Goal: Task Accomplishment & Management: Manage account settings

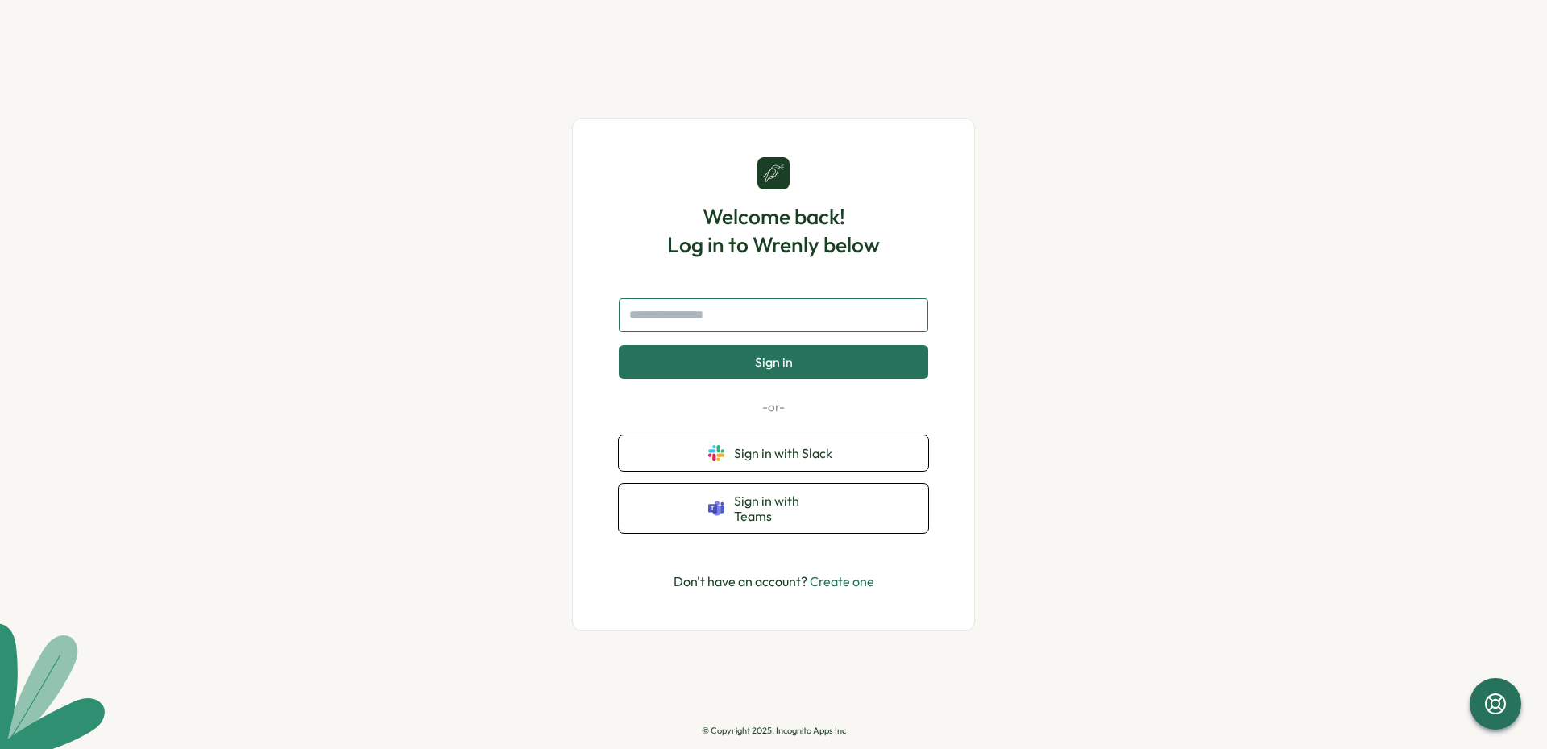
click at [698, 324] on input "text" at bounding box center [773, 315] width 309 height 34
type input "**********"
click at [619, 345] on button "Sign in" at bounding box center [773, 362] width 309 height 34
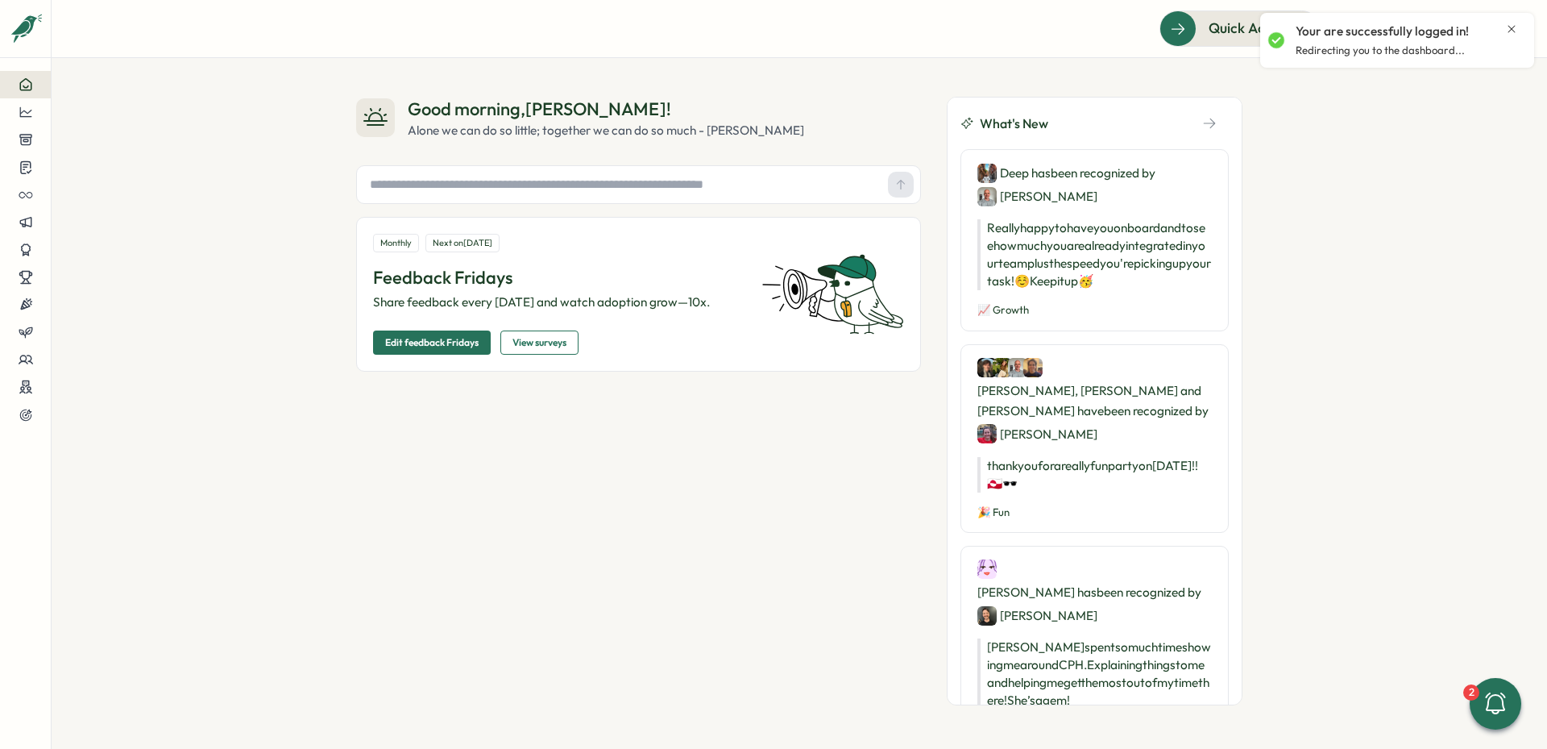
click at [1439, 178] on div "Good morning , Philipp ! Alone we can do so little; together we can do so much …" at bounding box center [800, 403] width 1496 height 691
click at [23, 162] on icon at bounding box center [25, 168] width 10 height 12
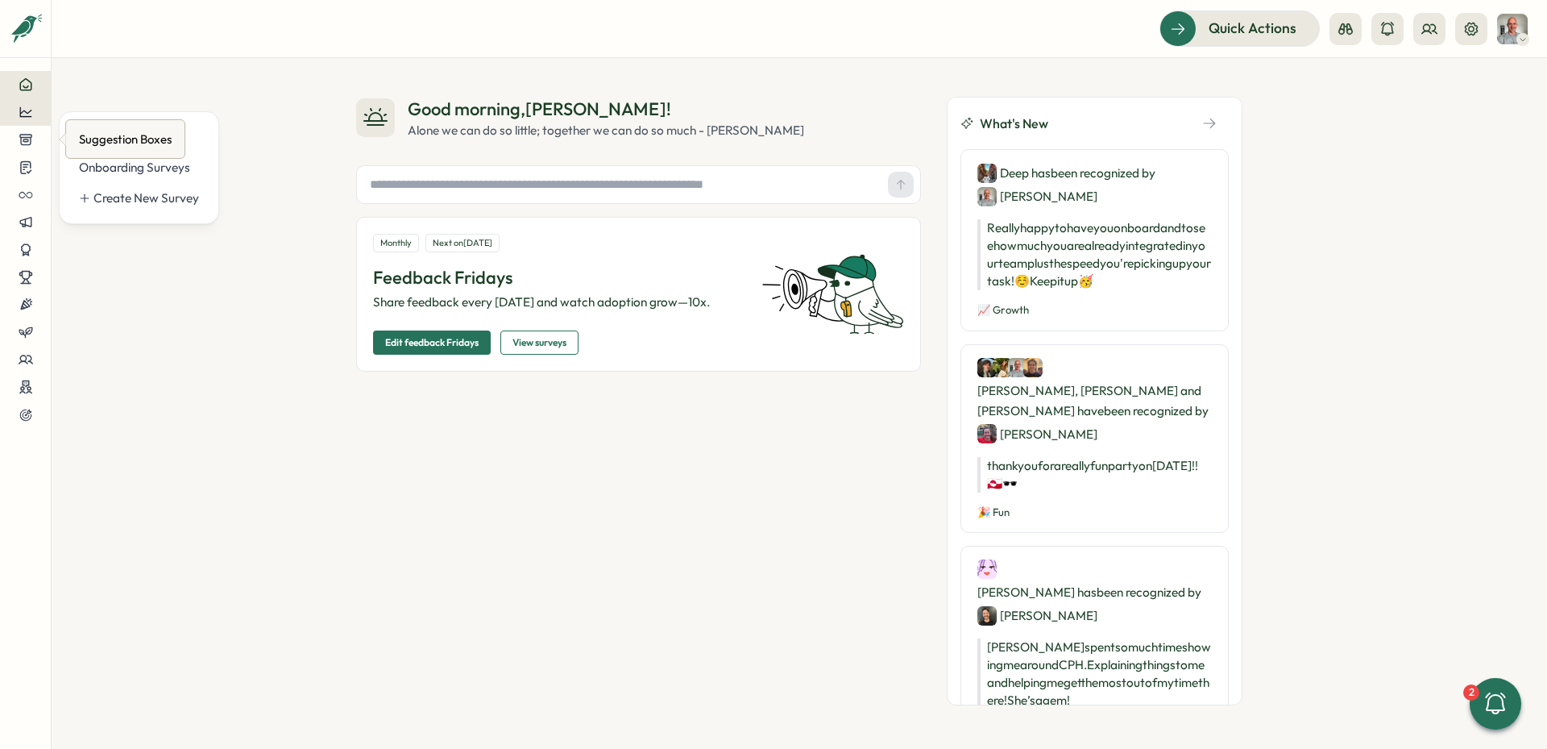
click at [27, 102] on button at bounding box center [25, 111] width 51 height 27
click at [135, 75] on div "Culture score" at bounding box center [136, 66] width 127 height 31
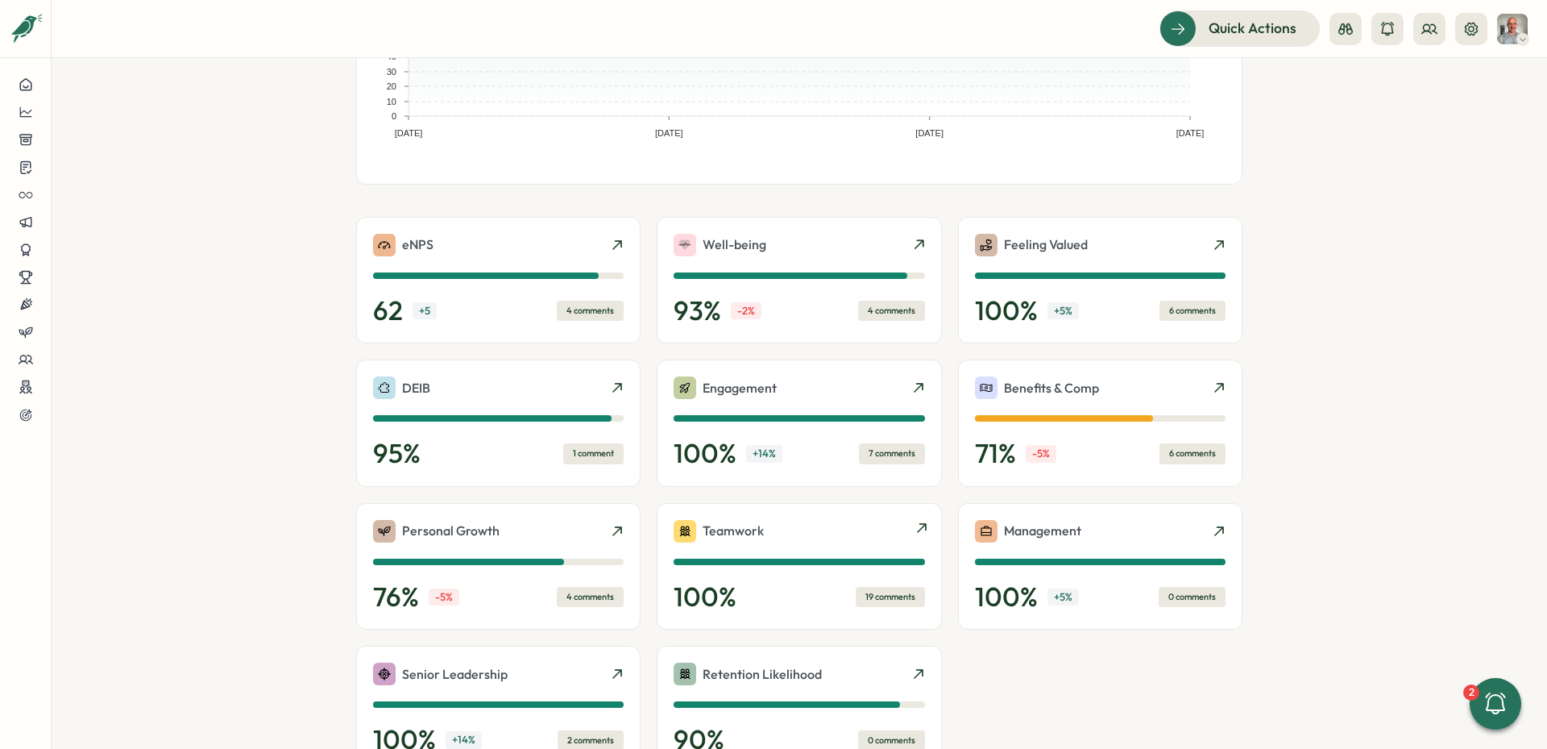
scroll to position [372, 0]
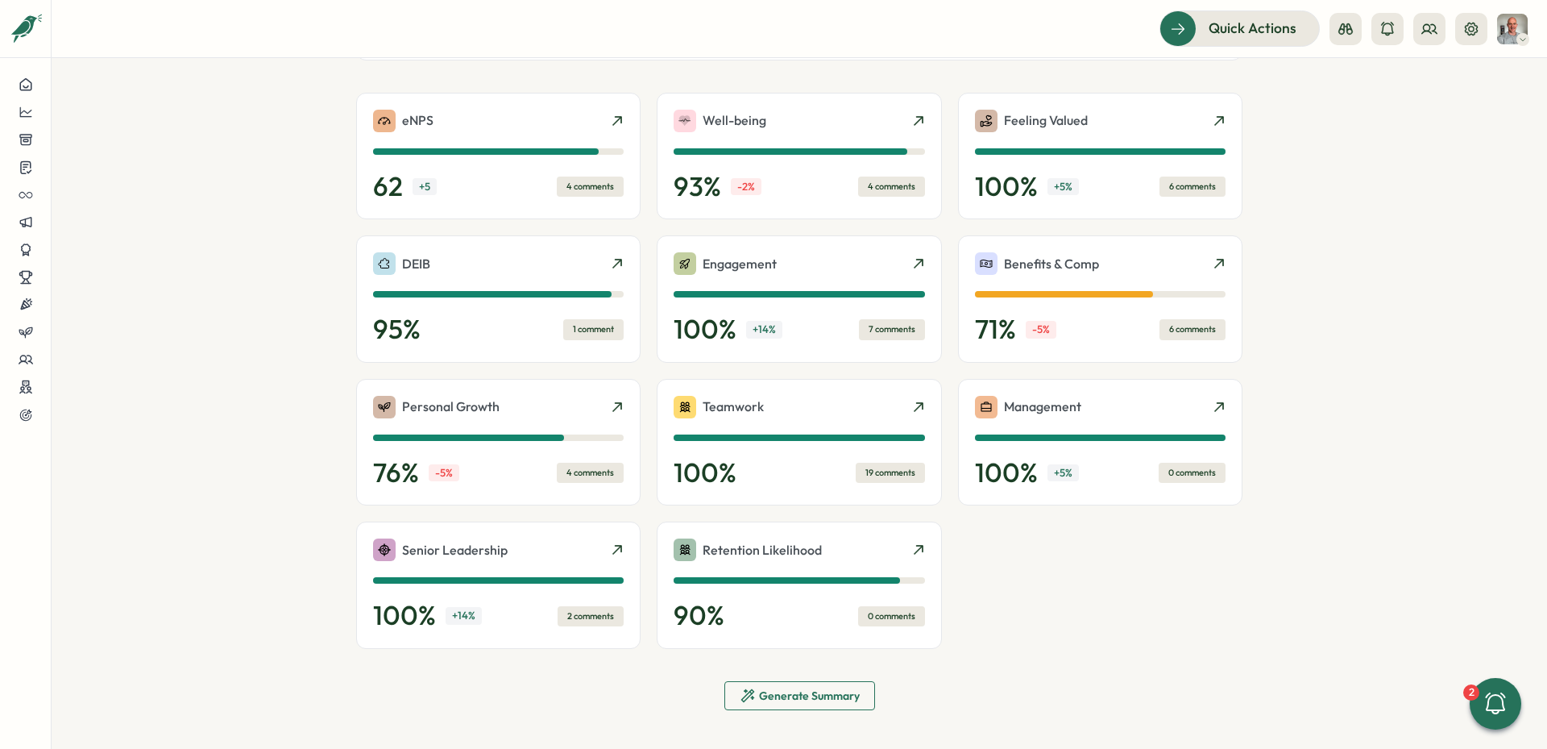
click at [797, 693] on span "Generate Summary" at bounding box center [809, 695] width 101 height 11
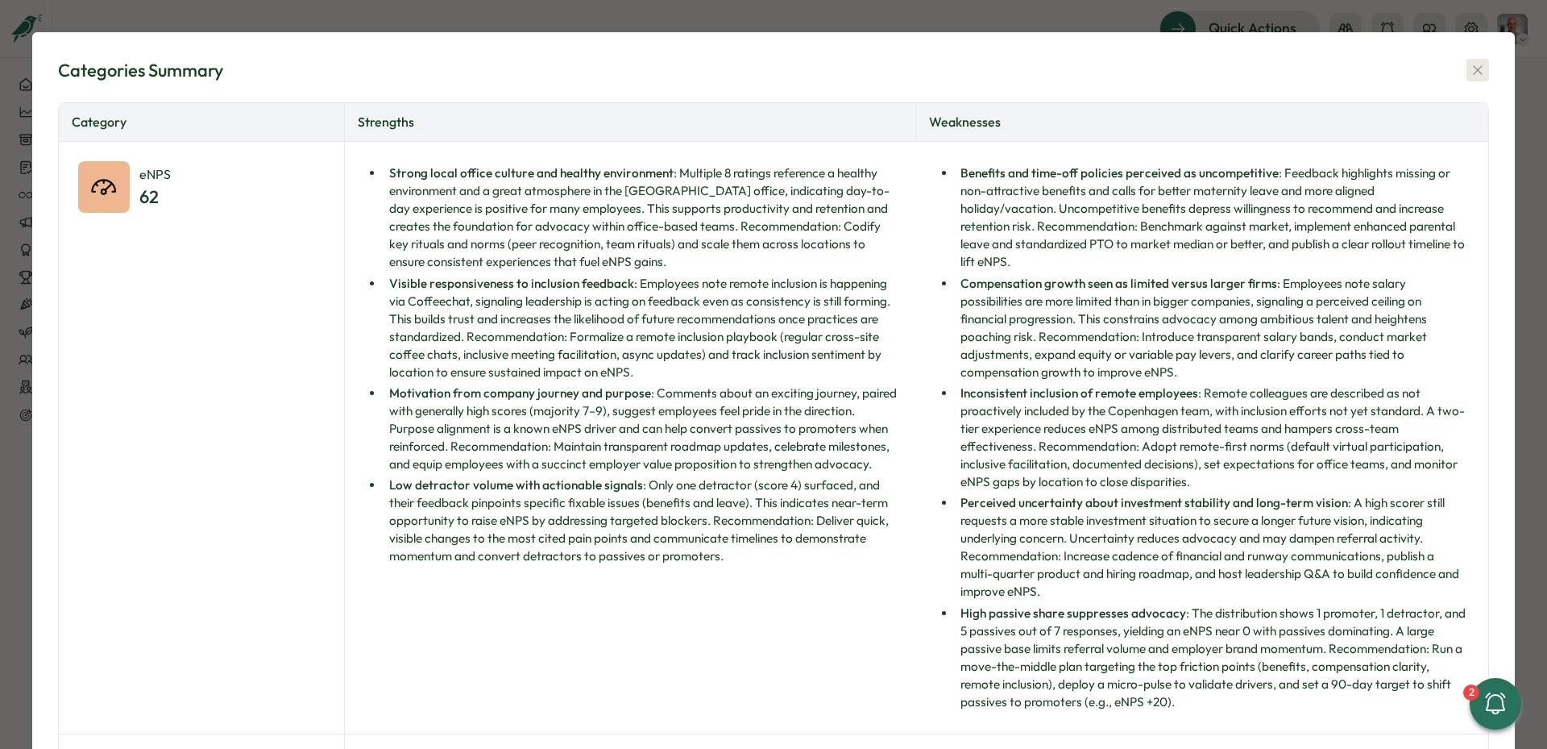
click at [1472, 76] on icon "button" at bounding box center [1478, 70] width 16 height 16
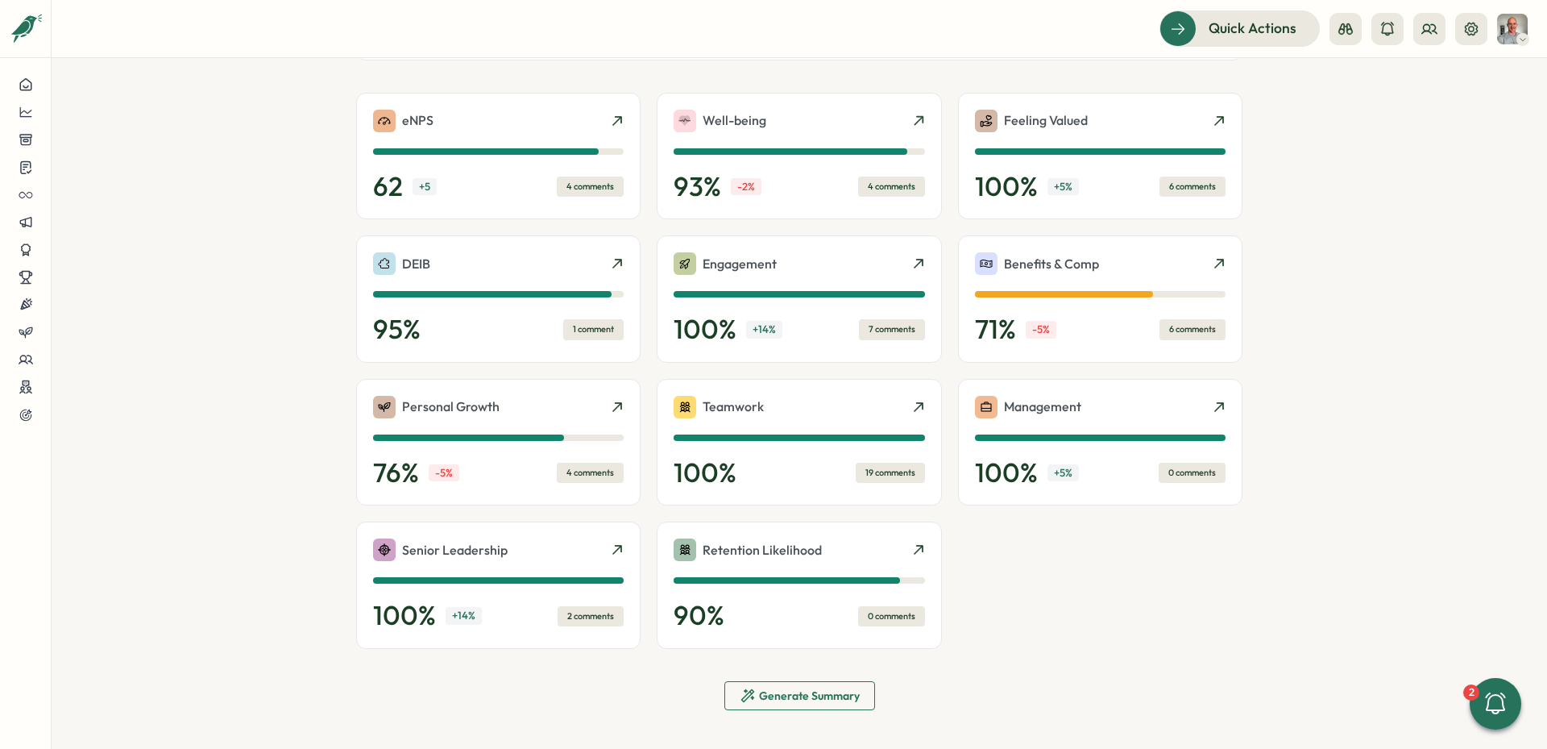
click at [759, 694] on span "Generate Summary" at bounding box center [809, 695] width 101 height 11
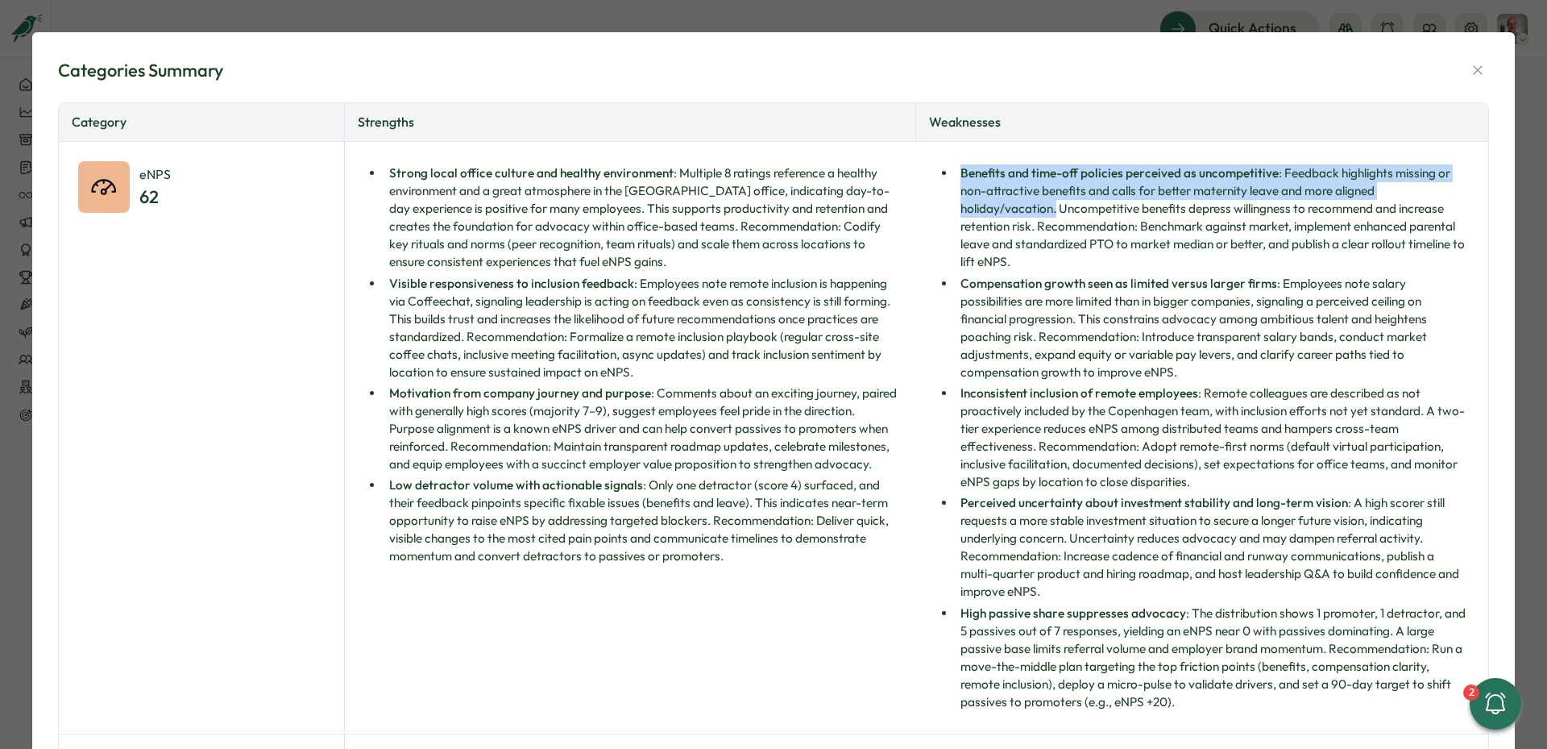
drag, startPoint x: 958, startPoint y: 174, endPoint x: 1051, endPoint y: 204, distance: 97.4
click at [1051, 204] on li "Benefits and time-off policies perceived as uncompetitive : Feedback highlights…" at bounding box center [1212, 217] width 513 height 106
copy li "Benefits and time-off policies perceived as uncompetitive : Feedback highlights…"
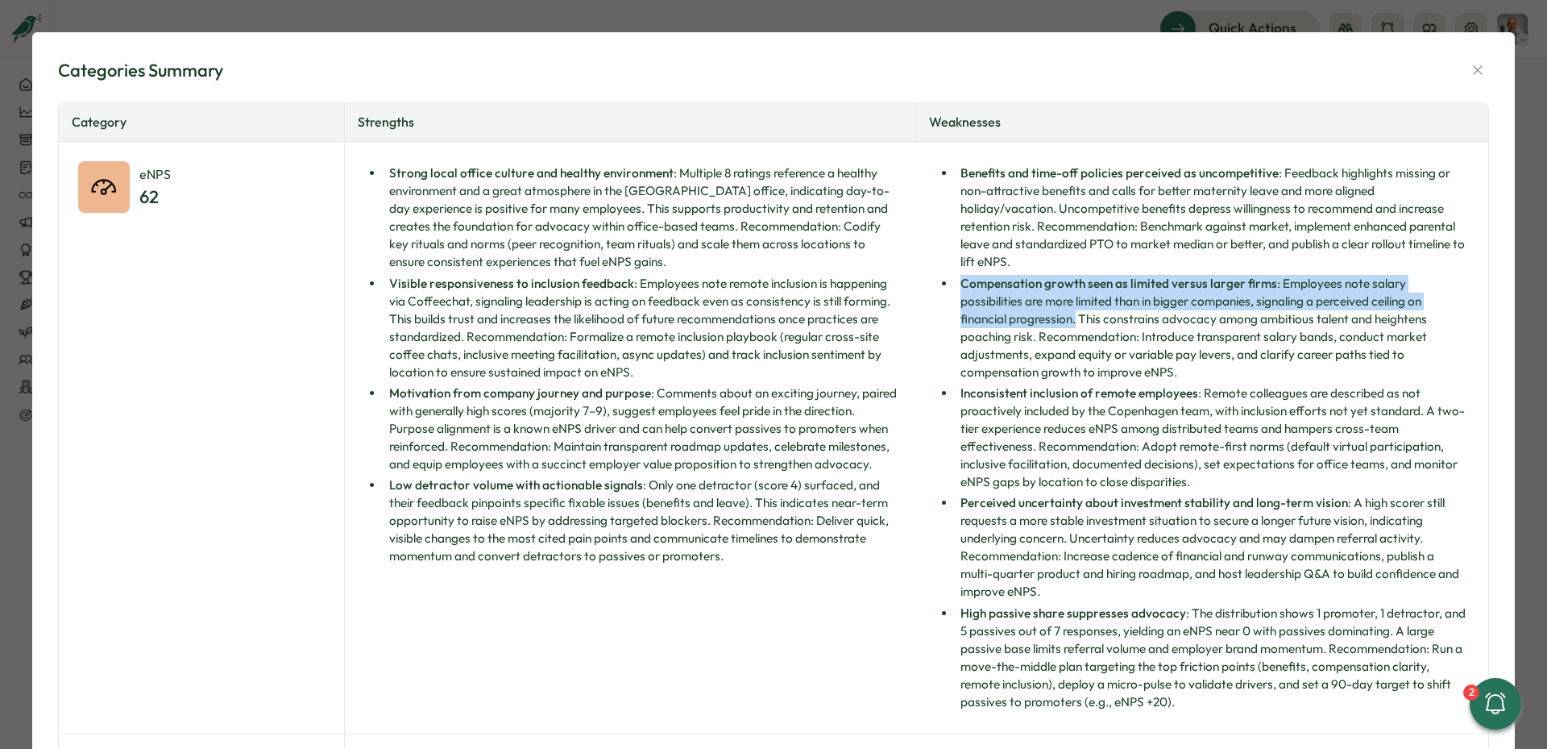
drag, startPoint x: 958, startPoint y: 284, endPoint x: 1025, endPoint y: 324, distance: 78.1
click at [1025, 324] on li "Compensation growth seen as limited versus larger firms : Employees note salary…" at bounding box center [1212, 328] width 513 height 106
copy li "Compensation growth seen as limited versus larger firms : Employees note salary…"
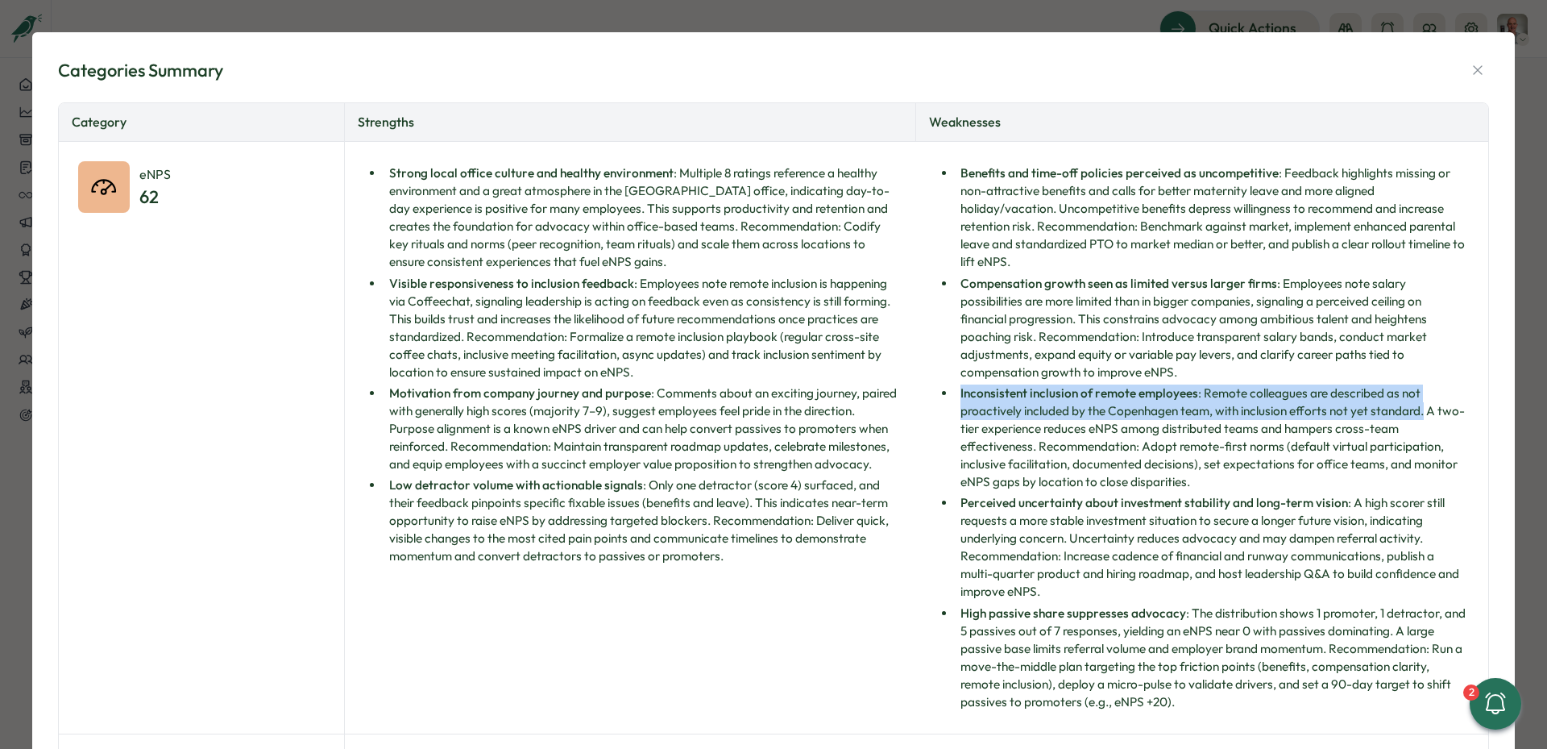
drag, startPoint x: 956, startPoint y: 397, endPoint x: 1420, endPoint y: 417, distance: 464.7
click at [1420, 417] on li "Inconsistent inclusion of remote employees : Remote colleagues are described as…" at bounding box center [1212, 437] width 513 height 106
copy li "Inconsistent inclusion of remote employees : Remote colleagues are described as…"
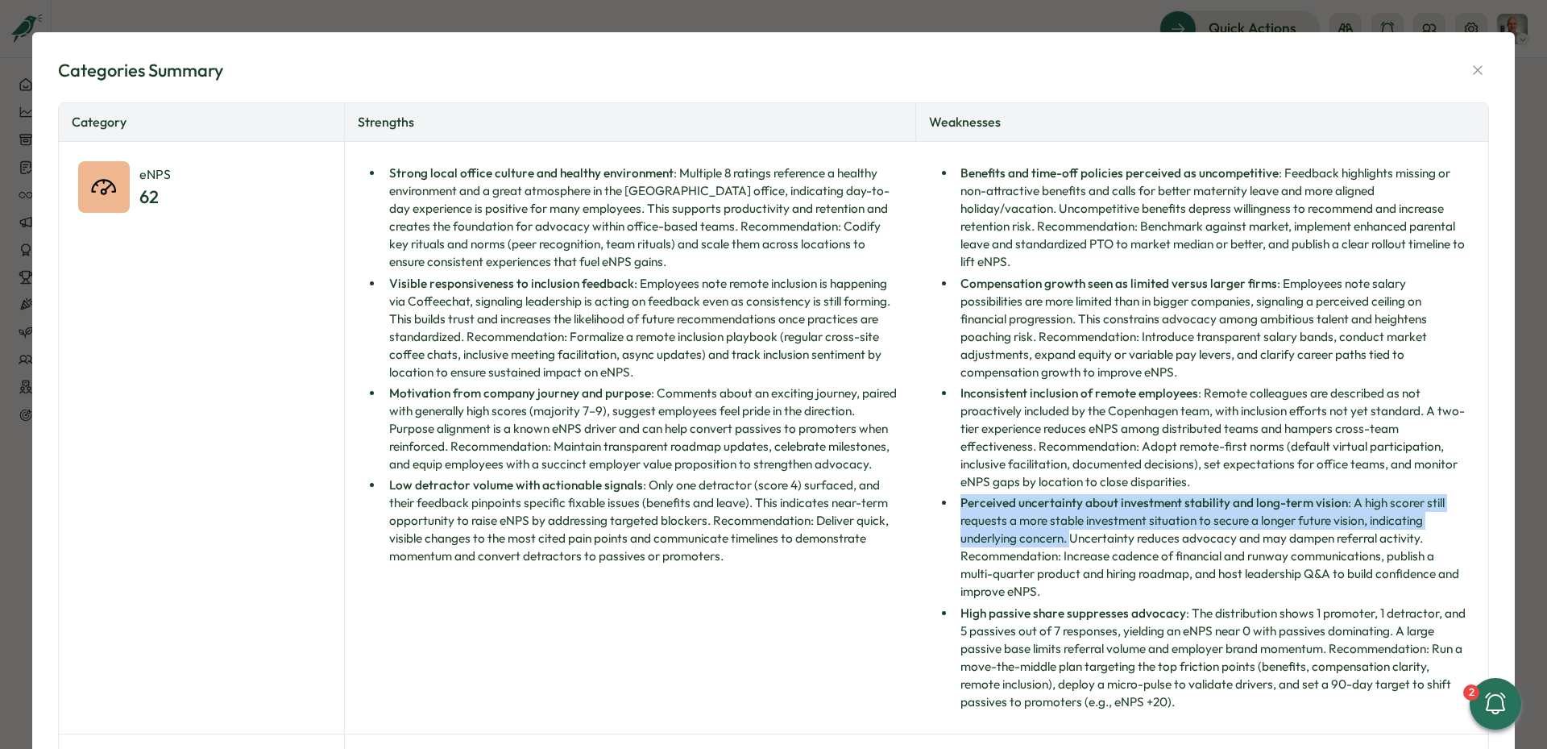
drag, startPoint x: 957, startPoint y: 503, endPoint x: 1068, endPoint y: 536, distance: 116.0
click at [1068, 536] on li "Perceived uncertainty about investment stability and long-term vision : A high …" at bounding box center [1212, 547] width 513 height 106
copy li "Perceived uncertainty about investment stability and long-term vision : A high …"
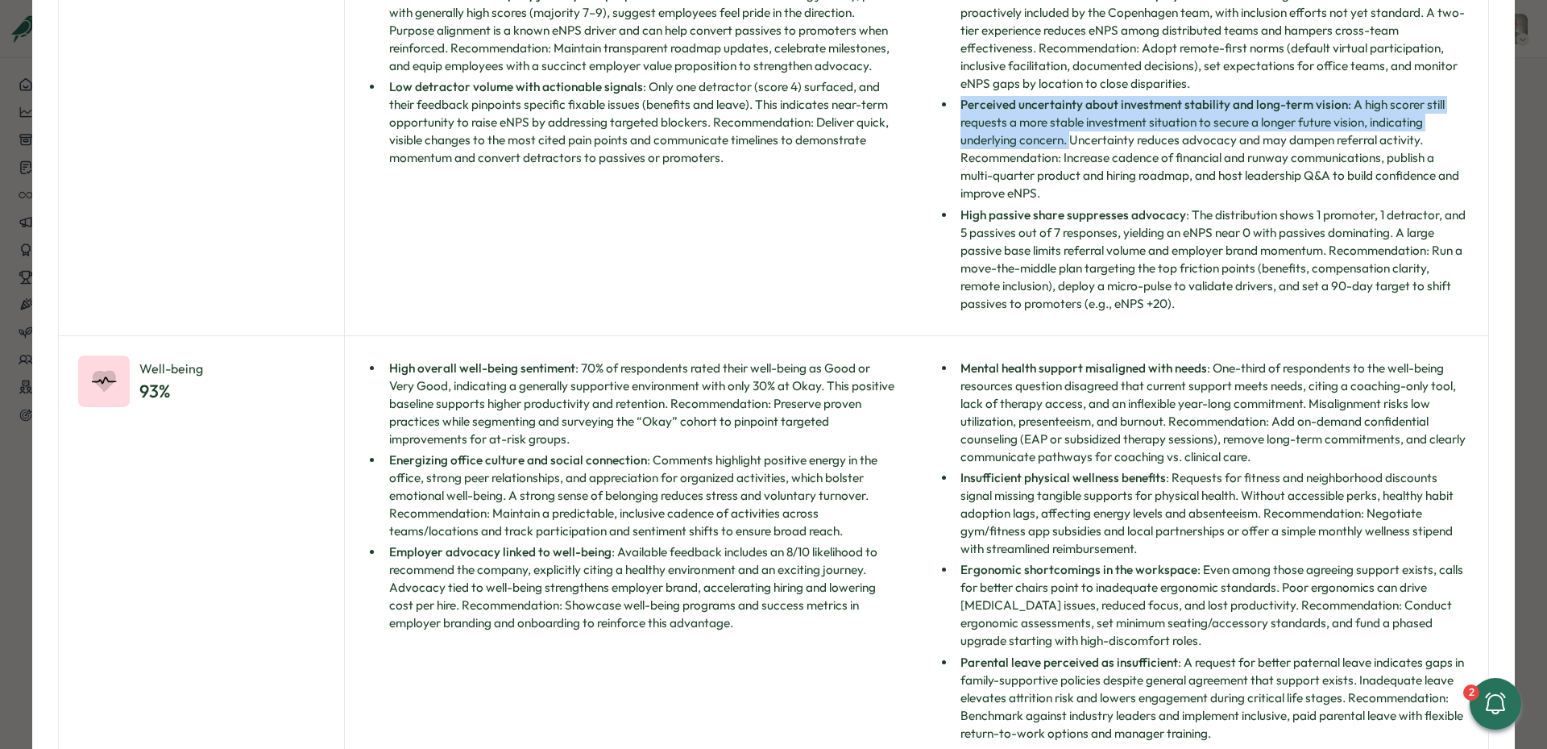
scroll to position [0, 0]
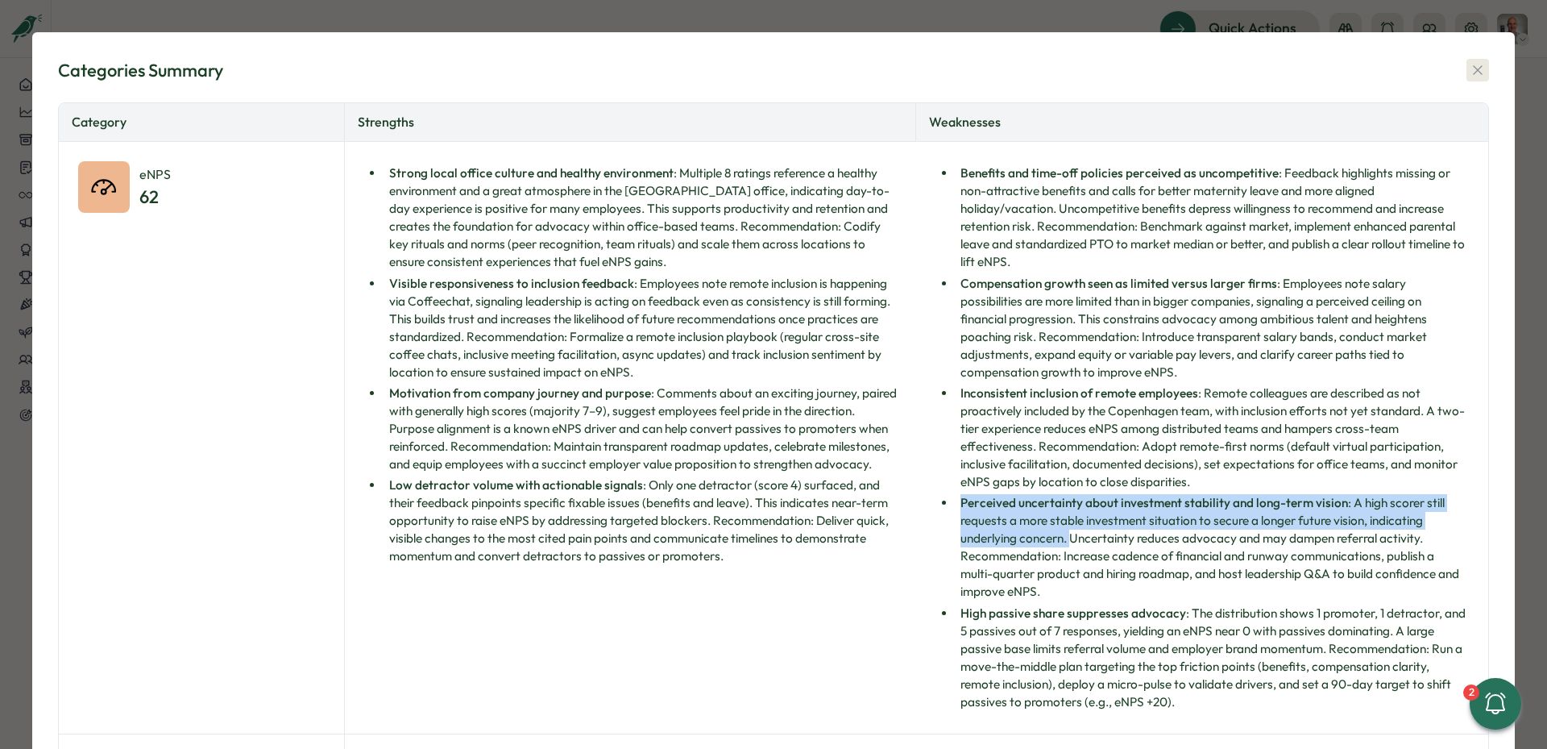
click at [1471, 70] on icon "button" at bounding box center [1478, 70] width 16 height 16
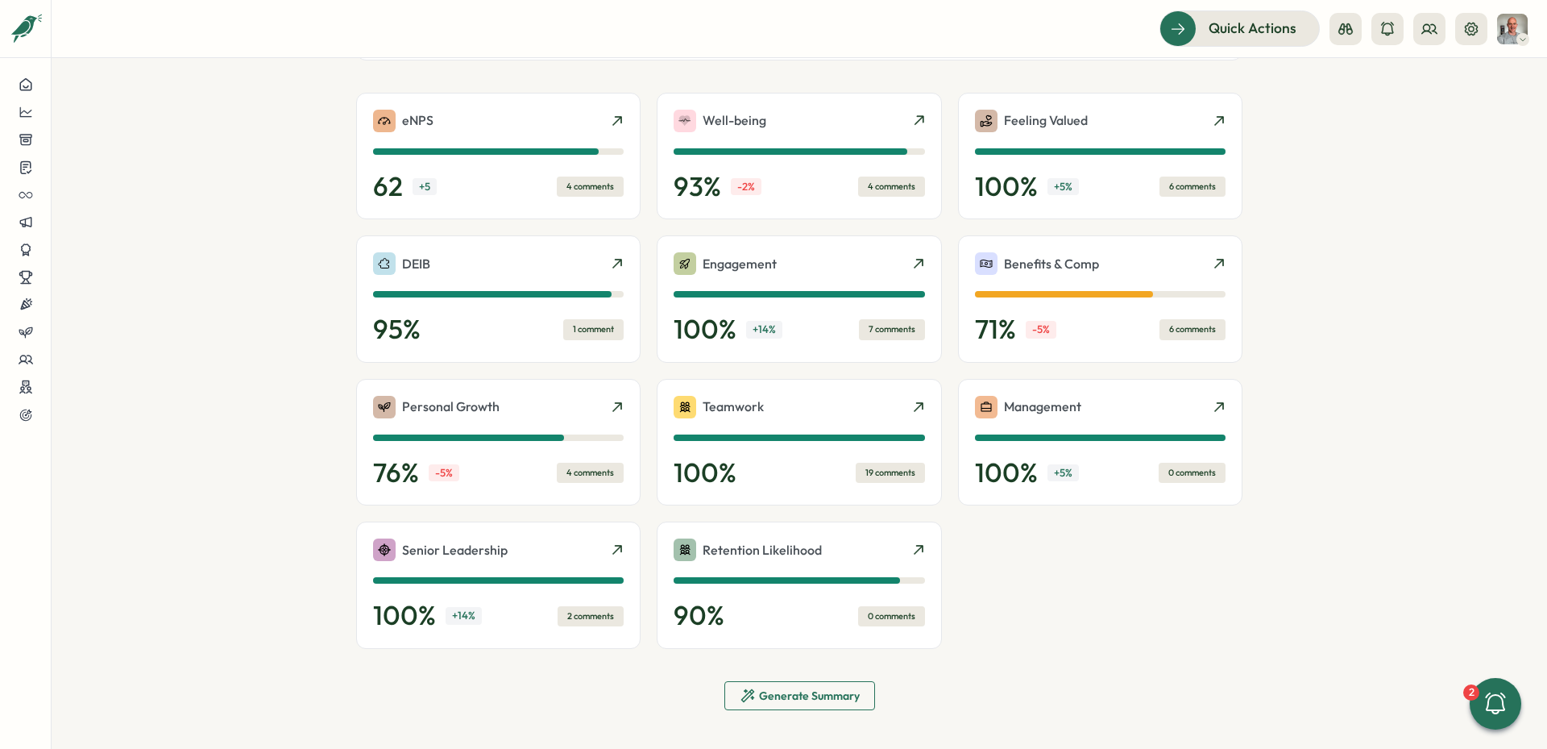
click at [794, 691] on span "Generate Summary" at bounding box center [809, 695] width 101 height 11
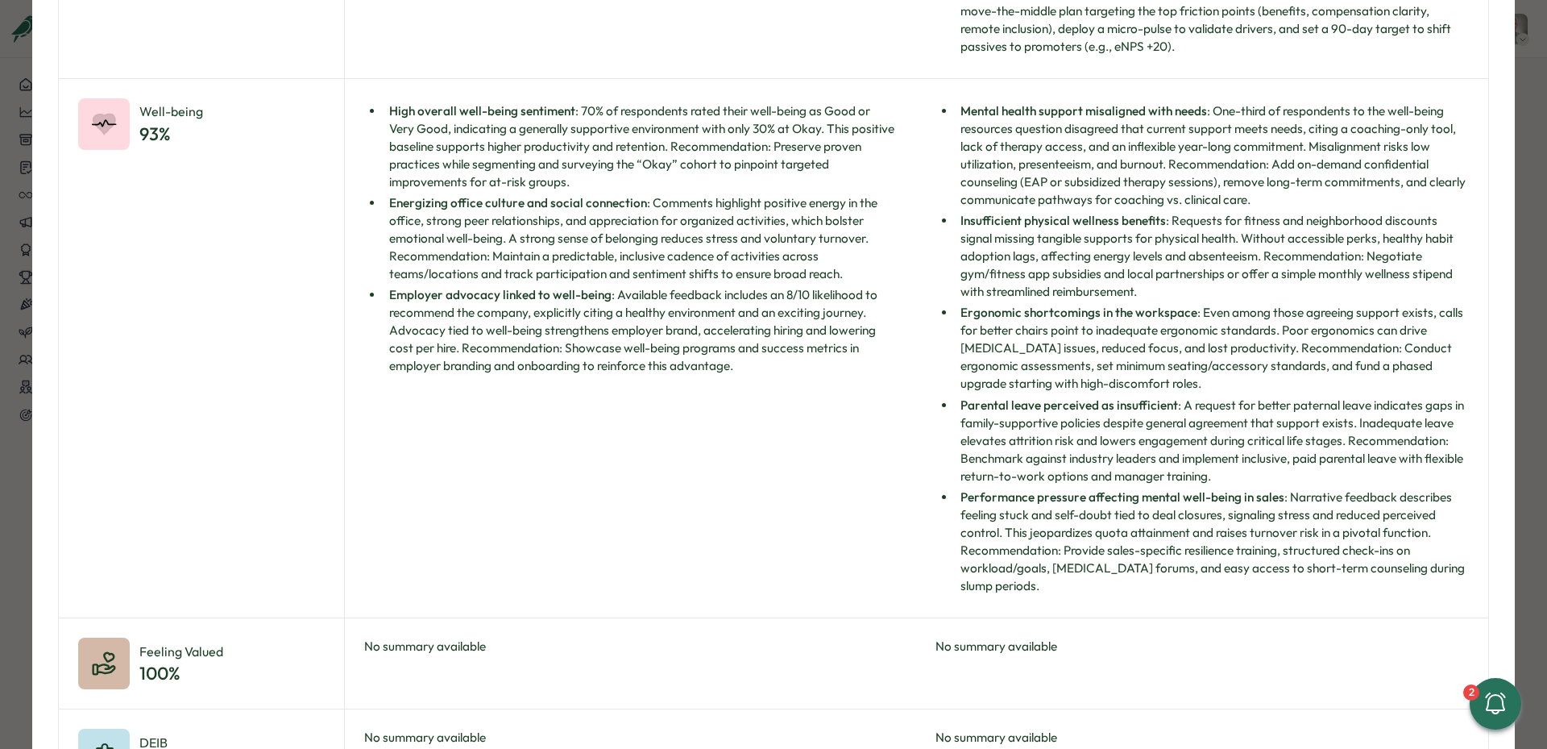
scroll to position [619, 0]
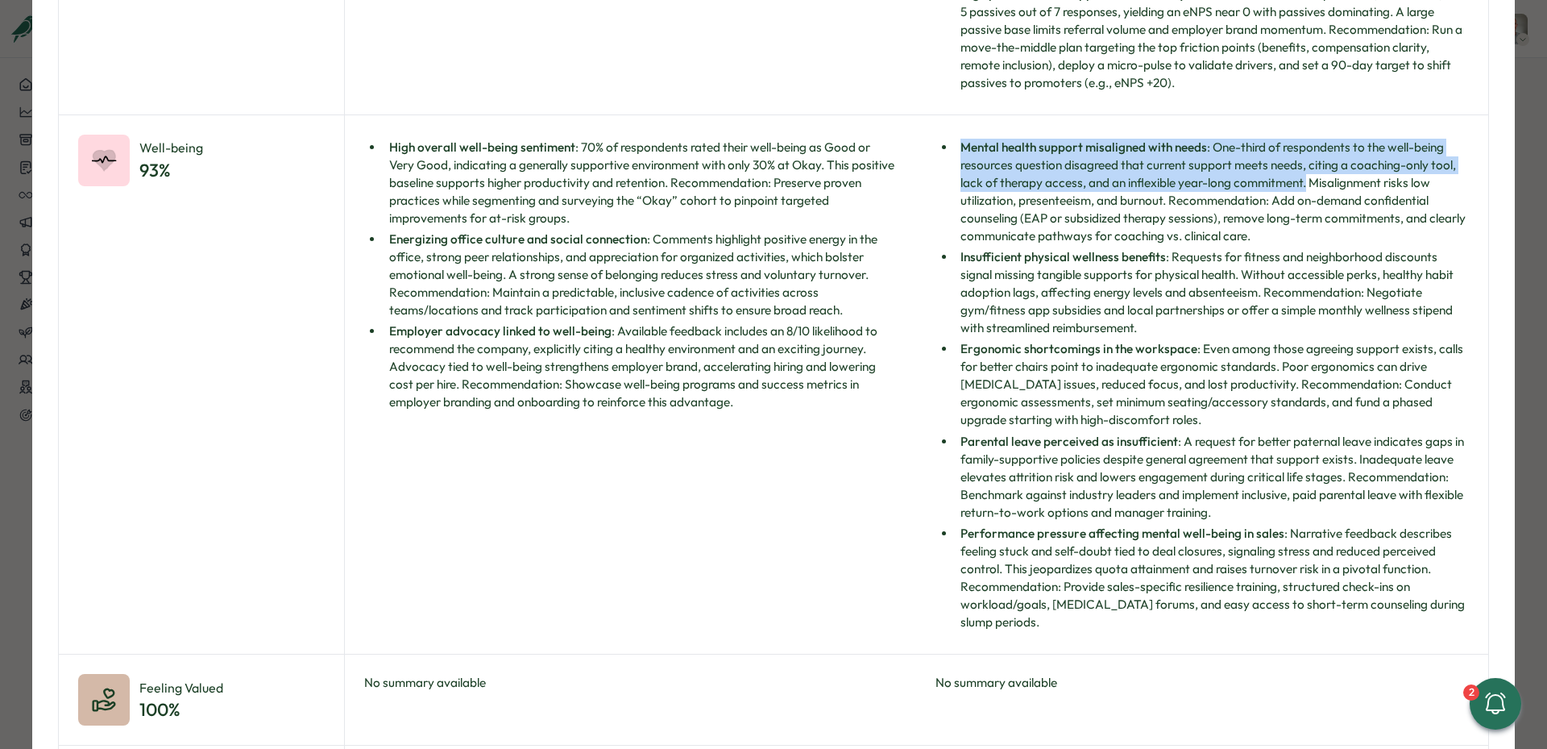
drag, startPoint x: 957, startPoint y: 147, endPoint x: 1306, endPoint y: 185, distance: 350.1
click at [1306, 185] on li "Mental health support misaligned with needs : One-third of respondents to the w…" at bounding box center [1212, 192] width 513 height 106
copy li "Mental health support misaligned with needs : One-third of respondents to the w…"
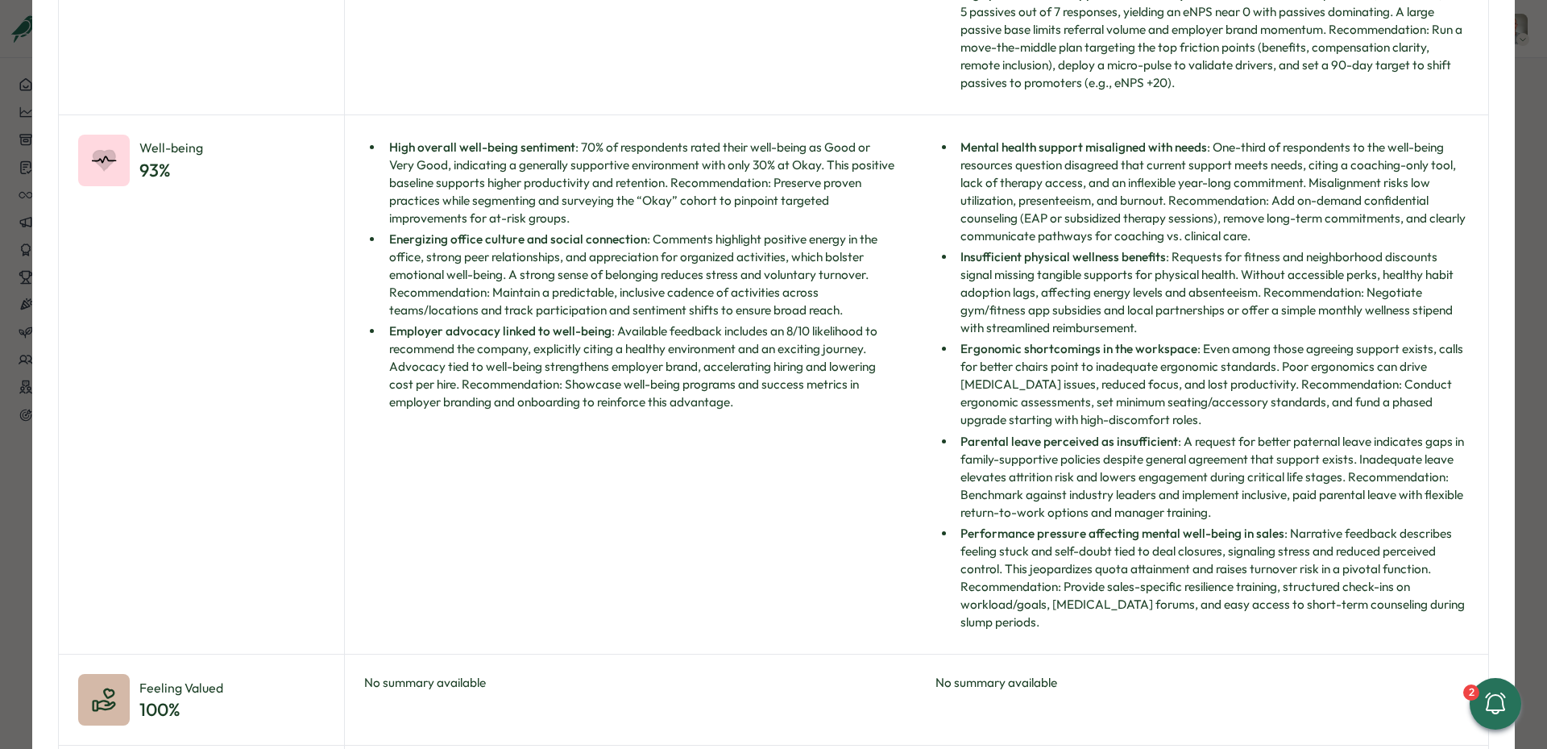
click at [1020, 274] on li "Insufficient physical wellness benefits : Requests for fitness and neighborhood…" at bounding box center [1212, 292] width 513 height 89
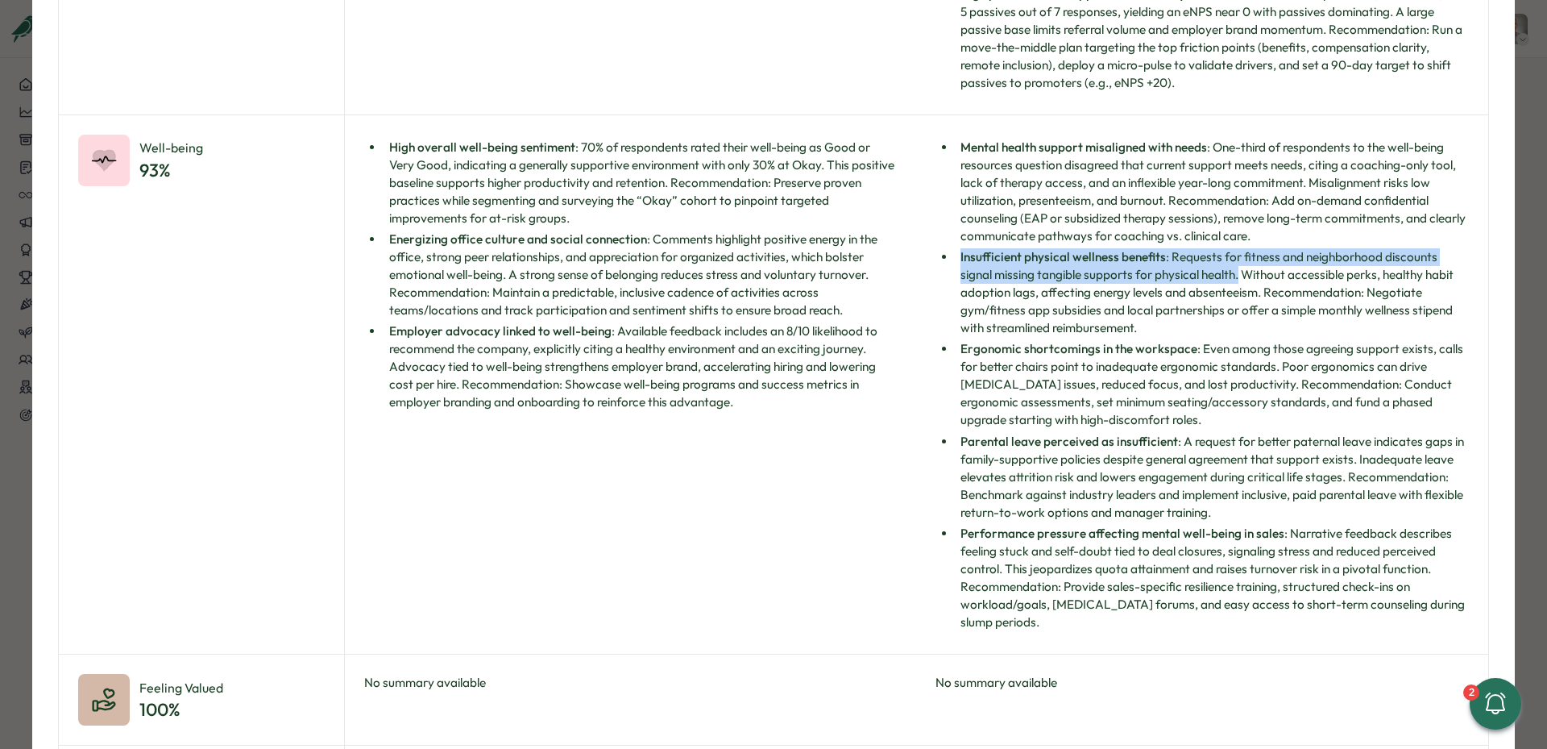
drag, startPoint x: 956, startPoint y: 259, endPoint x: 1236, endPoint y: 268, distance: 279.8
click at [1236, 268] on li "Insufficient physical wellness benefits : Requests for fitness and neighborhood…" at bounding box center [1212, 292] width 513 height 89
copy li "Insufficient physical wellness benefits : Requests for fitness and neighborhood…"
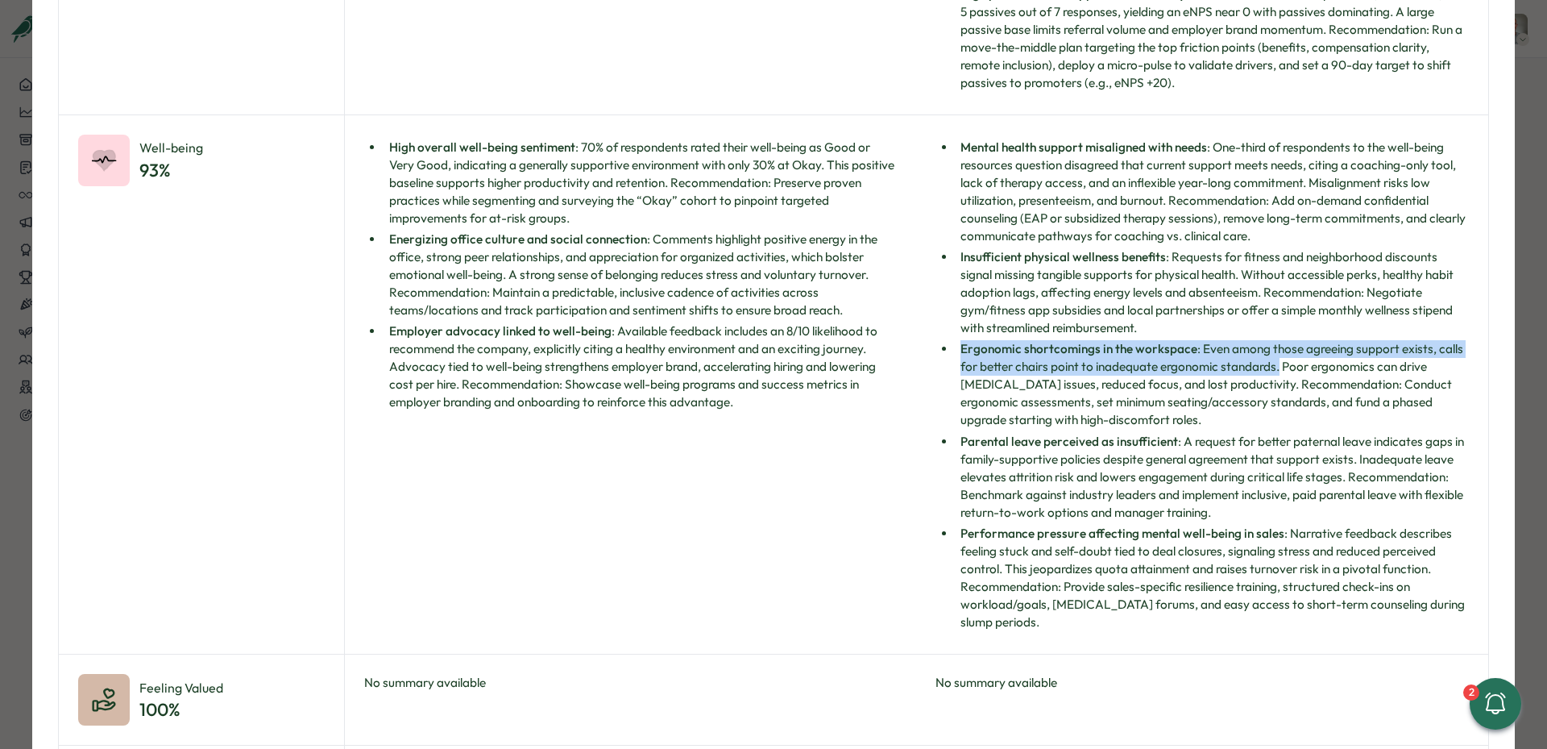
drag, startPoint x: 957, startPoint y: 345, endPoint x: 1277, endPoint y: 361, distance: 319.6
click at [1277, 361] on li "Ergonomic shortcomings in the workspace : Even among those agreeing support exi…" at bounding box center [1212, 384] width 513 height 89
copy li "Ergonomic shortcomings in the workspace : Even among those agreeing support exi…"
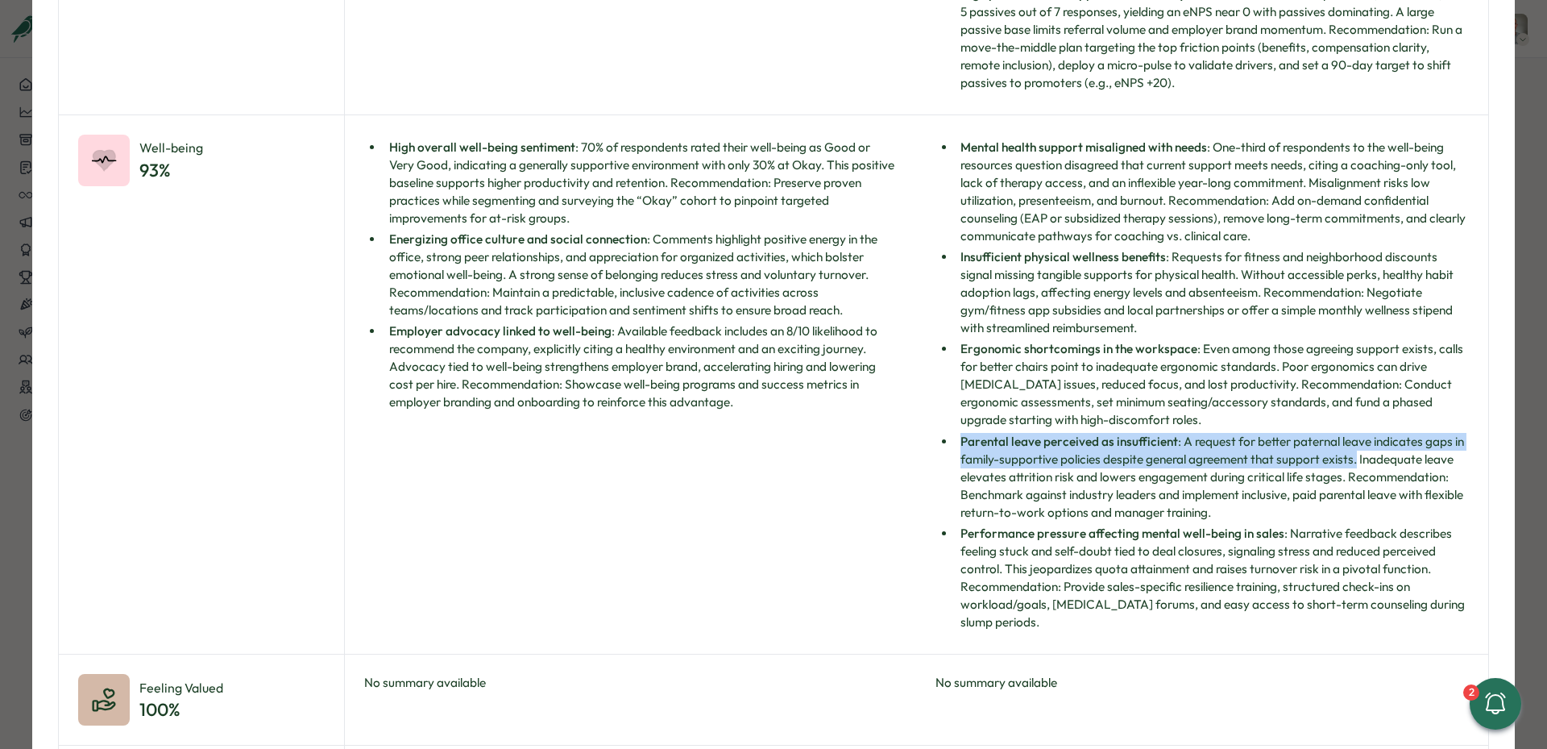
drag, startPoint x: 957, startPoint y: 442, endPoint x: 1354, endPoint y: 459, distance: 396.9
click at [1354, 459] on li "Parental leave perceived as insufficient : A request for better paternal leave …" at bounding box center [1212, 477] width 513 height 89
copy li "Parental leave perceived as insufficient : A request for better paternal leave …"
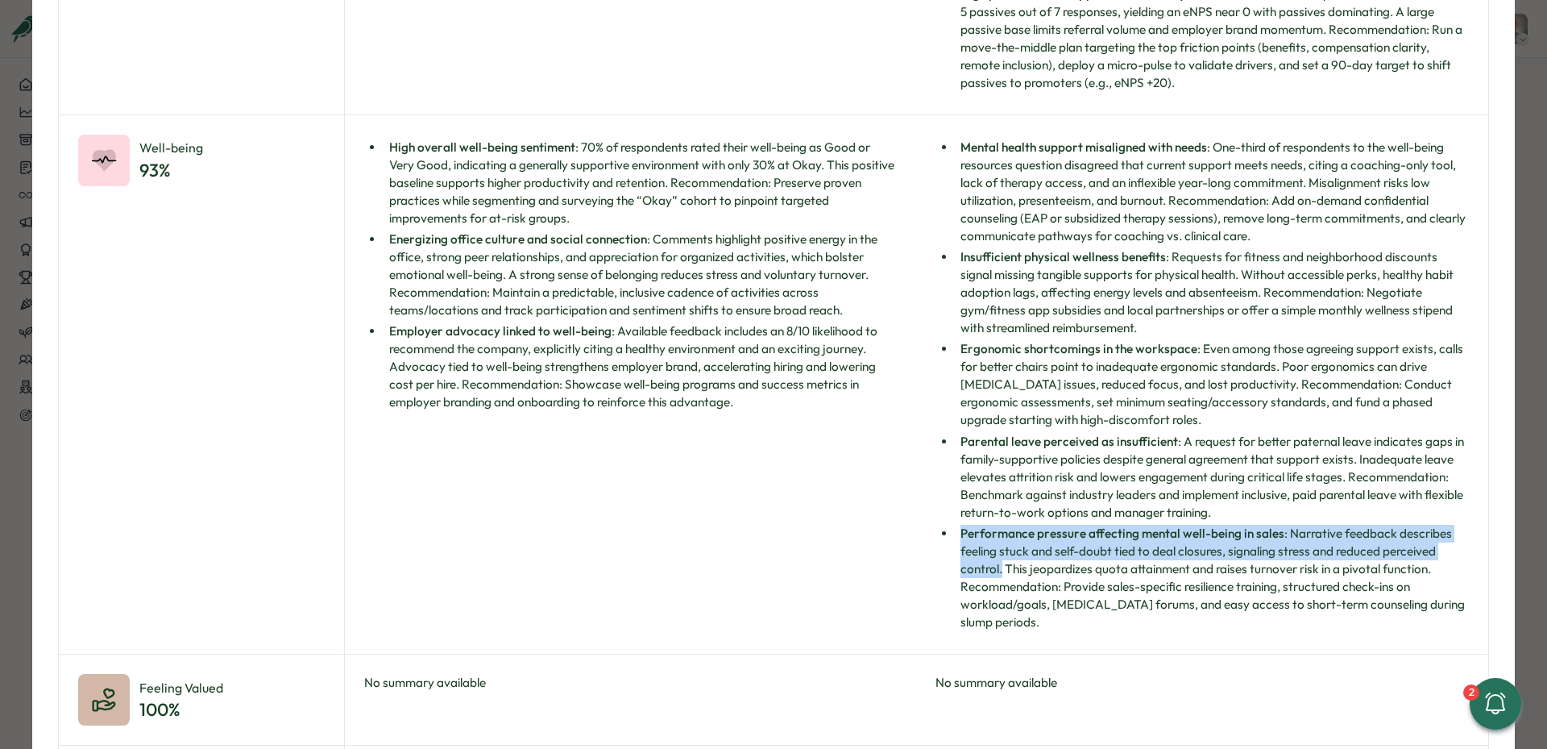
drag, startPoint x: 956, startPoint y: 532, endPoint x: 998, endPoint y: 566, distance: 53.9
click at [998, 566] on li "Performance pressure affecting mental well-being in sales : Narrative feedback …" at bounding box center [1212, 578] width 513 height 106
copy li "Performance pressure affecting mental well-being in sales : Narrative feedback …"
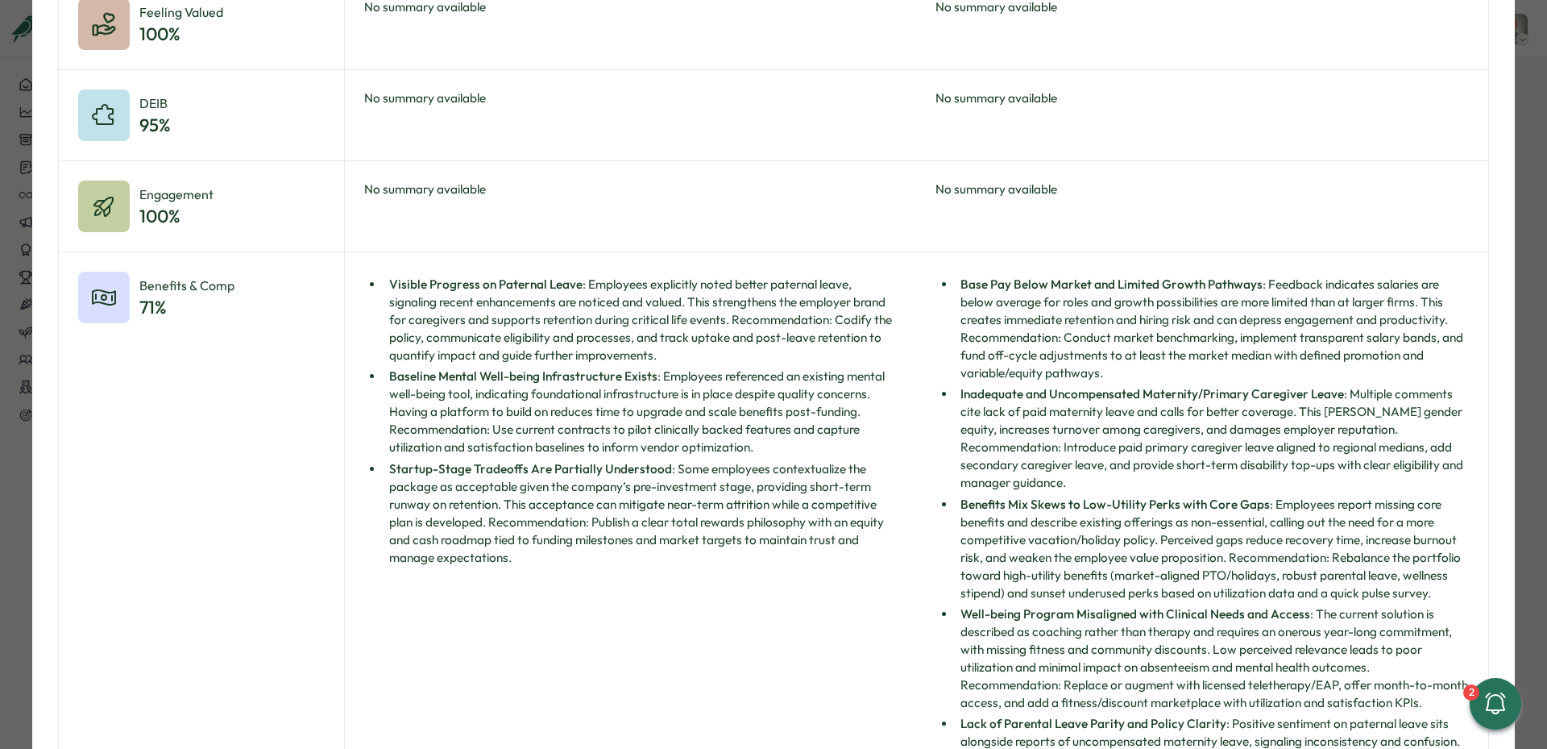
scroll to position [1296, 0]
drag, startPoint x: 139, startPoint y: 285, endPoint x: 239, endPoint y: 283, distance: 100.0
click at [239, 283] on div "Benefits & Comp 71 %" at bounding box center [201, 296] width 247 height 52
click at [404, 264] on div "Visible Progress on Paternal Leave : Employees explicitly noted better paternal…" at bounding box center [631, 547] width 572 height 592
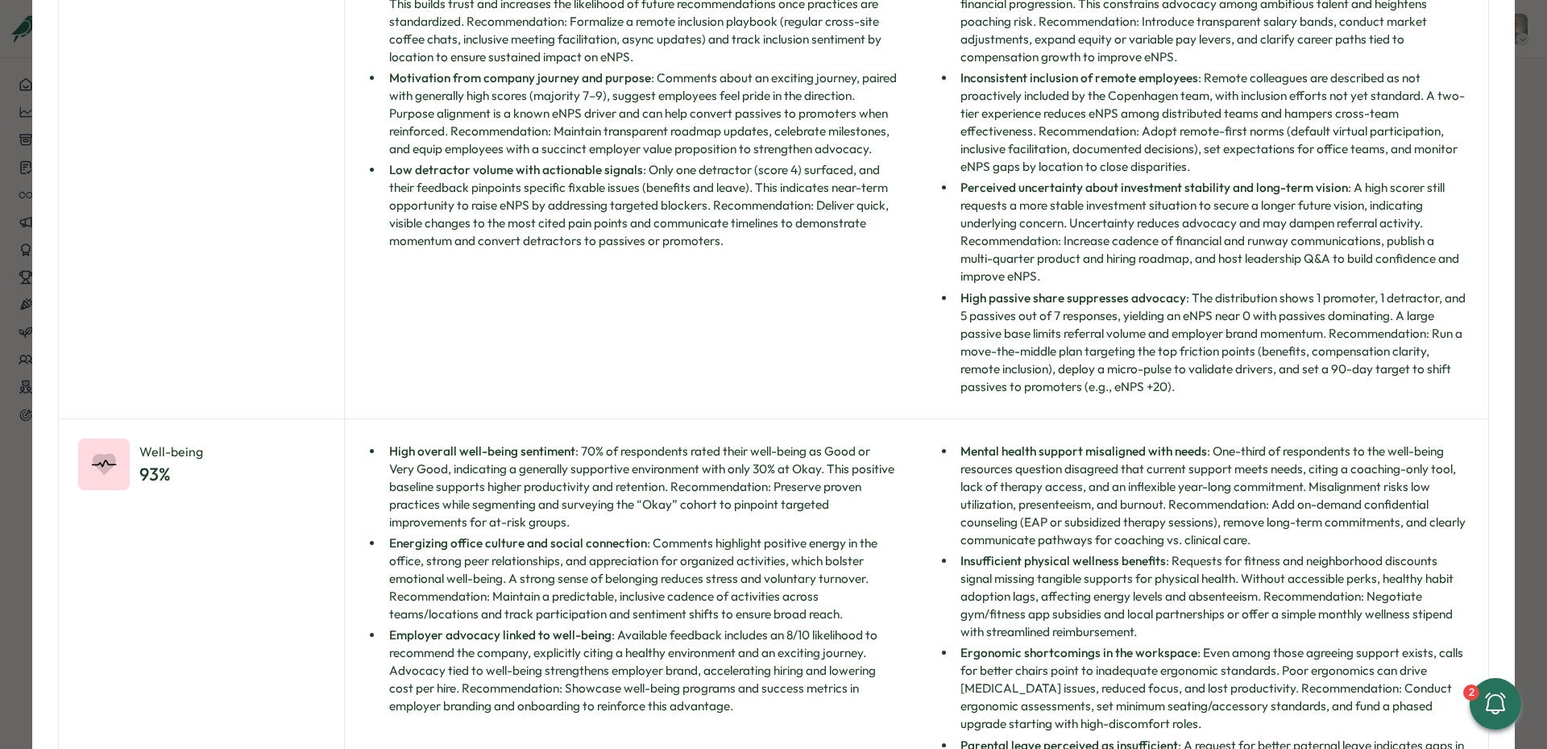
scroll to position [0, 0]
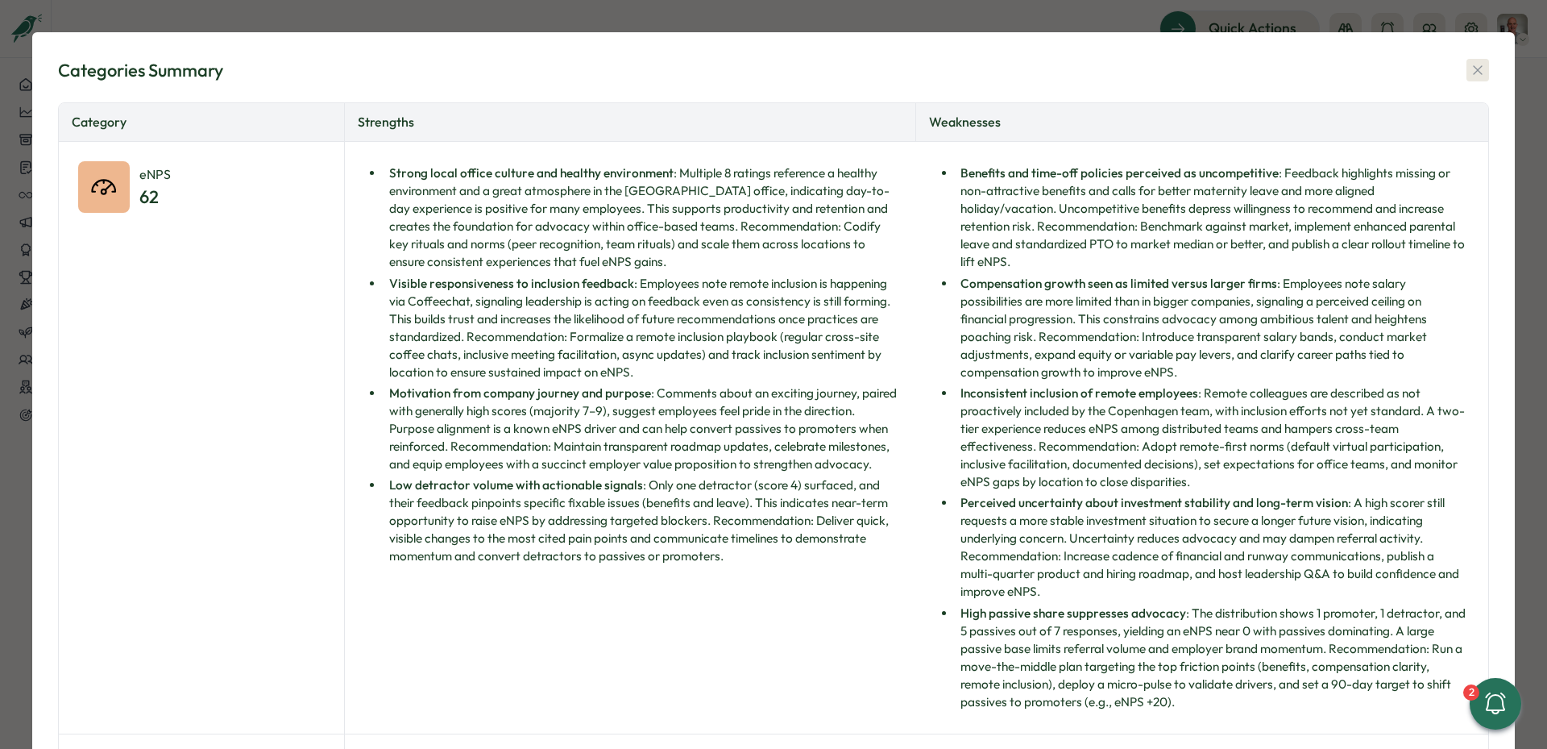
click at [1470, 64] on icon "button" at bounding box center [1478, 70] width 16 height 16
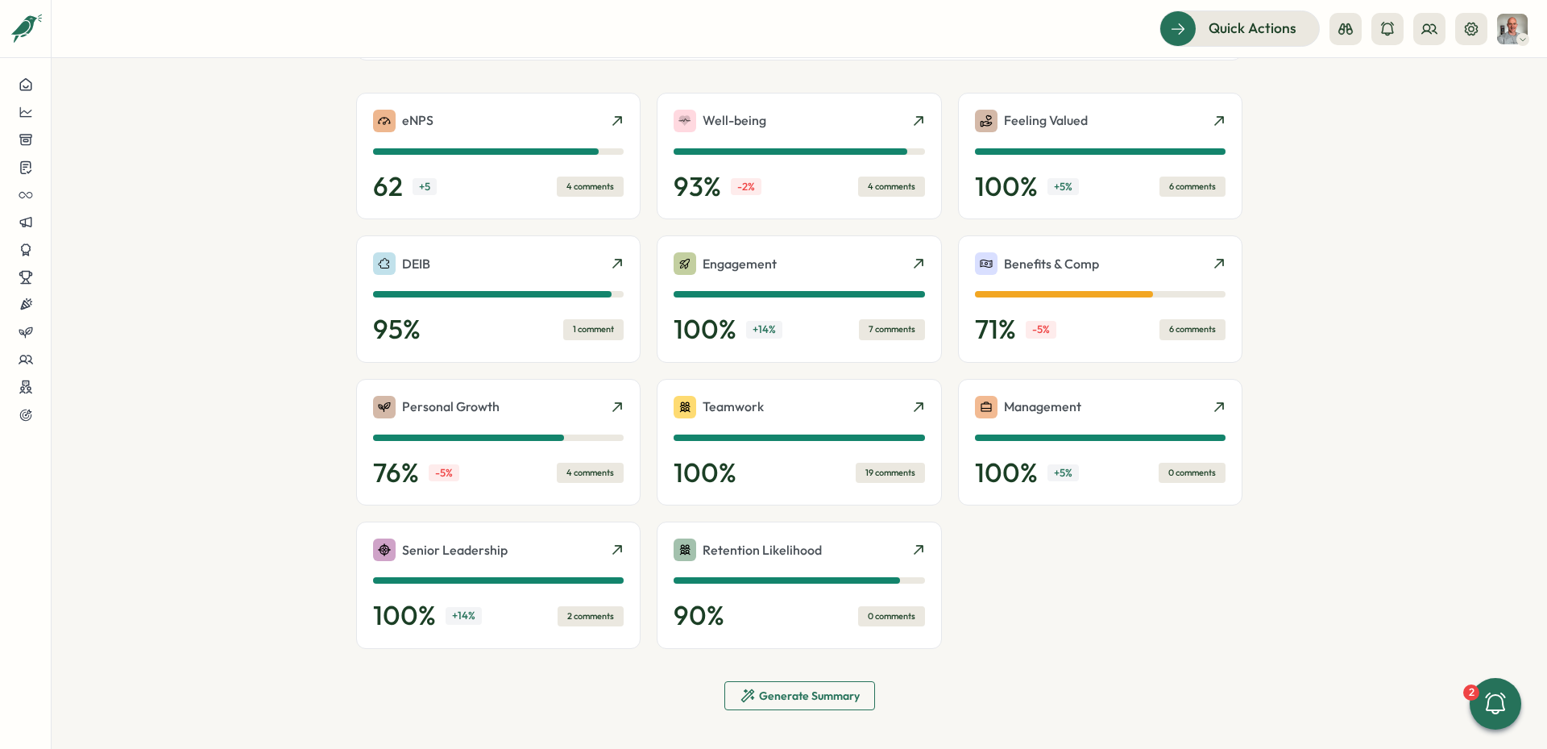
click at [744, 684] on span "Generate Summary" at bounding box center [800, 695] width 120 height 27
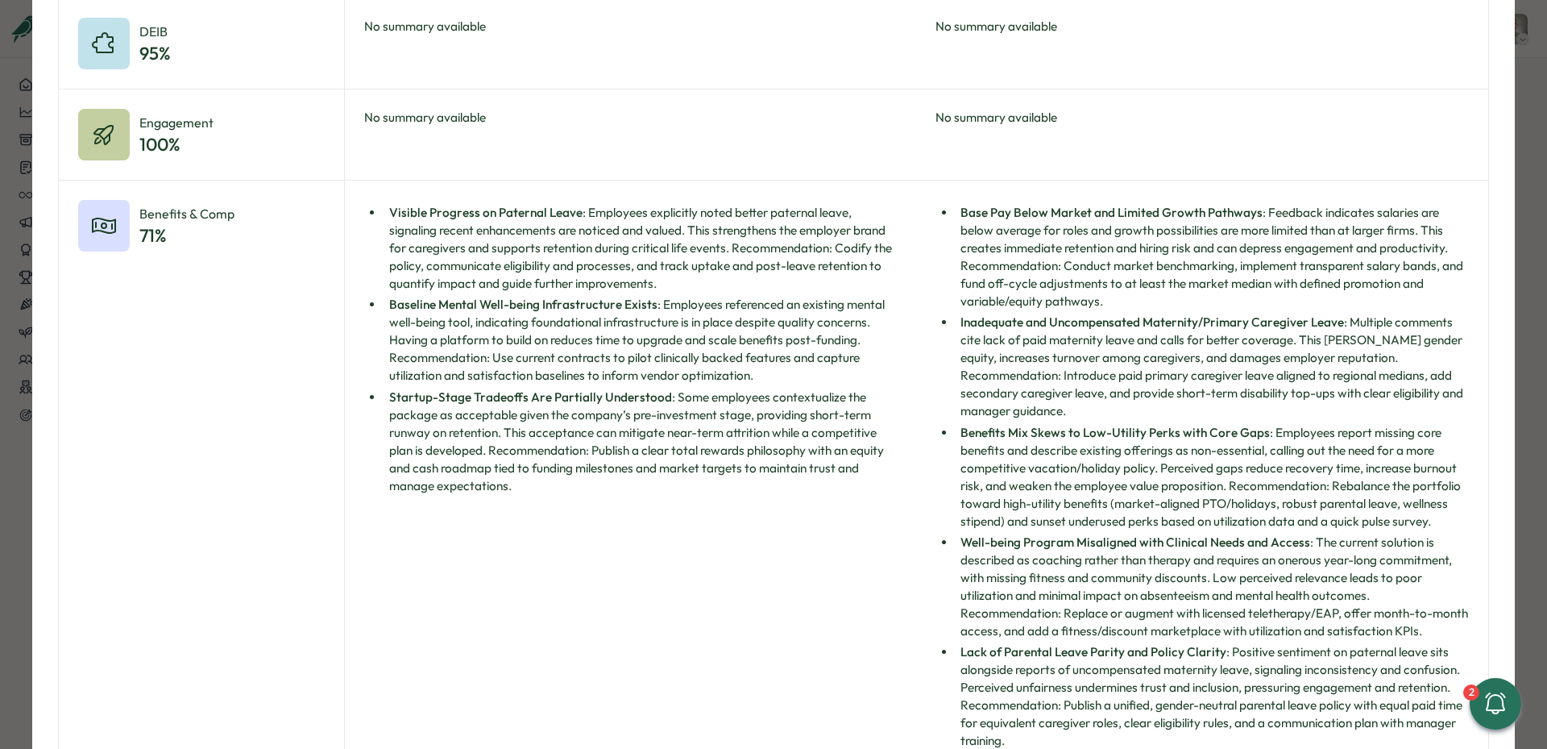
scroll to position [1364, 0]
click at [1159, 254] on li "Base Pay Below Market and Limited Growth Pathways : Feedback indicates salaries…" at bounding box center [1212, 259] width 513 height 106
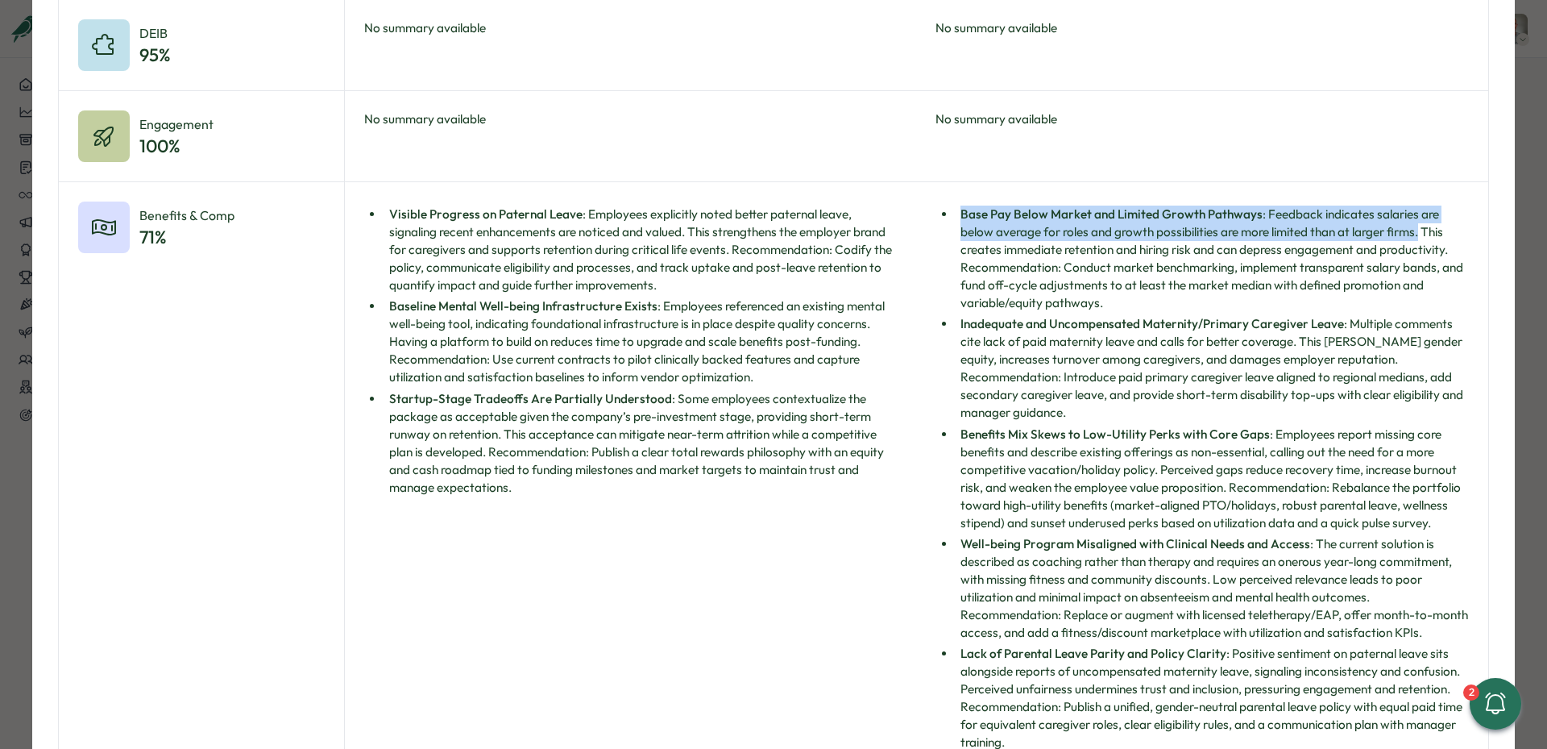
drag, startPoint x: 957, startPoint y: 214, endPoint x: 1422, endPoint y: 229, distance: 466.1
click at [1422, 229] on li "Base Pay Below Market and Limited Growth Pathways : Feedback indicates salaries…" at bounding box center [1212, 259] width 513 height 106
copy li "Base Pay Below Market and Limited Growth Pathways : Feedback indicates salaries…"
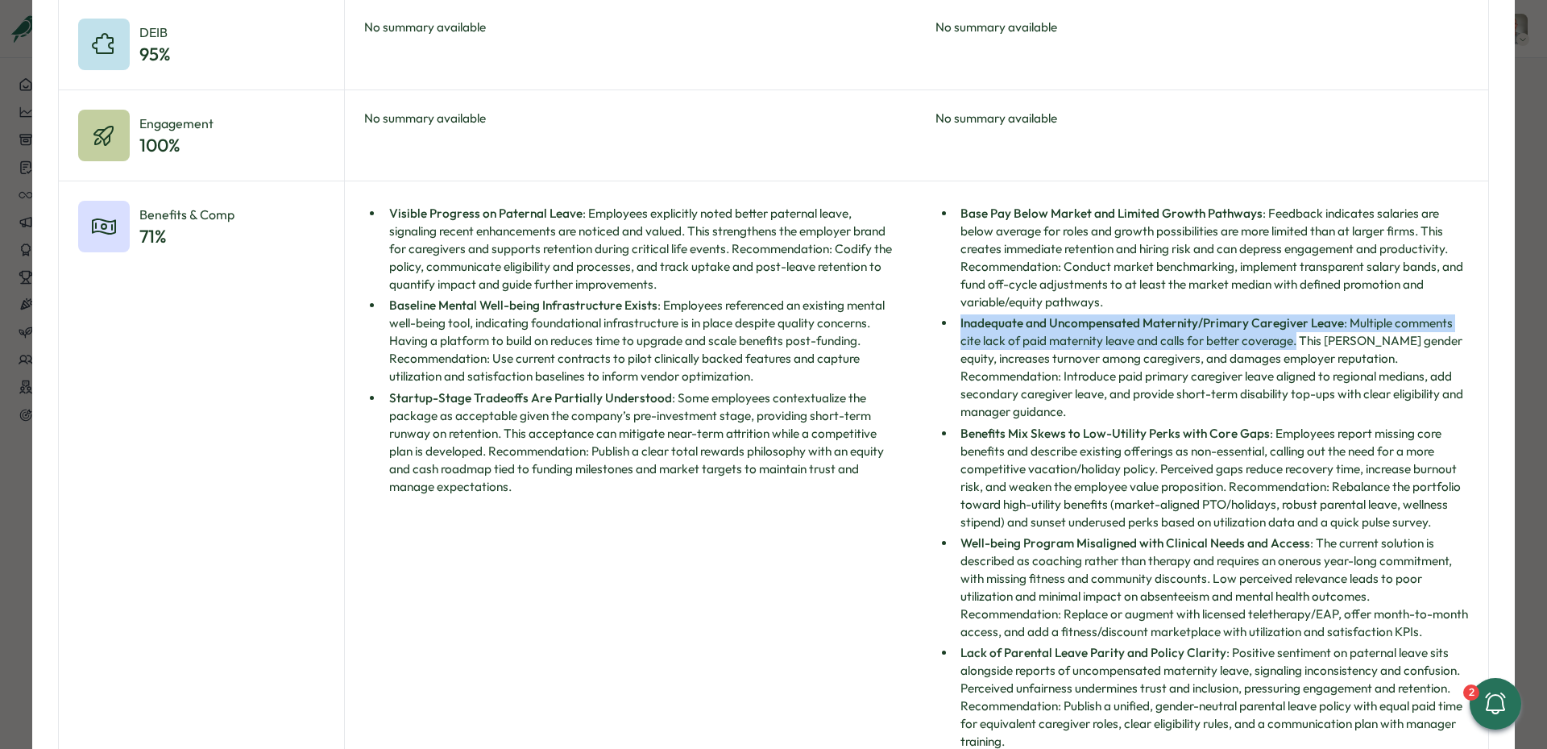
drag, startPoint x: 957, startPoint y: 324, endPoint x: 1294, endPoint y: 339, distance: 337.2
click at [1294, 339] on li "Inadequate and Uncompensated Maternity/Primary Caregiver Leave : Multiple comme…" at bounding box center [1212, 367] width 513 height 106
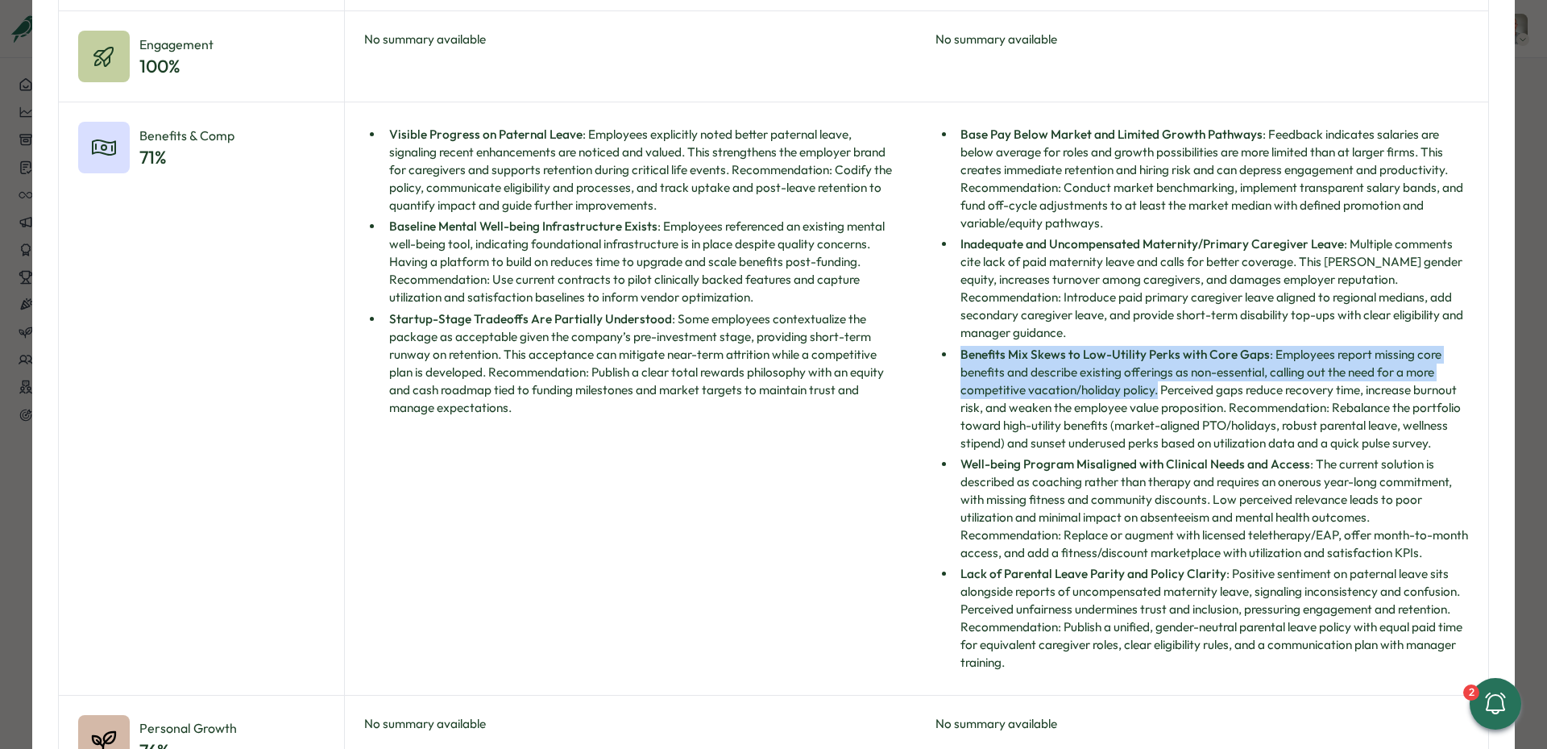
drag, startPoint x: 956, startPoint y: 351, endPoint x: 1153, endPoint y: 383, distance: 200.1
click at [1153, 383] on li "Benefits Mix Skews to Low-Utility Perks with Core Gaps : Employees report missi…" at bounding box center [1212, 399] width 513 height 106
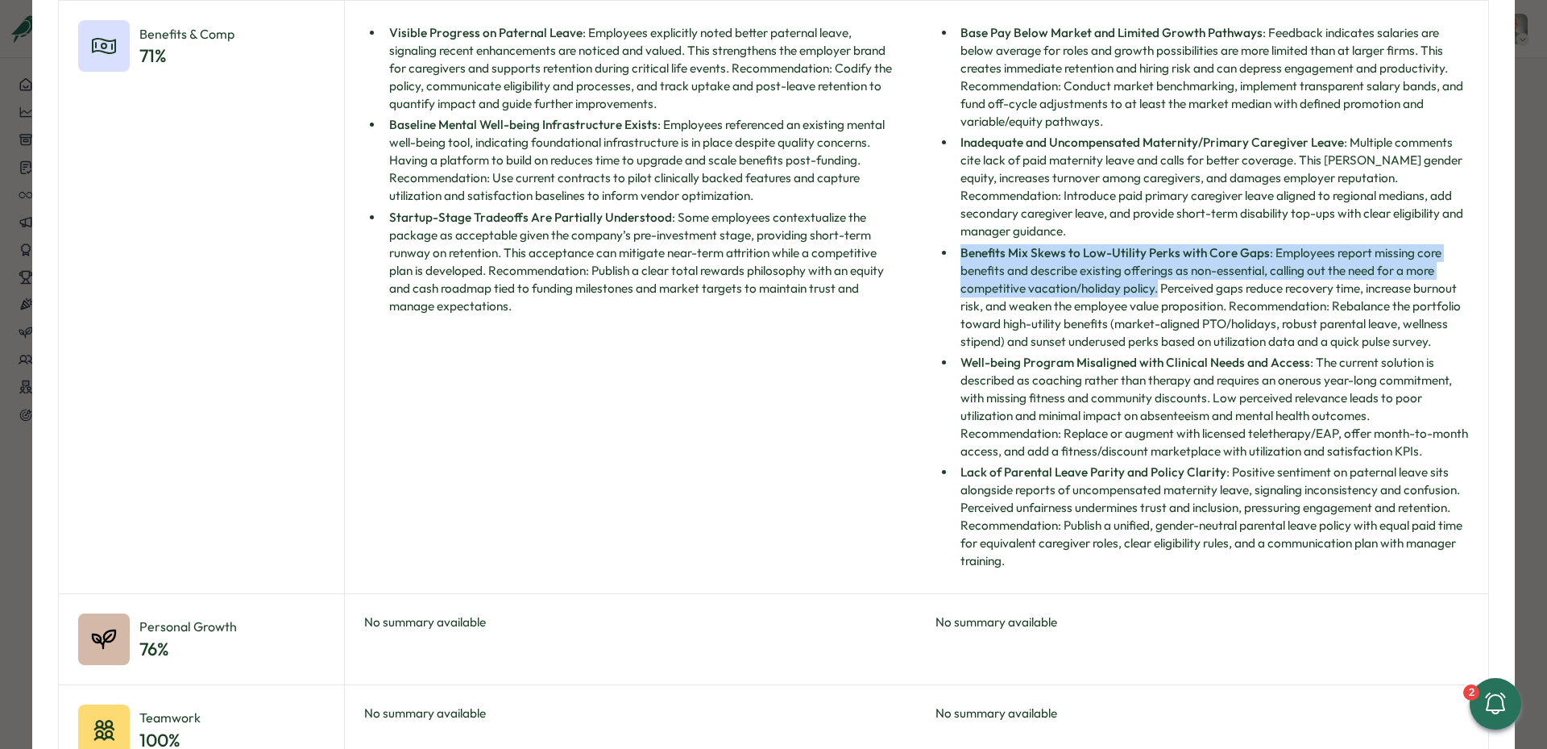
scroll to position [1548, 0]
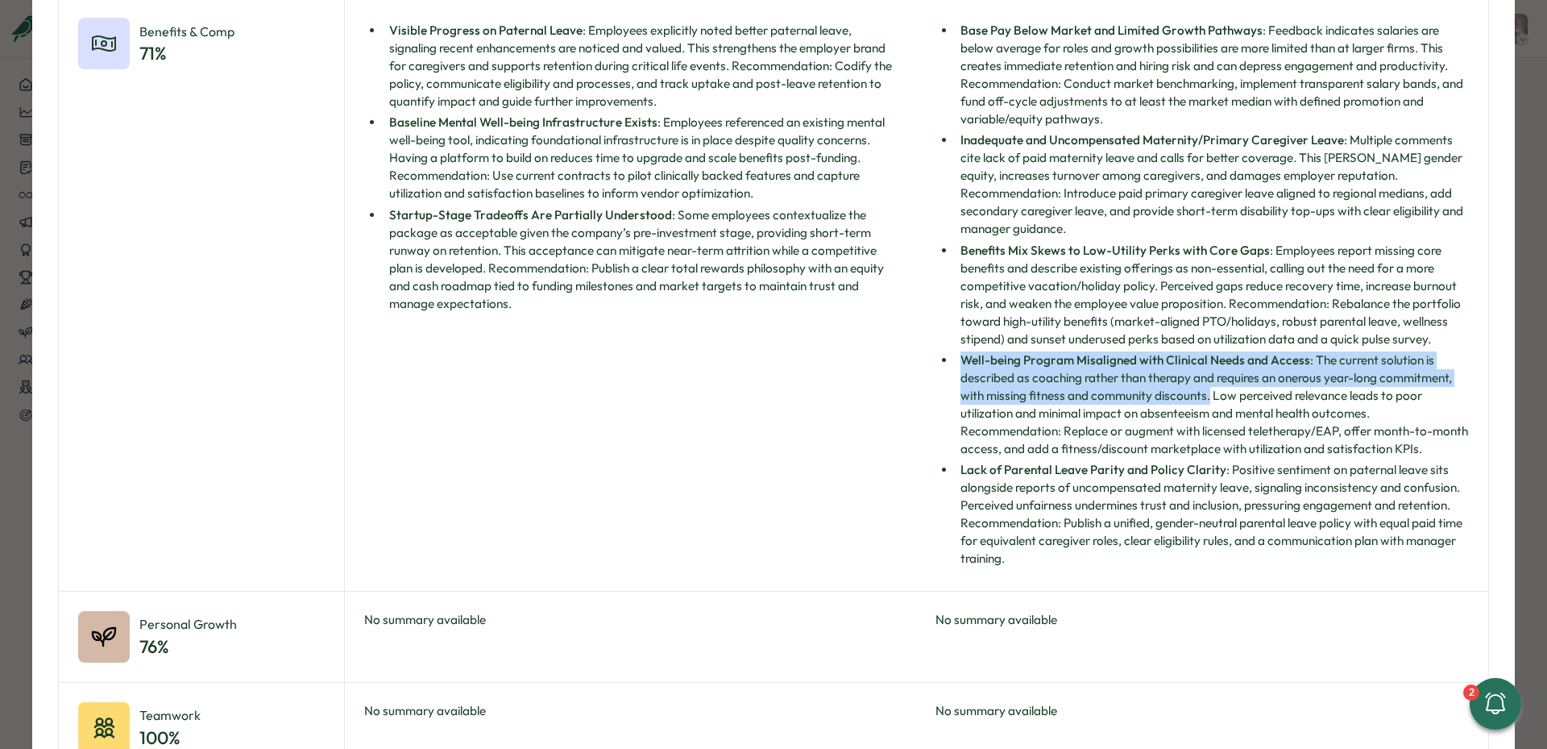
drag, startPoint x: 959, startPoint y: 356, endPoint x: 1205, endPoint y: 396, distance: 249.0
click at [1205, 396] on li "Well-being Program Misaligned with Clinical Needs and Access : The current solu…" at bounding box center [1212, 404] width 513 height 106
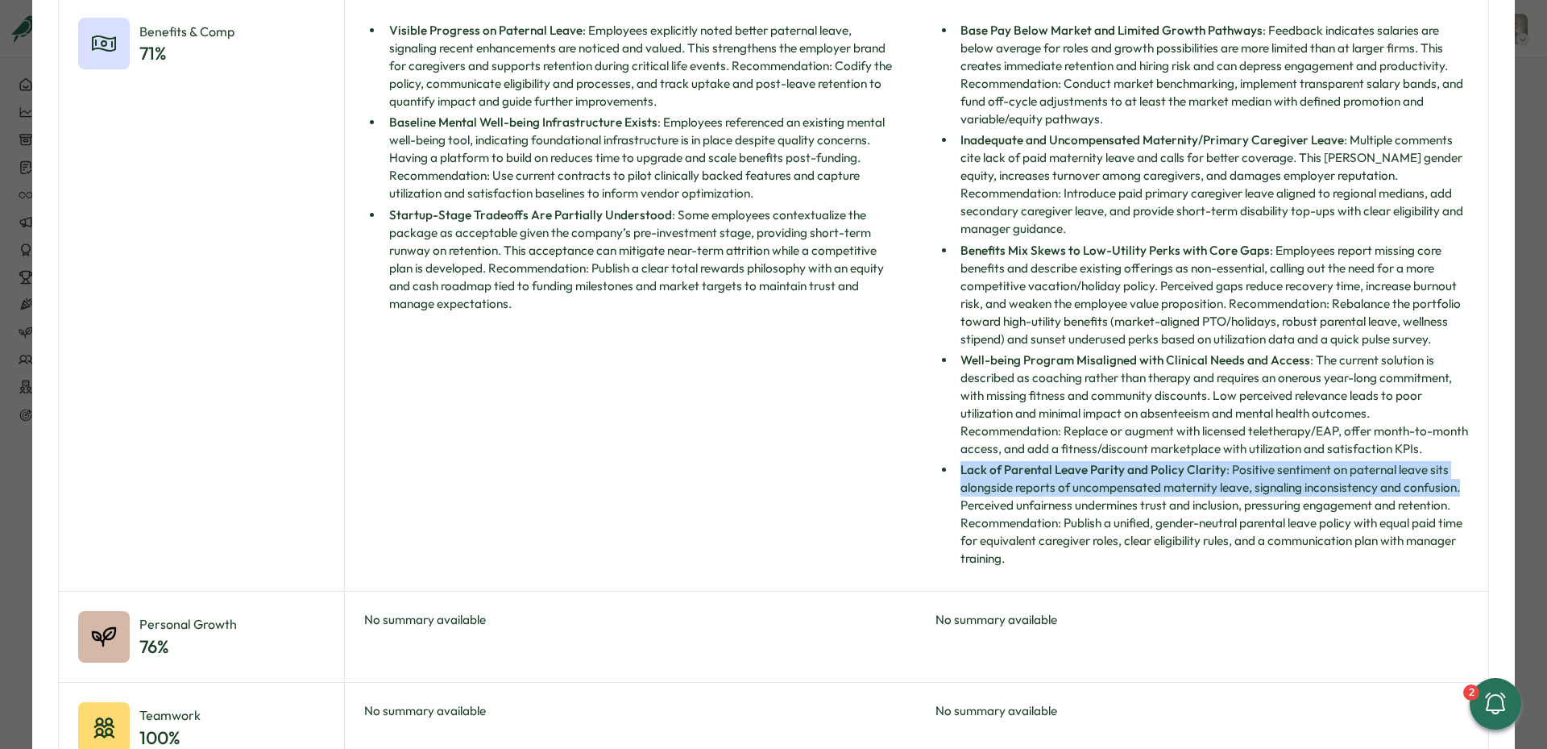
drag, startPoint x: 957, startPoint y: 471, endPoint x: 1473, endPoint y: 494, distance: 517.1
click at [1473, 494] on div "Base Pay Below Market and Limited Growth Pathways : Feedback indicates salaries…" at bounding box center [1202, 294] width 572 height 592
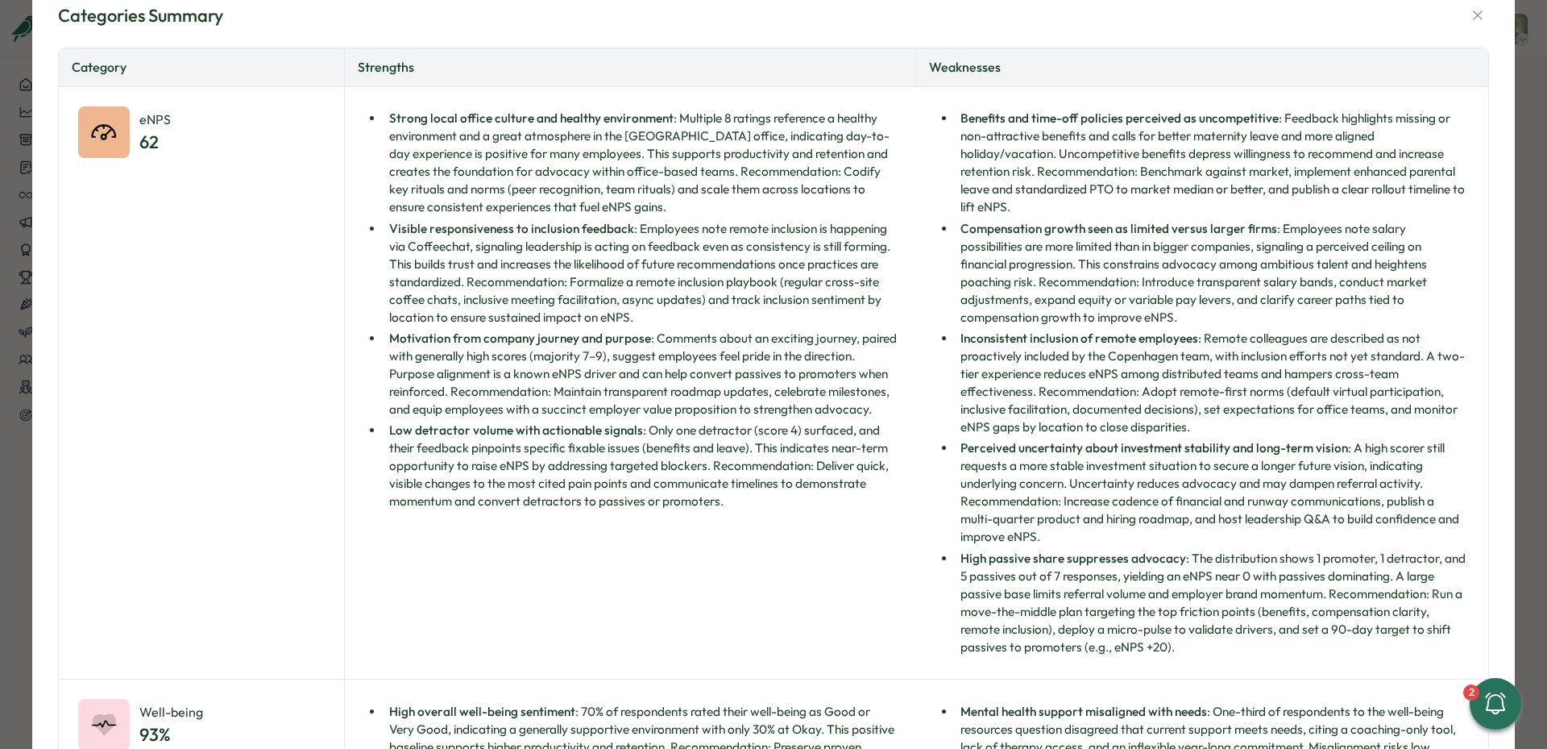
scroll to position [0, 0]
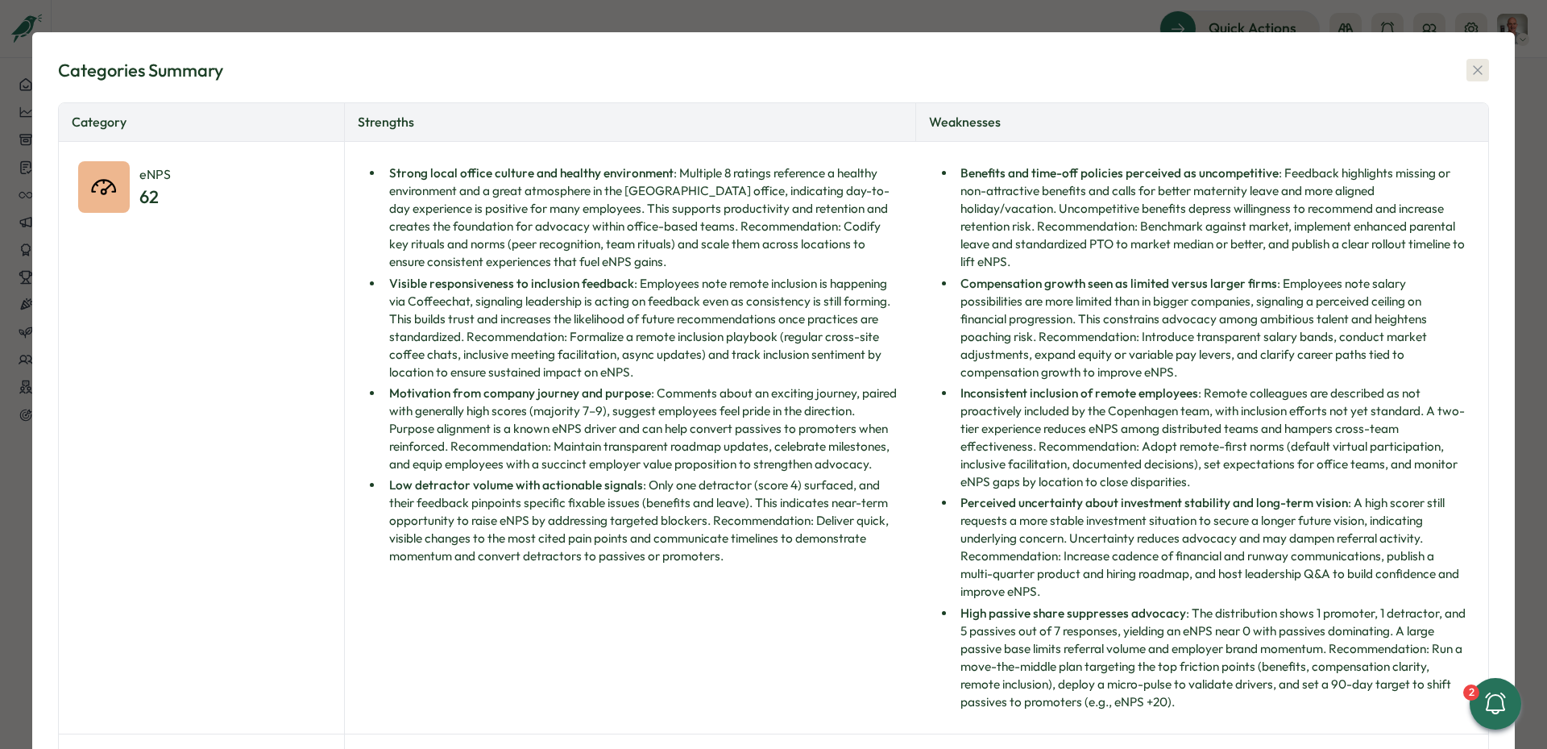
click at [1470, 69] on icon "button" at bounding box center [1478, 70] width 16 height 16
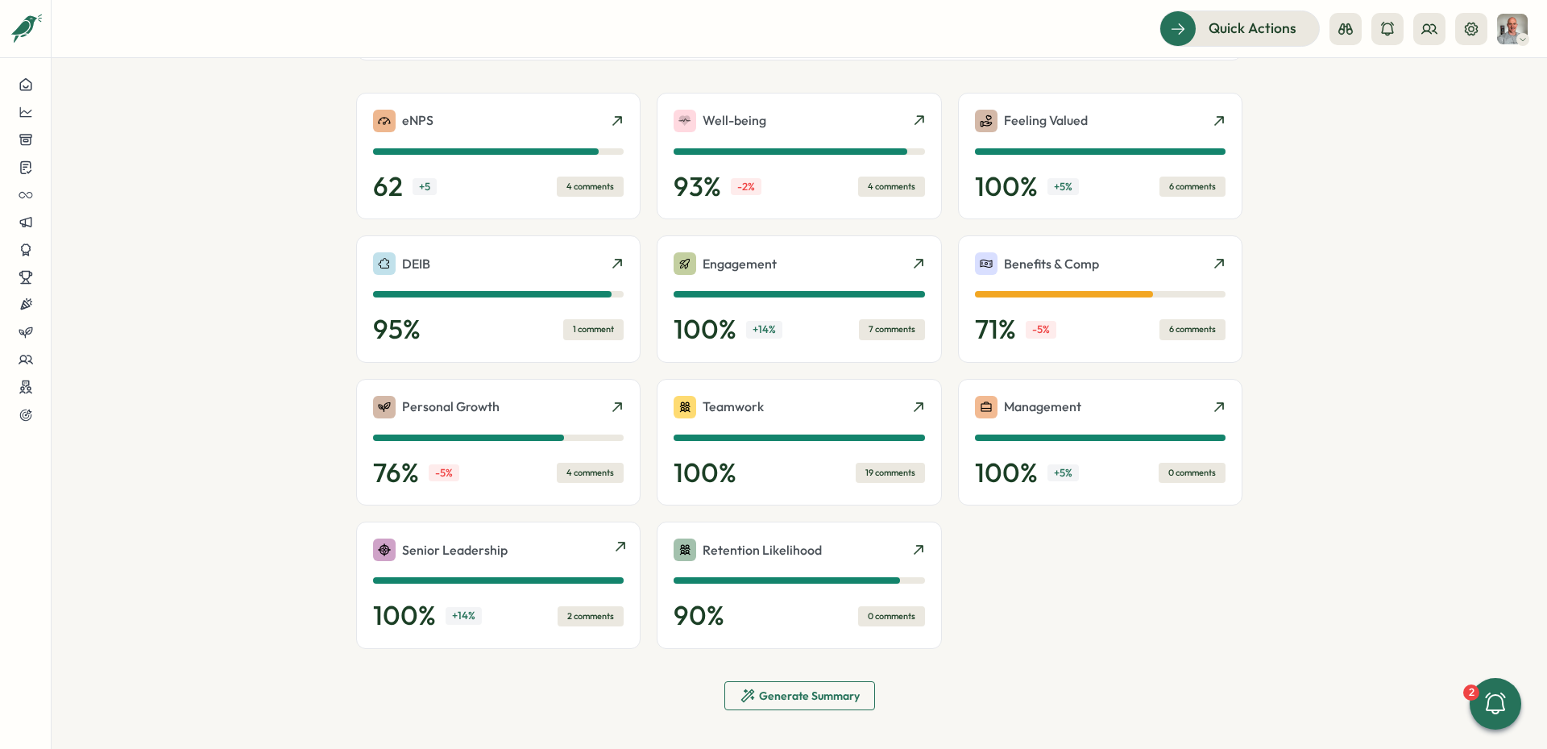
click at [573, 616] on div "2 comments" at bounding box center [591, 616] width 66 height 20
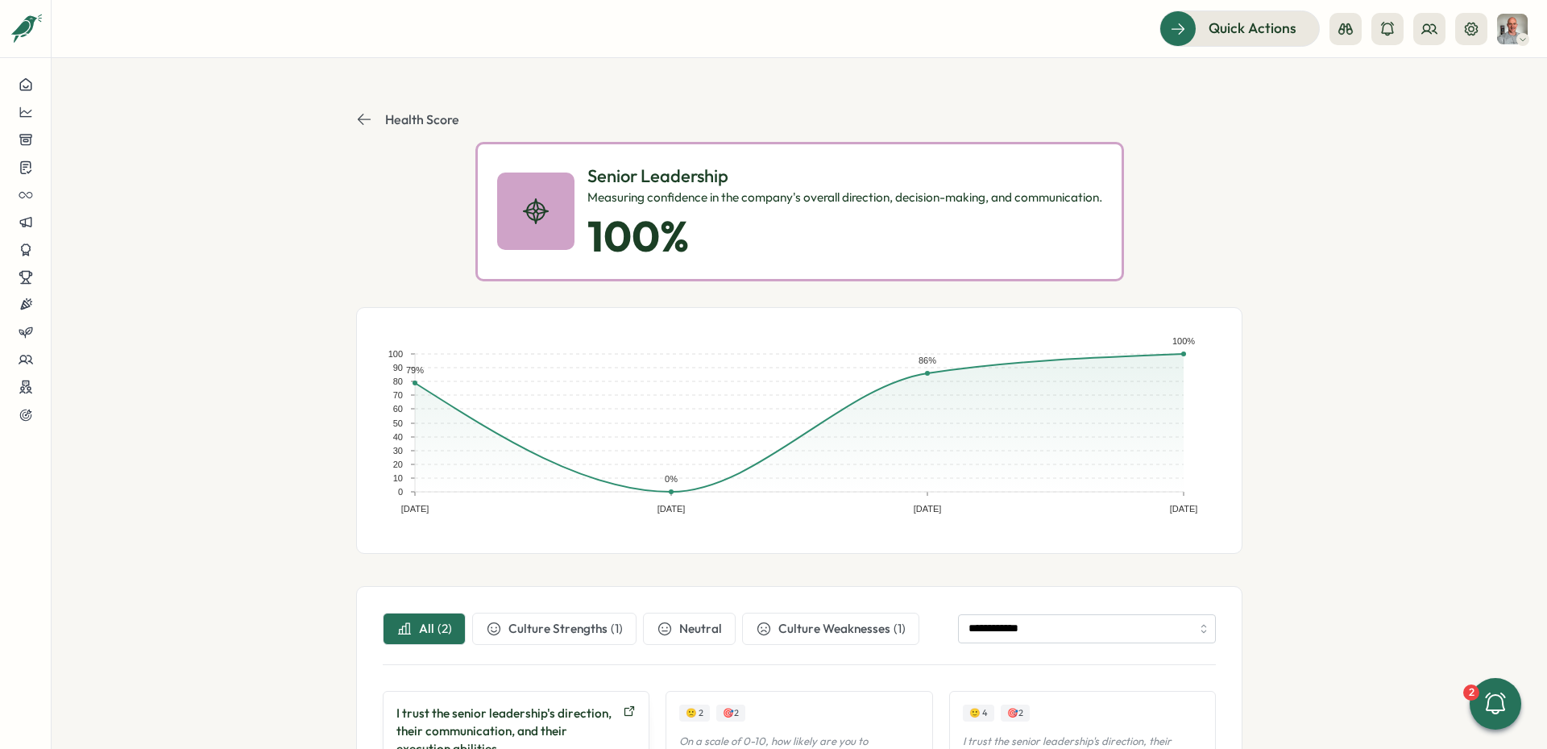
click at [363, 118] on icon at bounding box center [364, 119] width 16 height 16
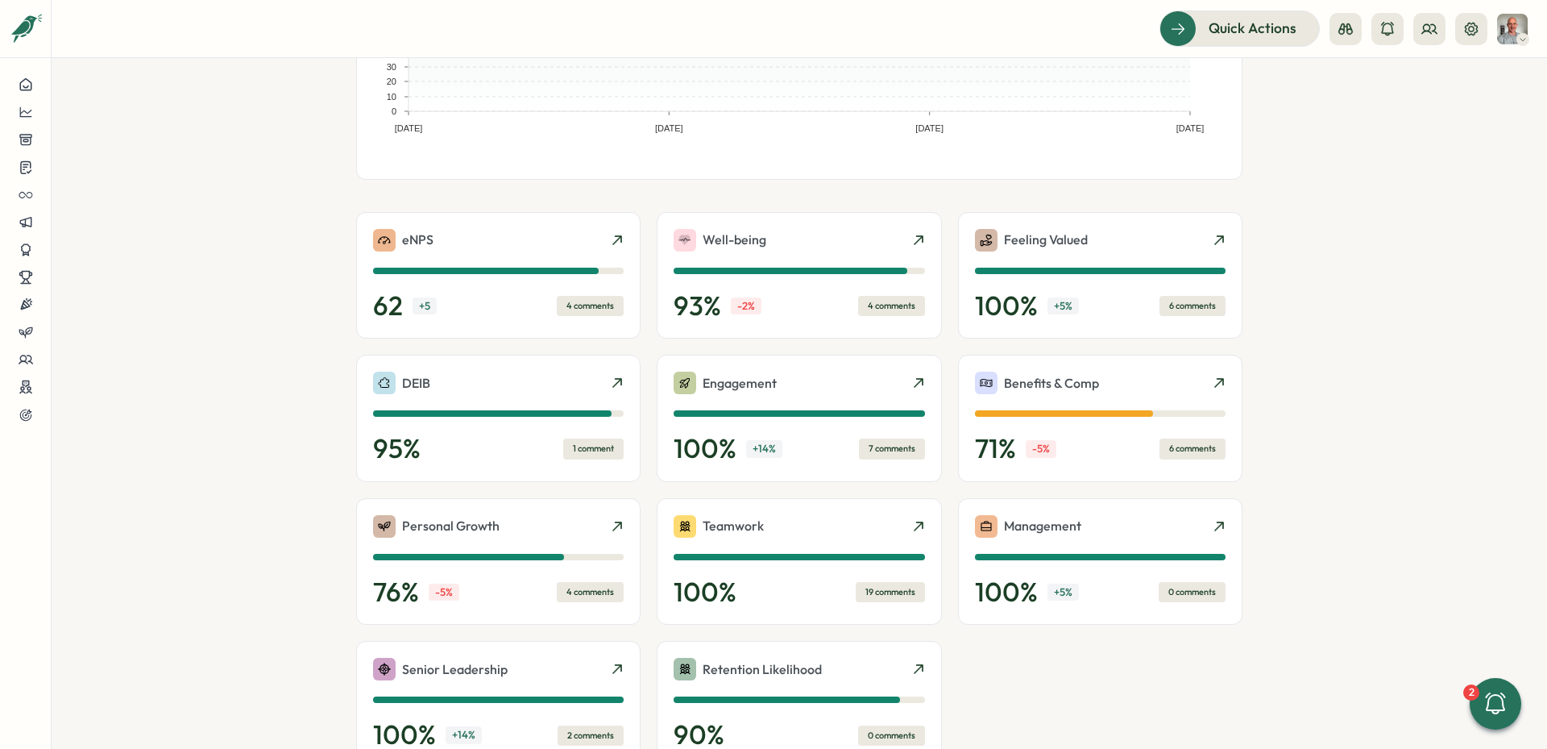
scroll to position [372, 0]
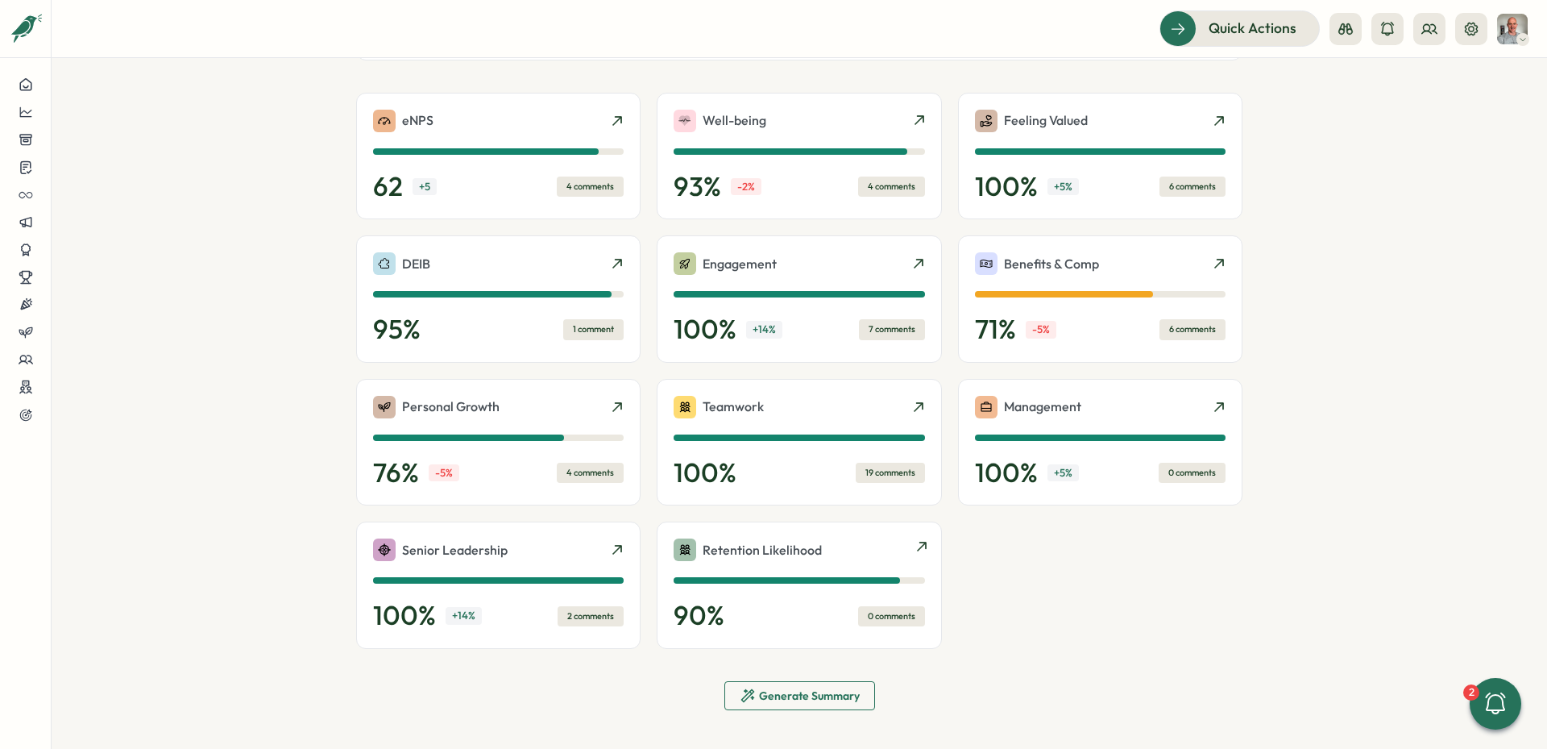
click at [871, 553] on div "Retention Likelihood" at bounding box center [799, 549] width 251 height 23
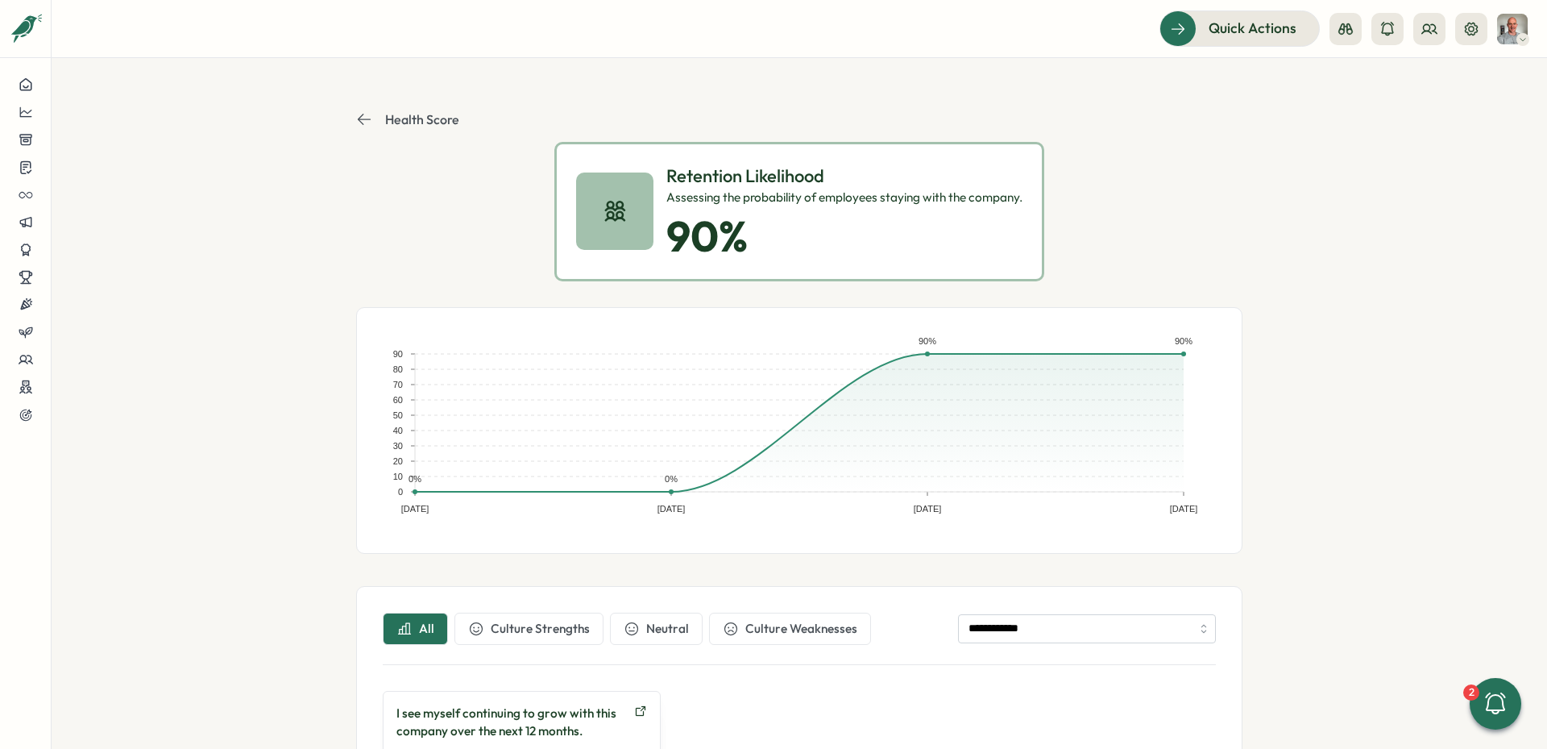
scroll to position [123, 0]
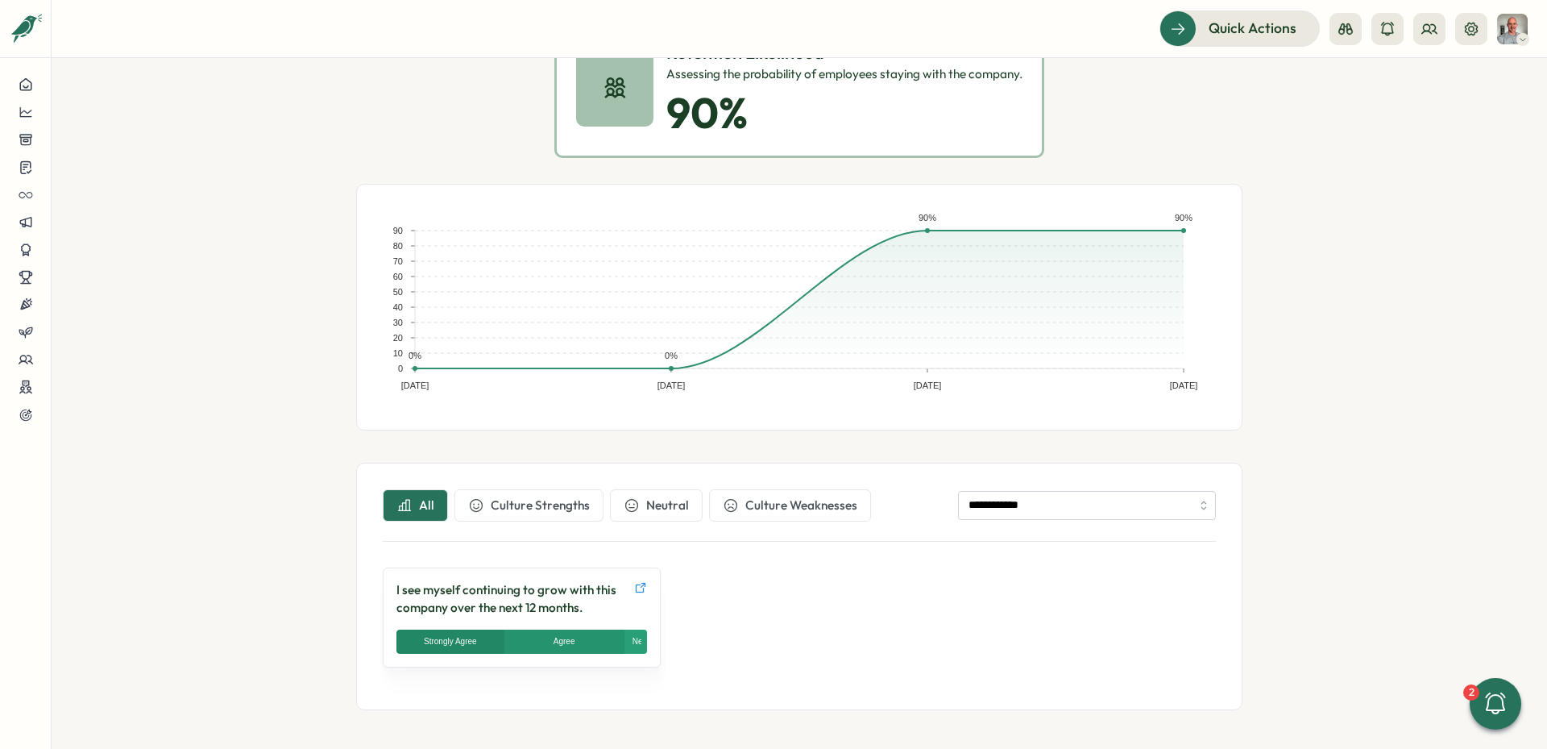
click at [640, 591] on icon at bounding box center [640, 587] width 13 height 13
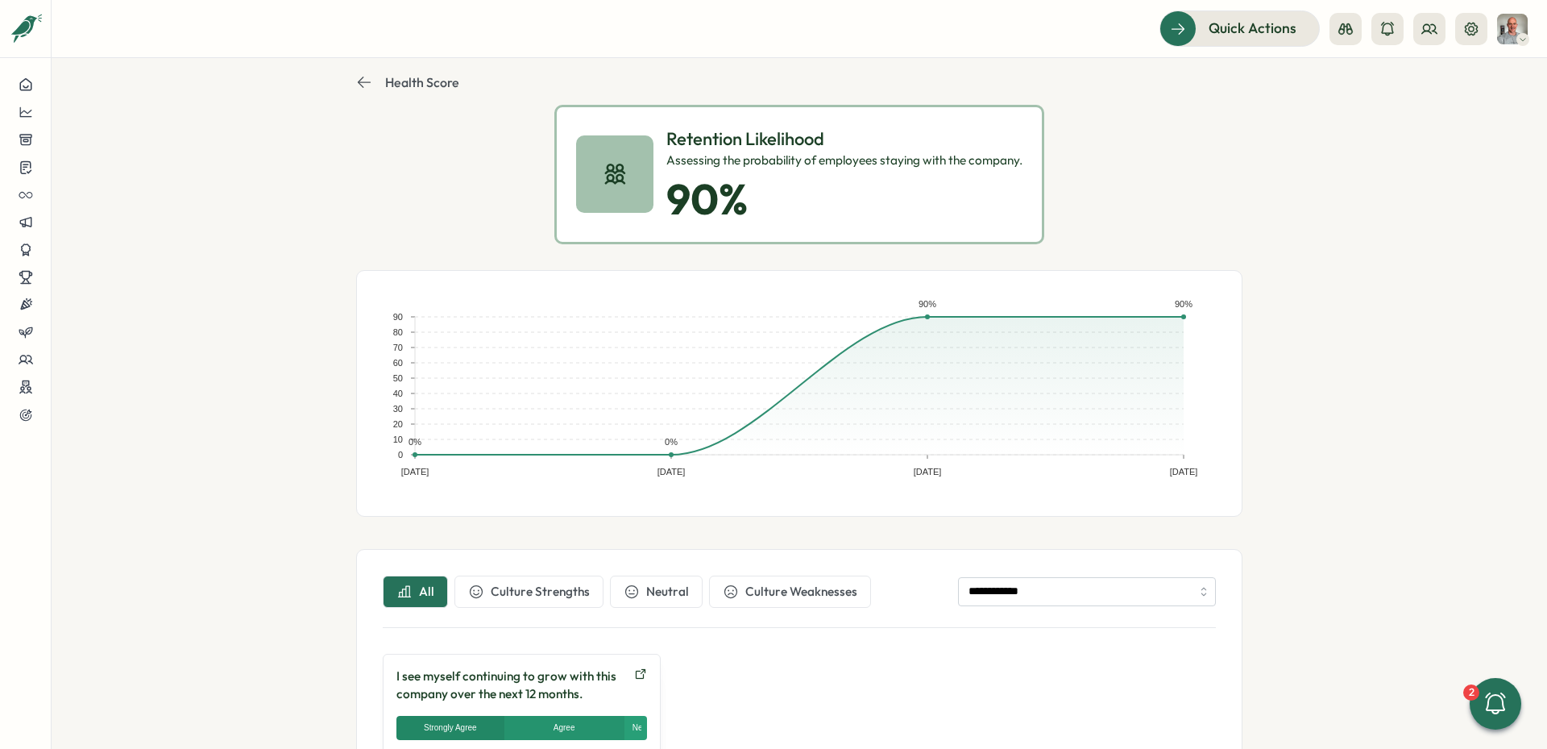
scroll to position [0, 0]
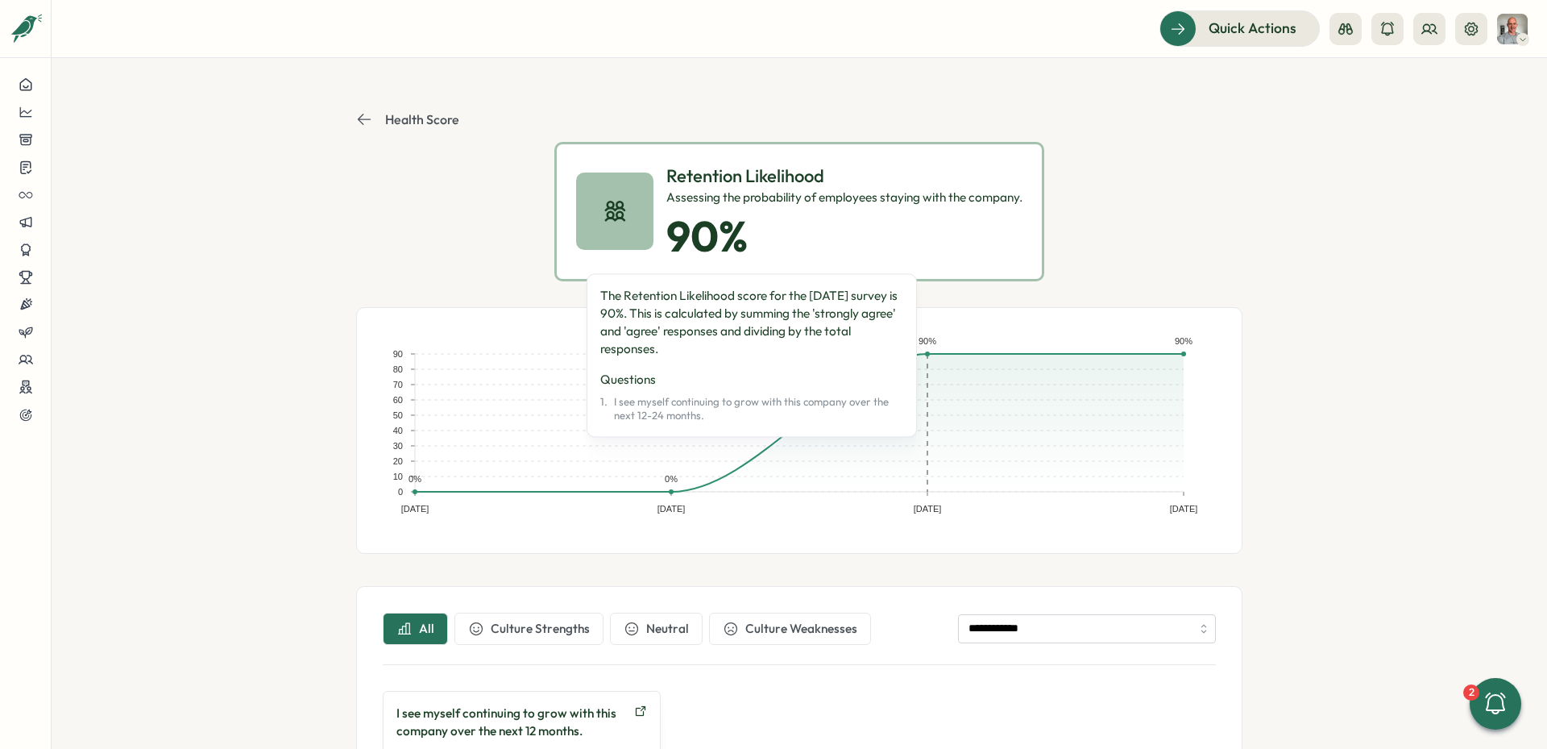
click at [924, 355] on rect at bounding box center [927, 423] width 256 height 138
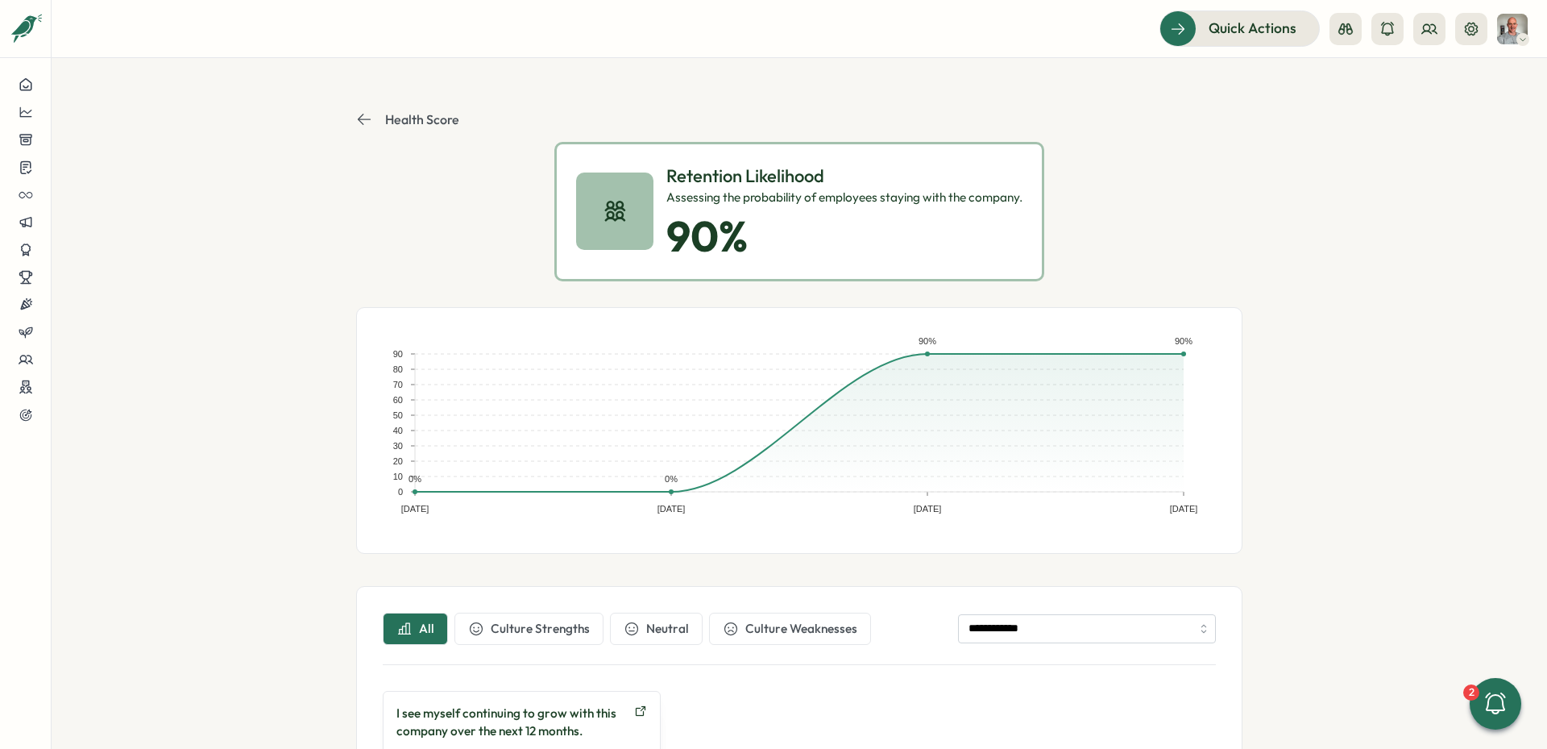
click at [358, 122] on icon at bounding box center [364, 119] width 13 height 11
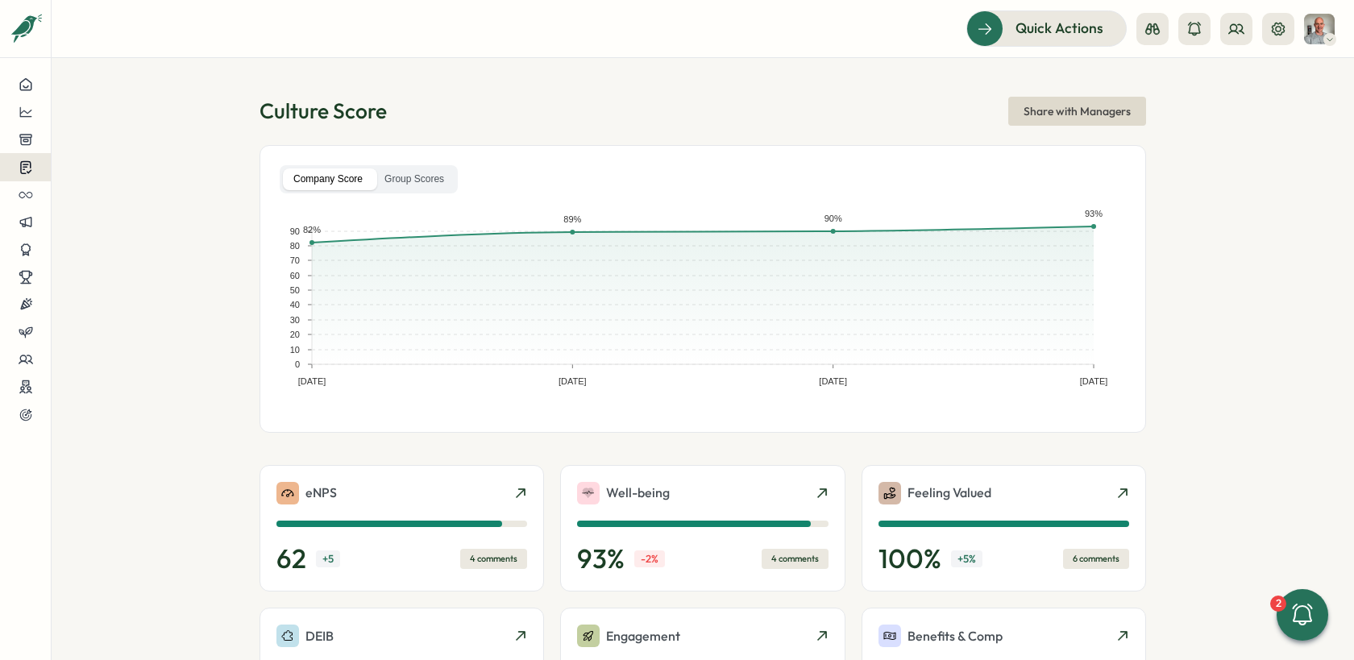
click at [24, 166] on icon at bounding box center [26, 167] width 15 height 15
click at [96, 164] on div "Onboarding Surveys" at bounding box center [139, 168] width 120 height 18
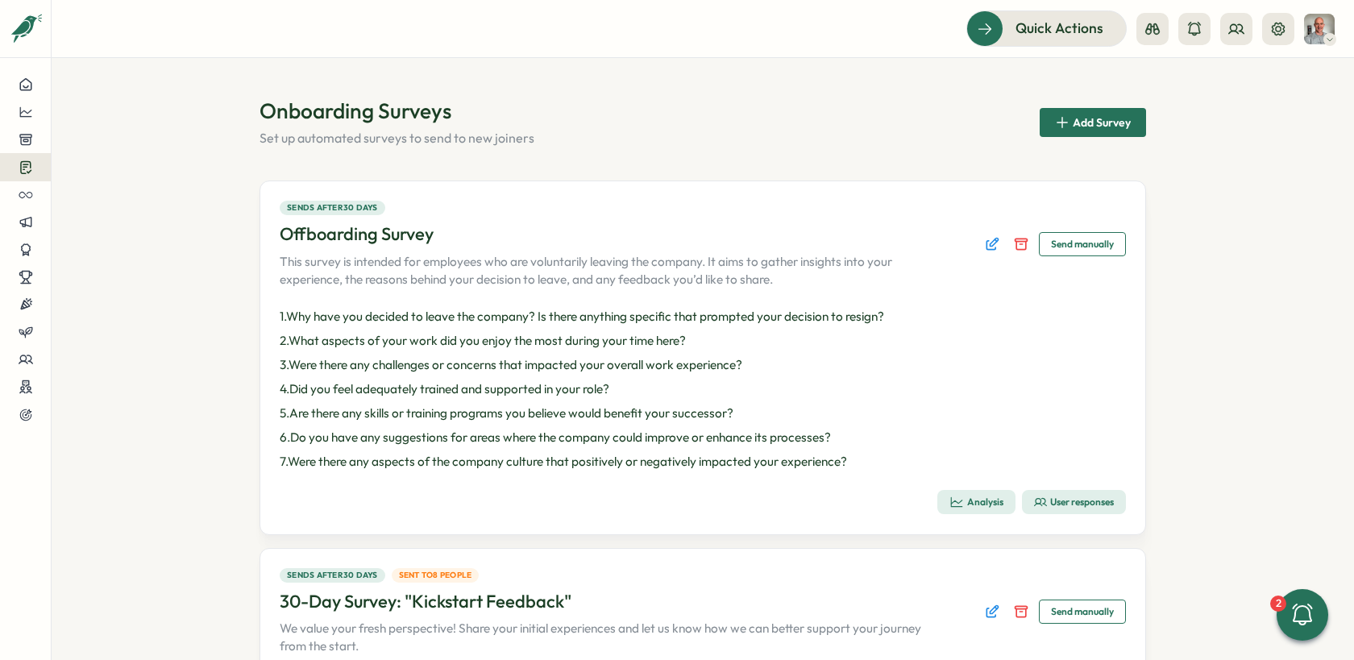
scroll to position [71, 0]
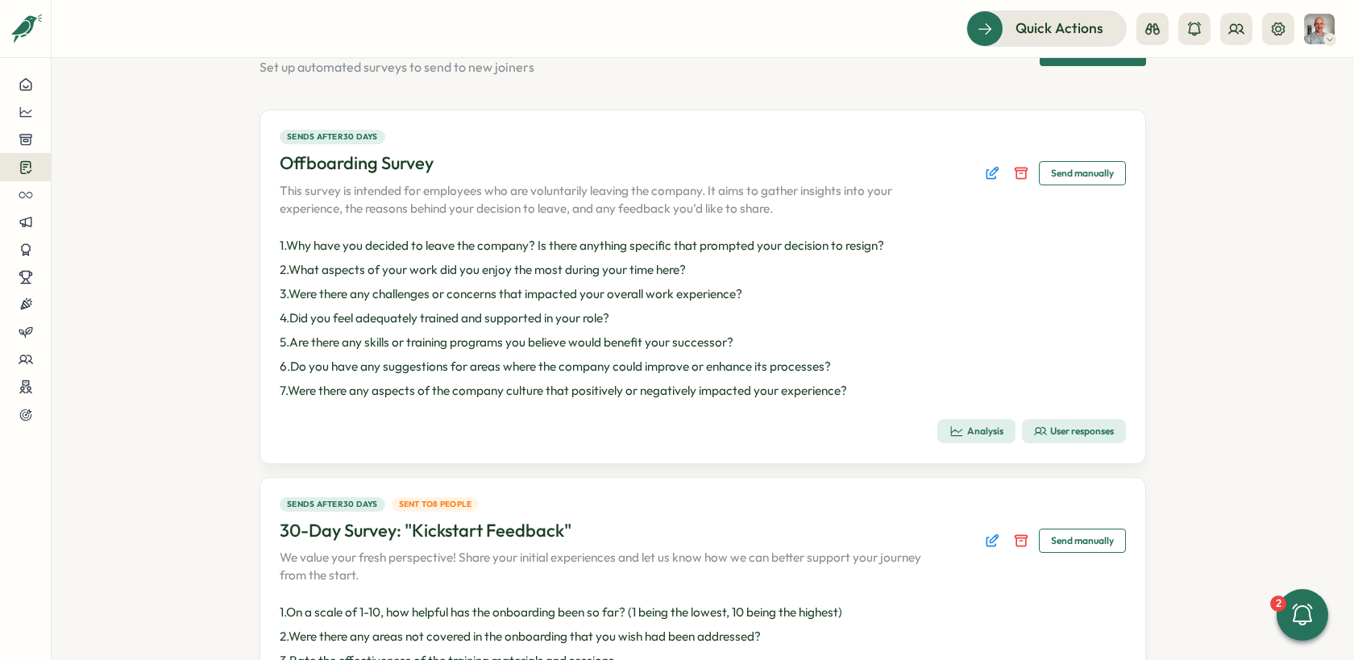
click at [1036, 430] on icon "button" at bounding box center [1040, 431] width 13 height 13
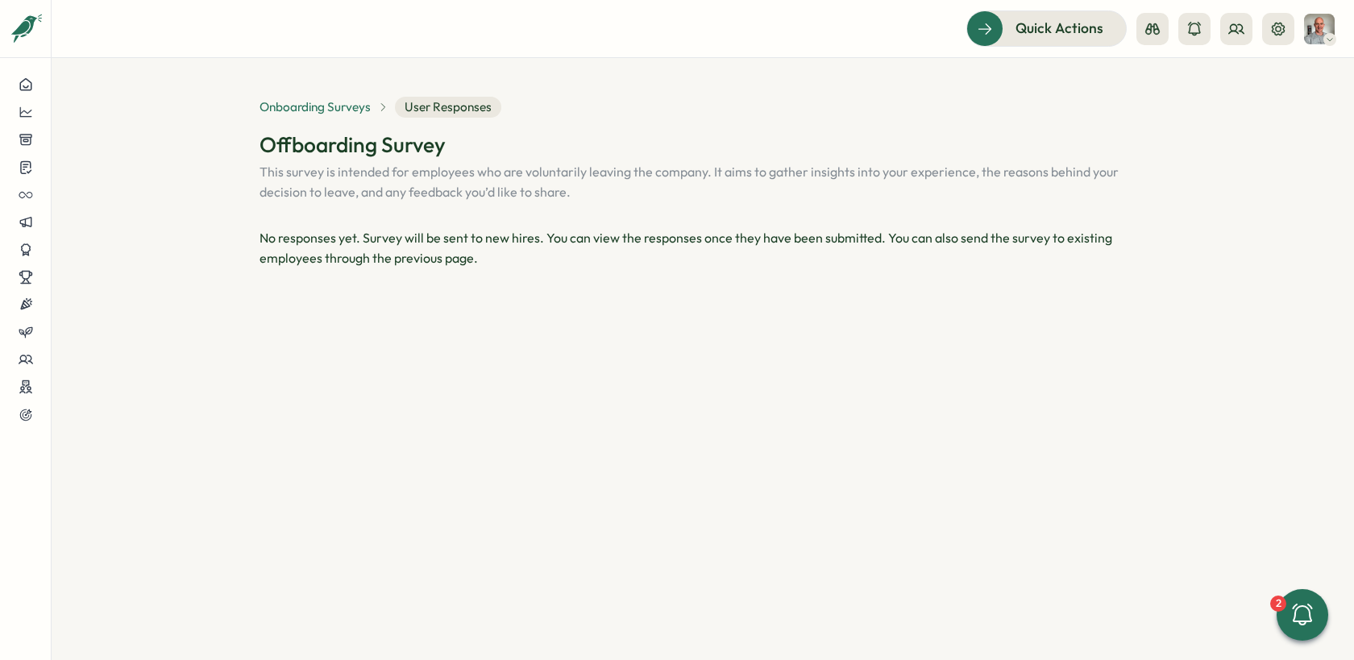
click at [343, 111] on span "Onboarding Surveys" at bounding box center [315, 107] width 111 height 18
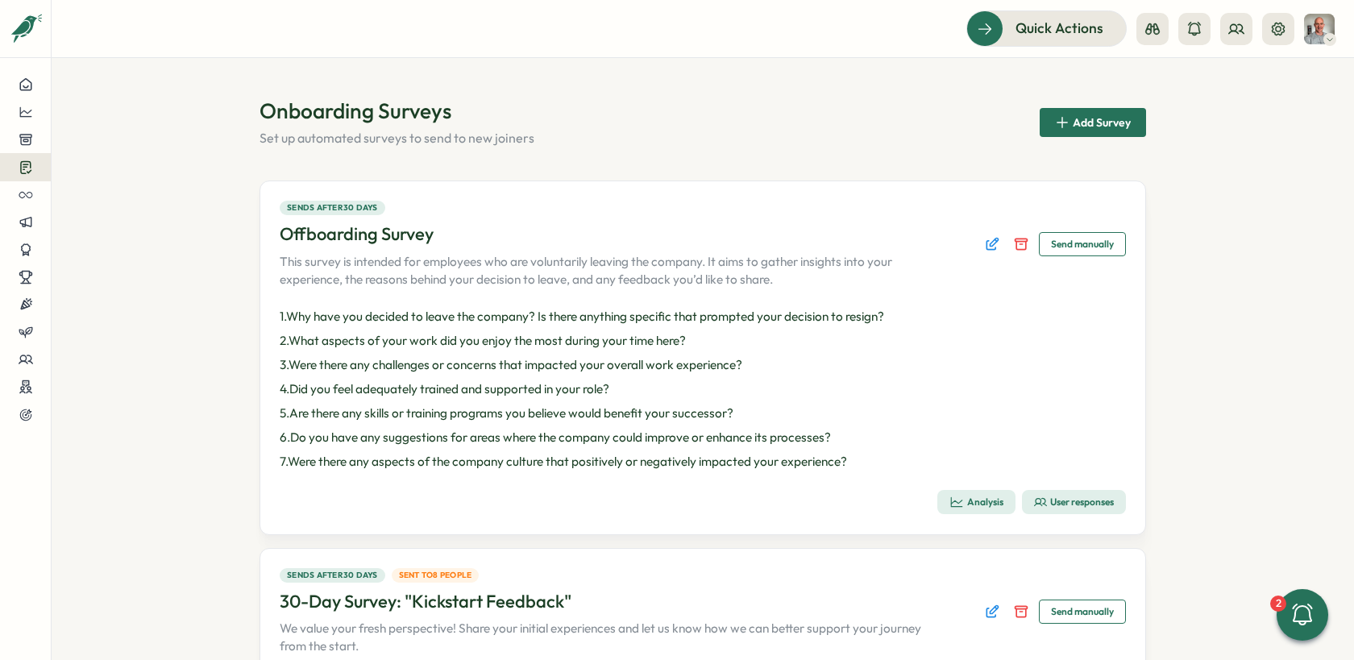
click at [1061, 243] on span "Send manually" at bounding box center [1082, 244] width 63 height 23
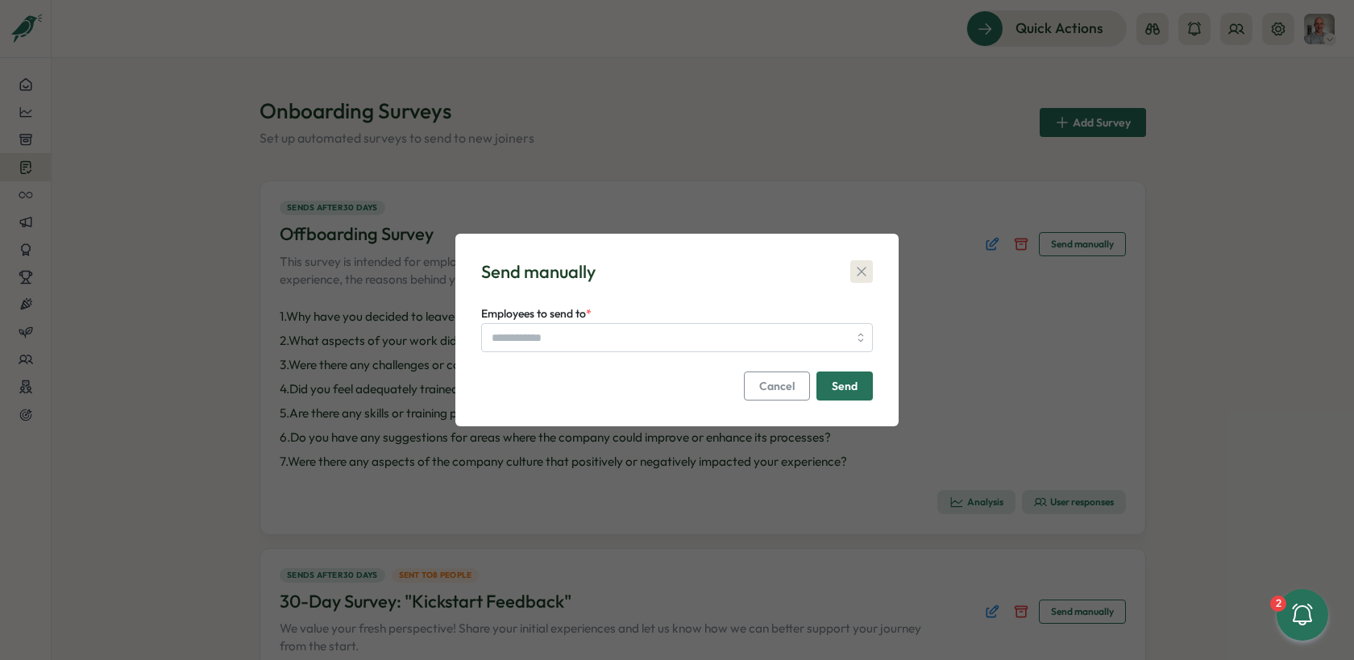
click at [870, 271] on button "button" at bounding box center [861, 271] width 23 height 23
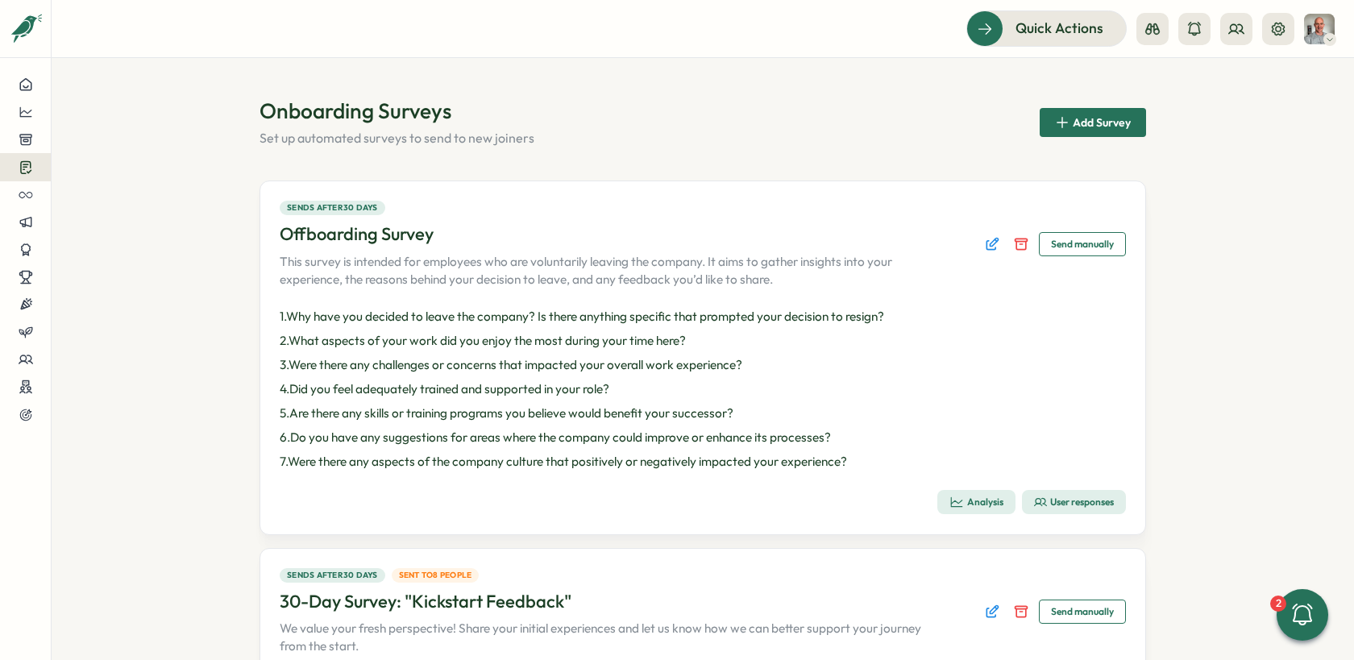
click at [973, 498] on div "Analysis" at bounding box center [976, 502] width 54 height 15
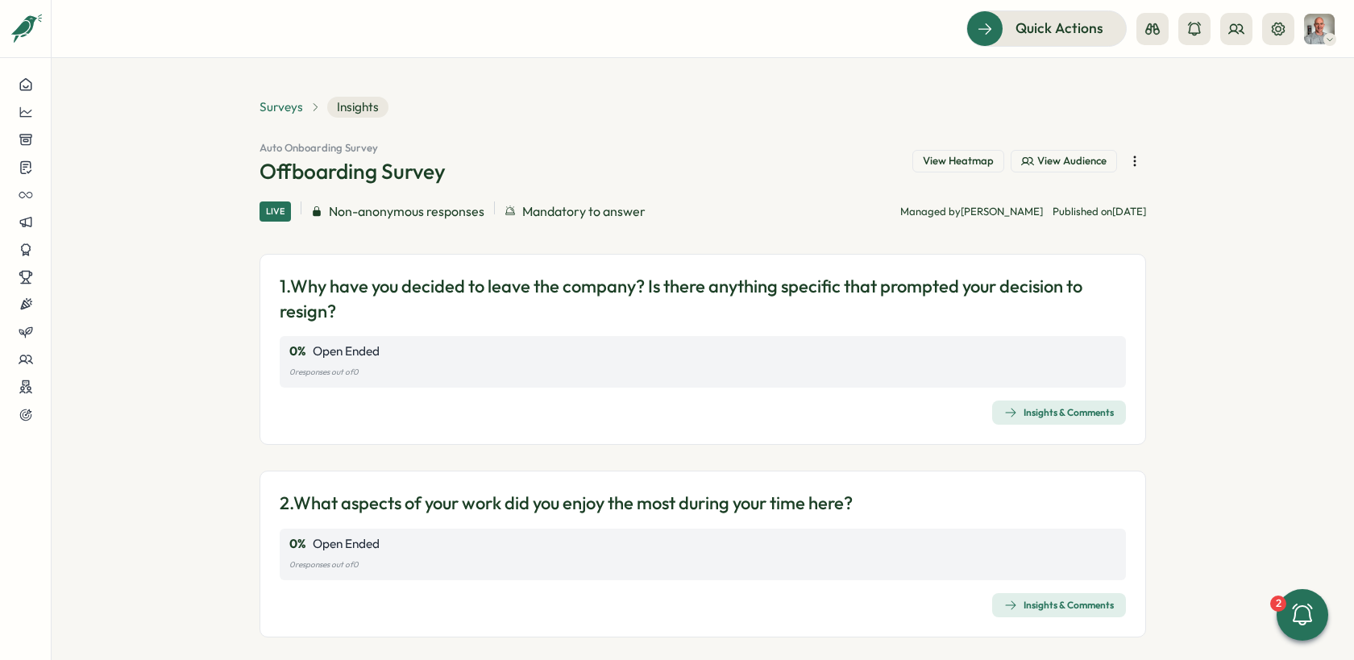
click at [276, 113] on span "Surveys" at bounding box center [282, 107] width 44 height 18
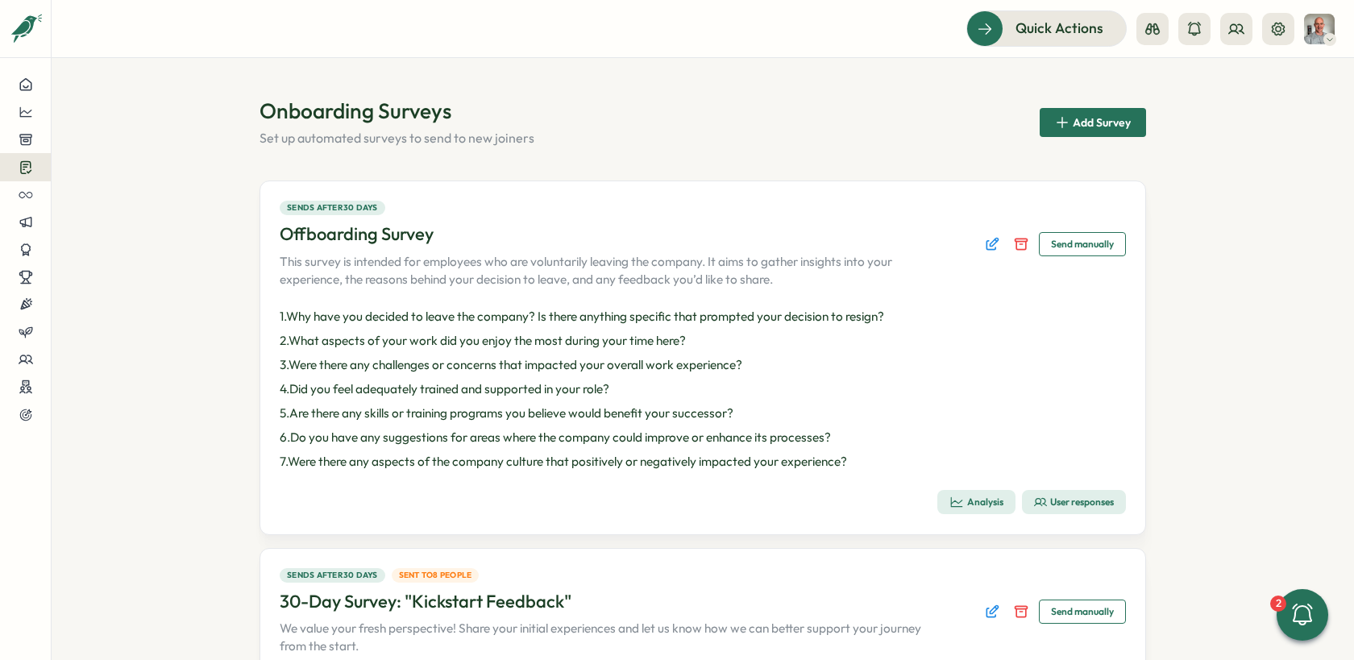
click at [1061, 502] on div "User responses" at bounding box center [1074, 502] width 80 height 13
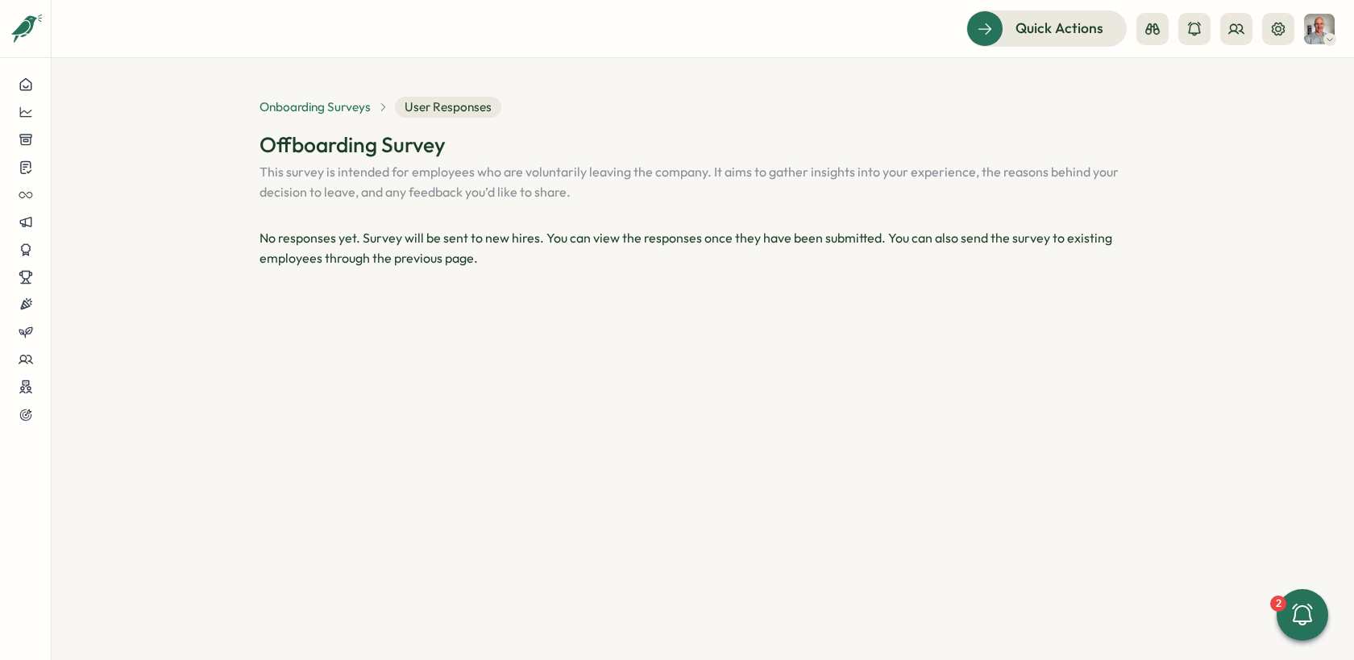
click at [305, 106] on span "Onboarding Surveys" at bounding box center [315, 107] width 111 height 18
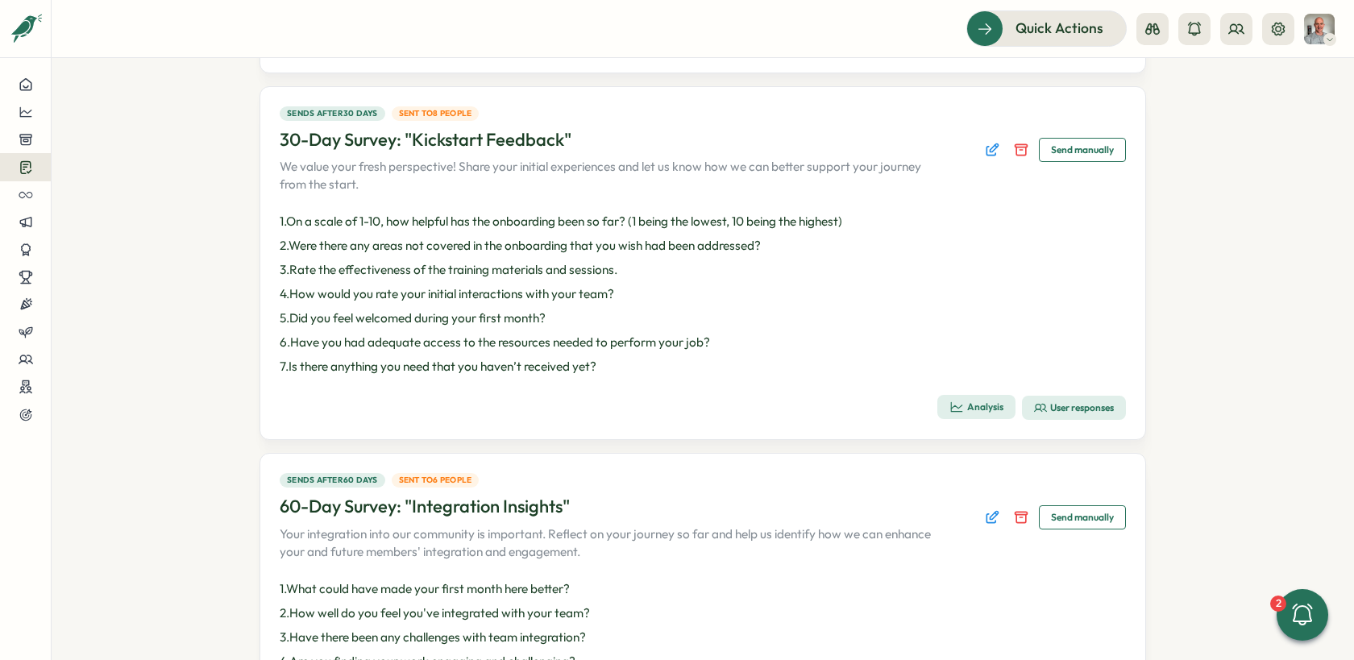
scroll to position [463, 0]
click at [1043, 409] on div "User responses" at bounding box center [1074, 407] width 80 height 13
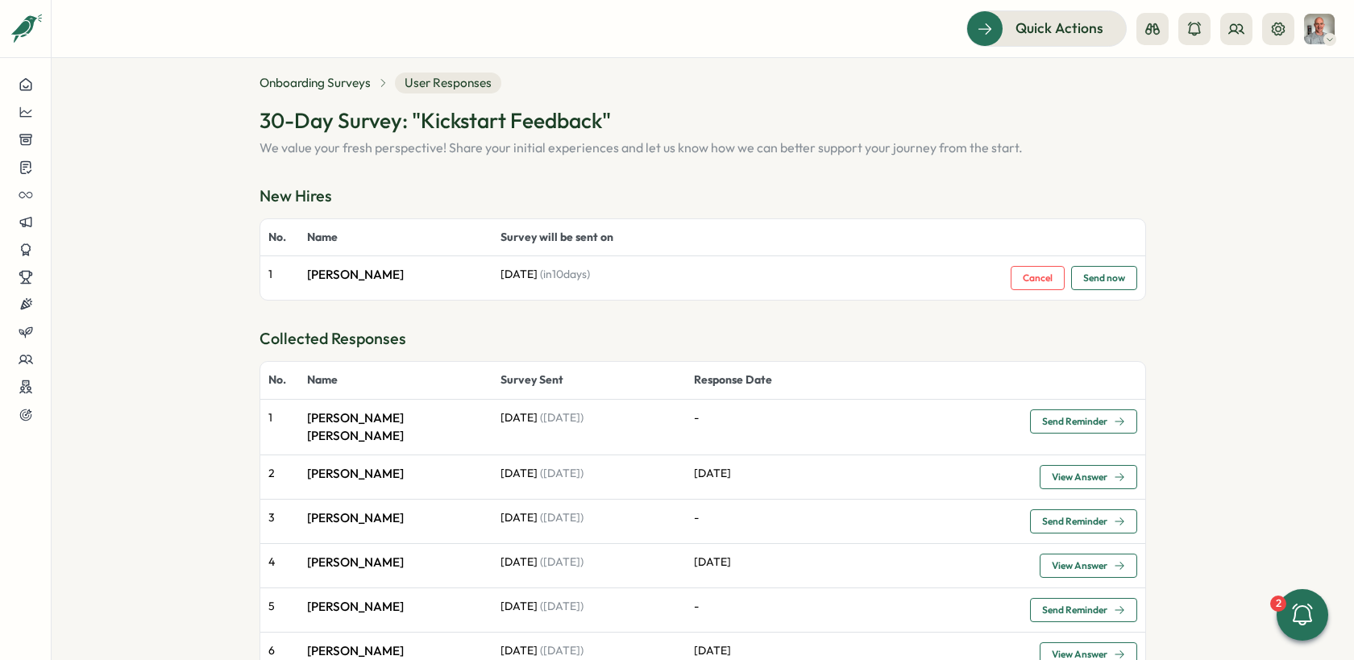
scroll to position [27, 0]
click at [1062, 422] on span "Send Reminder" at bounding box center [1074, 419] width 65 height 10
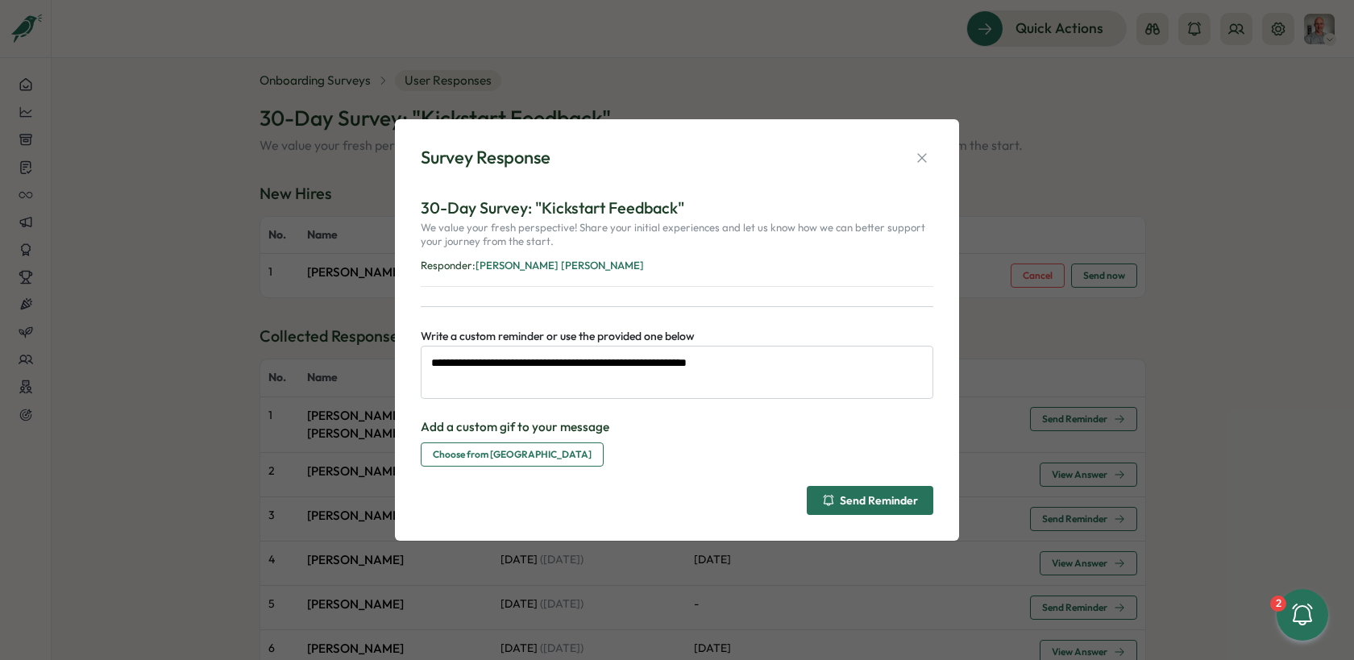
click at [851, 504] on div "Send Reminder" at bounding box center [870, 500] width 96 height 13
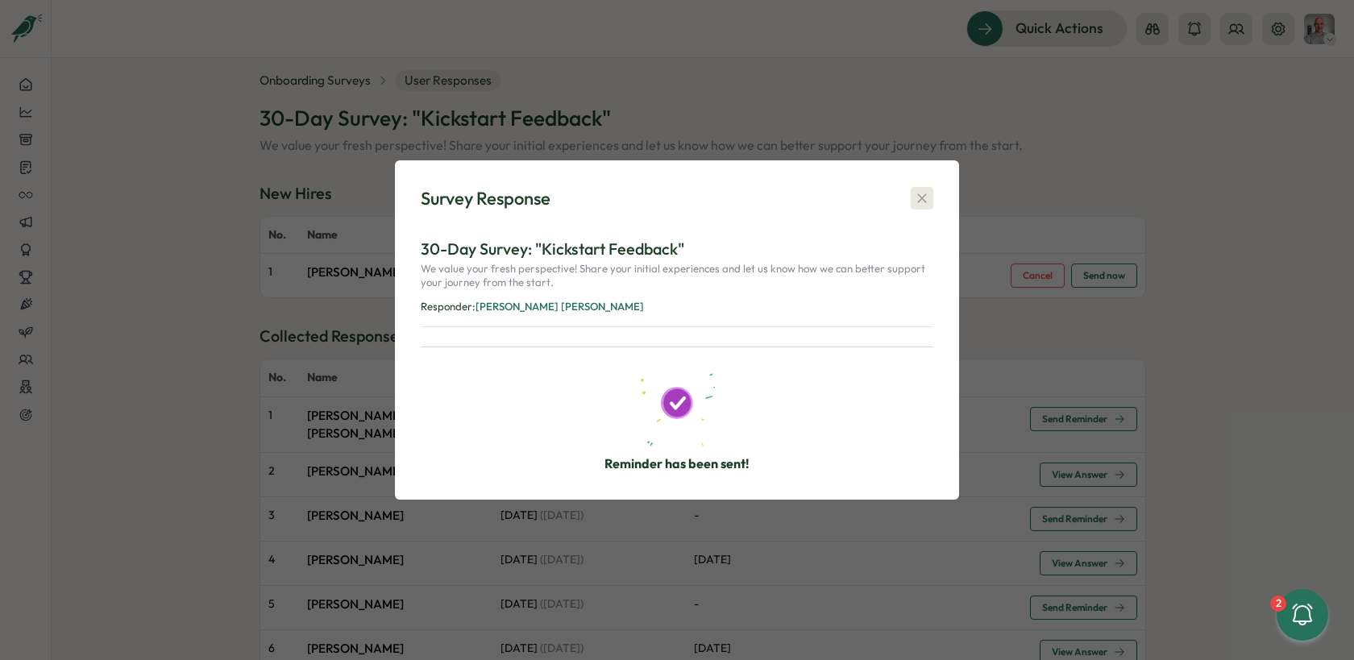
click at [916, 201] on icon "button" at bounding box center [922, 198] width 16 height 16
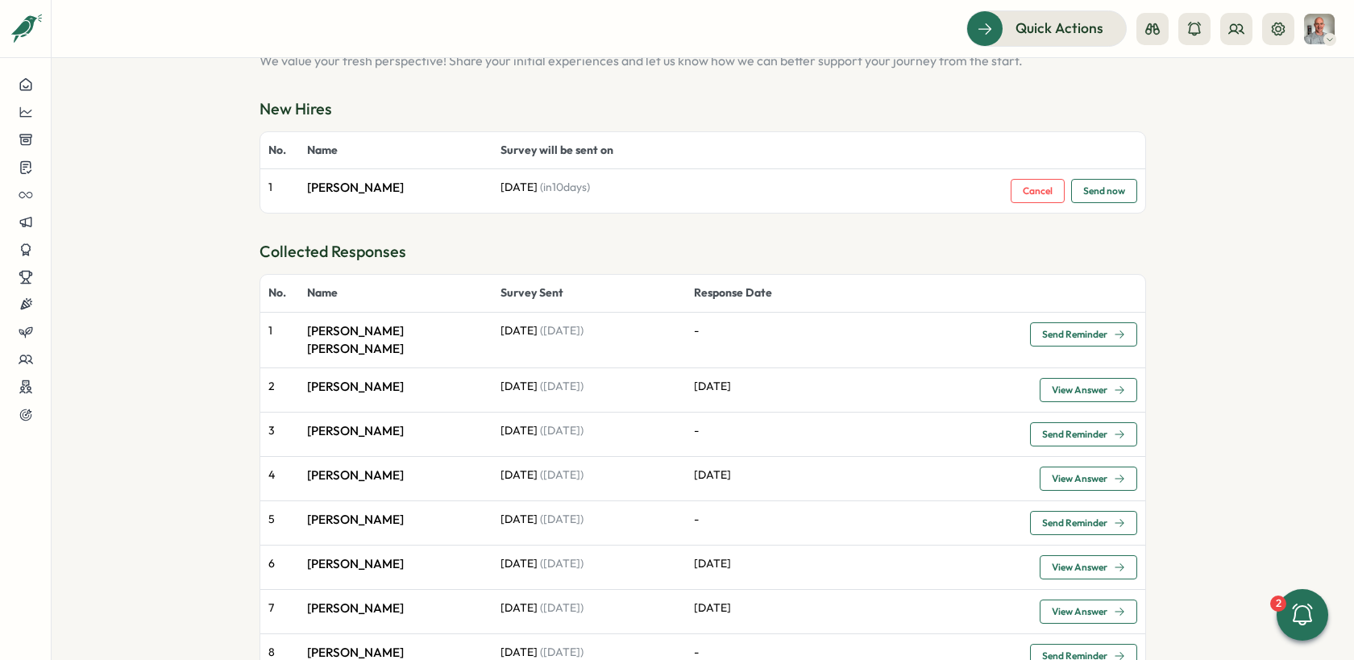
scroll to position [0, 0]
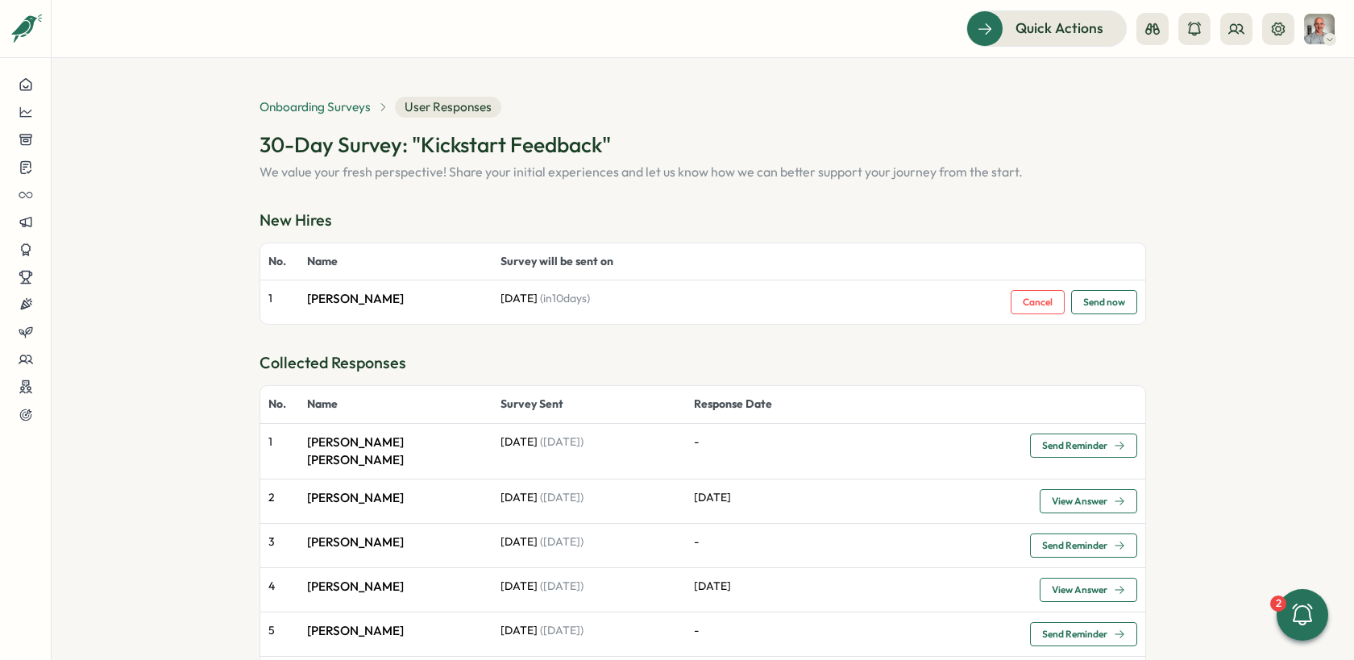
click at [345, 115] on span "Onboarding Surveys" at bounding box center [315, 107] width 111 height 18
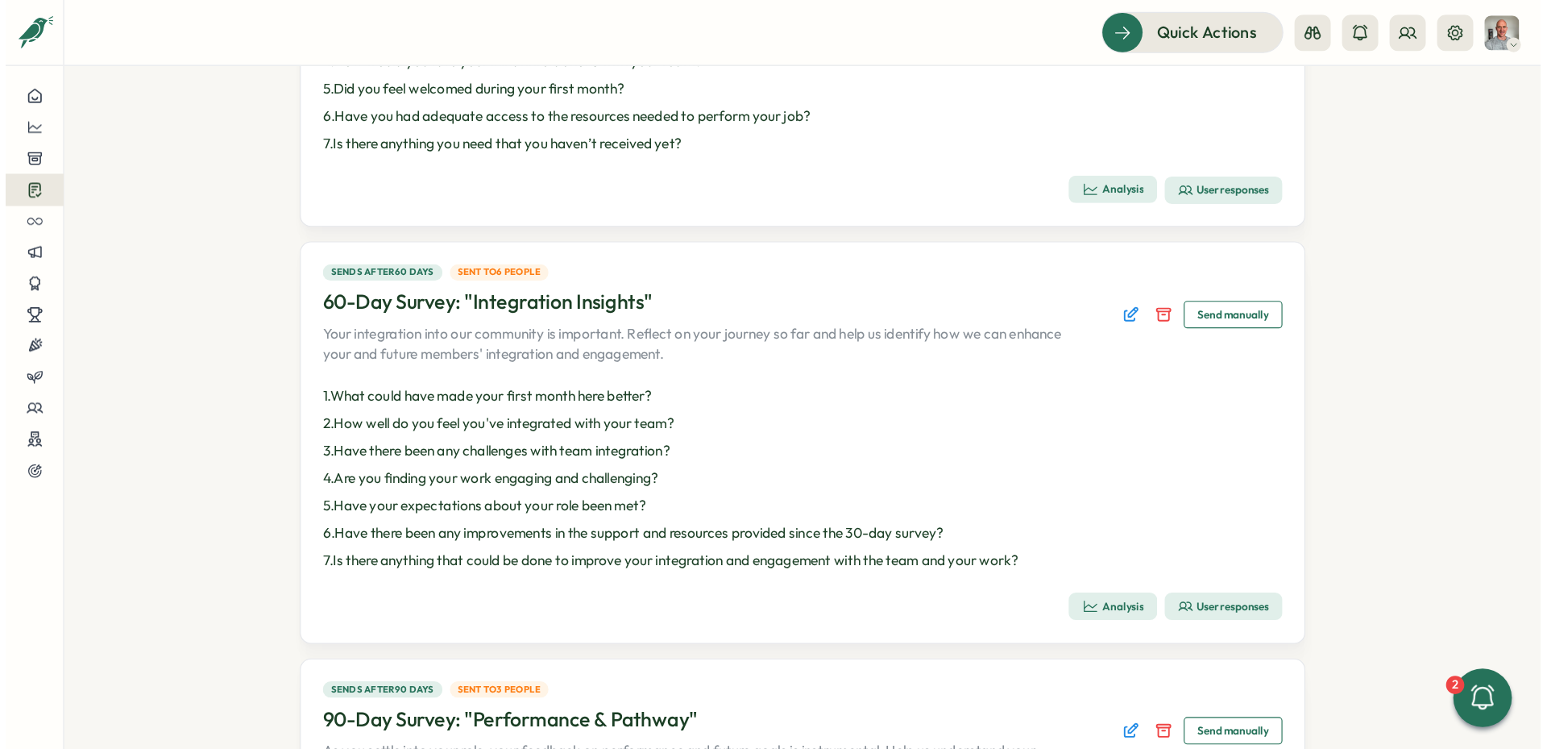
scroll to position [700, 0]
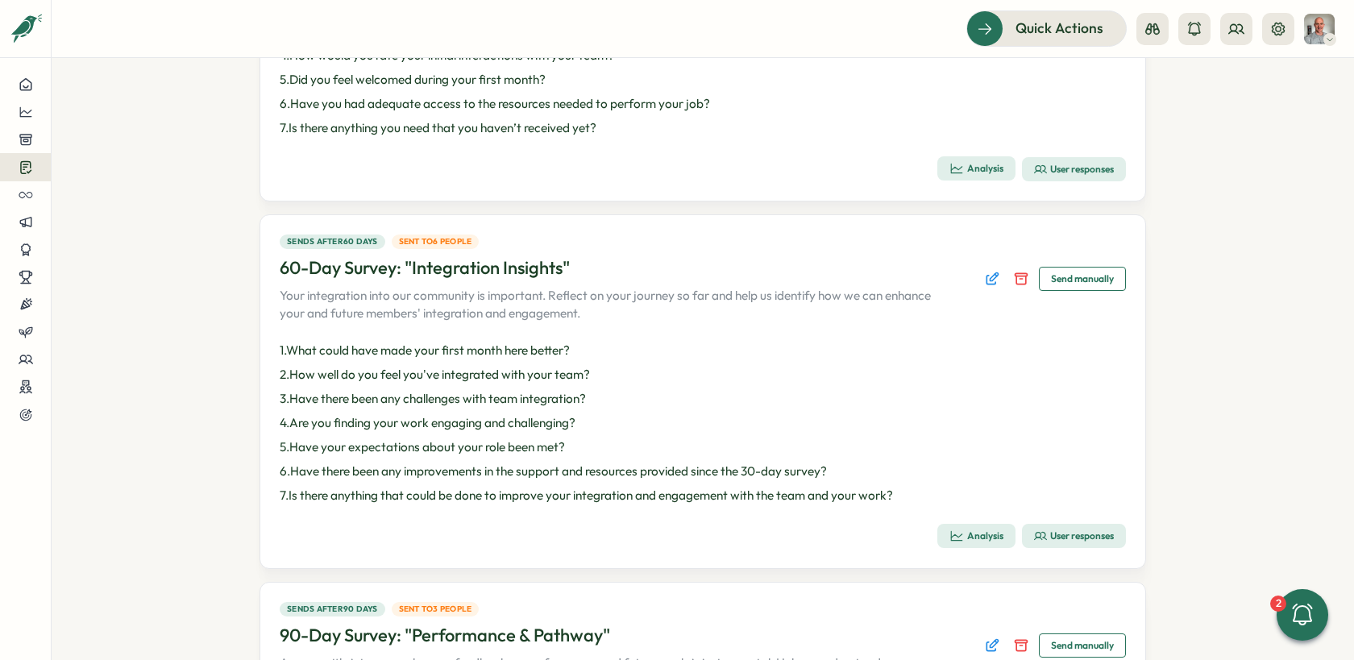
click at [1069, 535] on div "User responses" at bounding box center [1074, 536] width 80 height 13
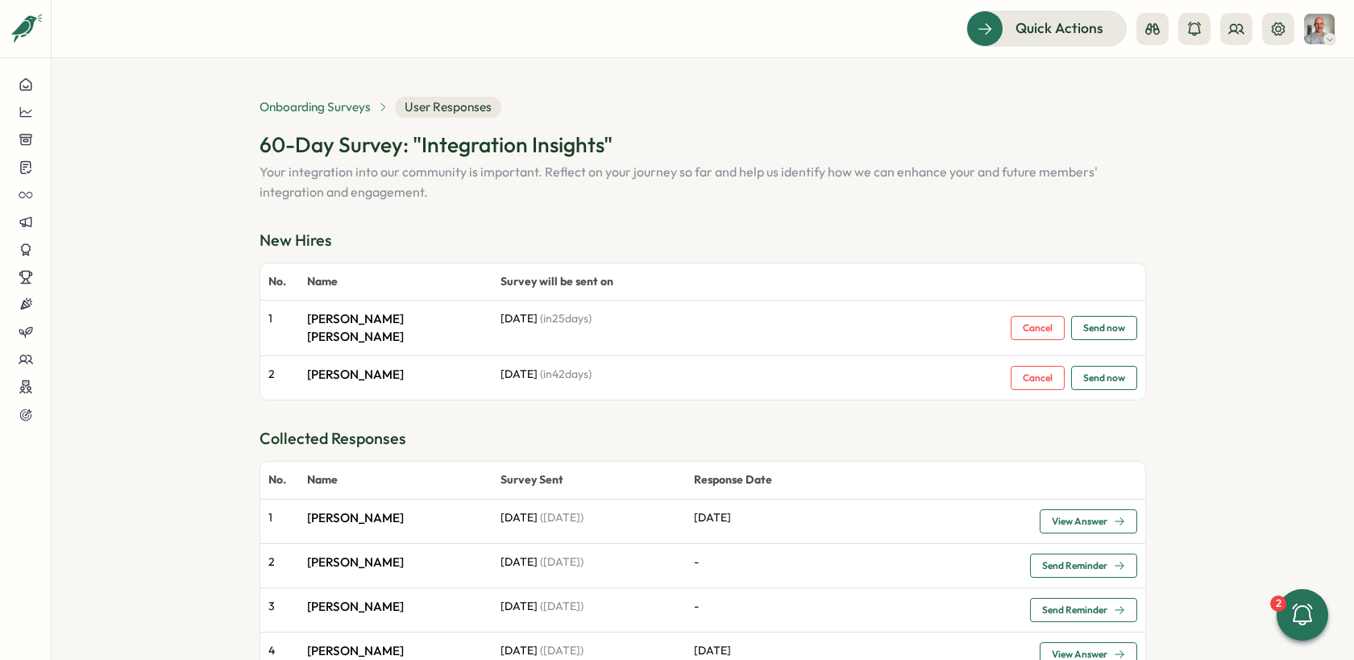
click at [301, 110] on span "Onboarding Surveys" at bounding box center [315, 107] width 111 height 18
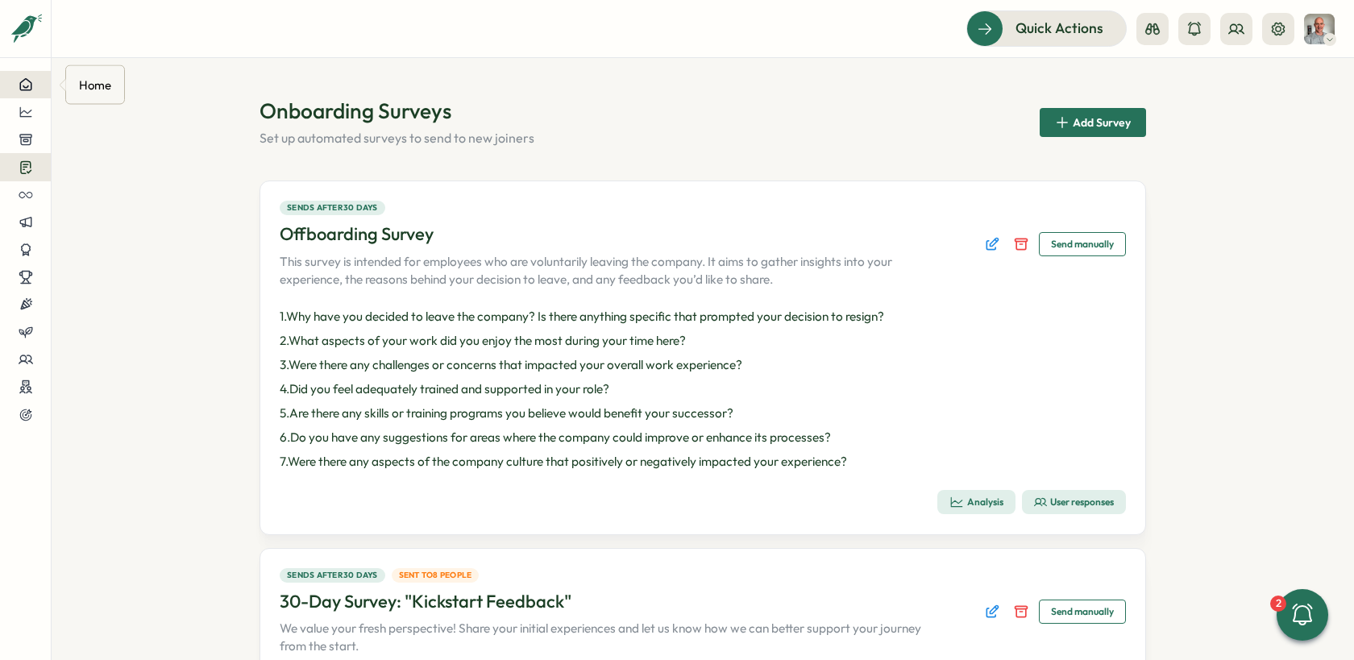
click at [21, 91] on icon at bounding box center [26, 84] width 15 height 15
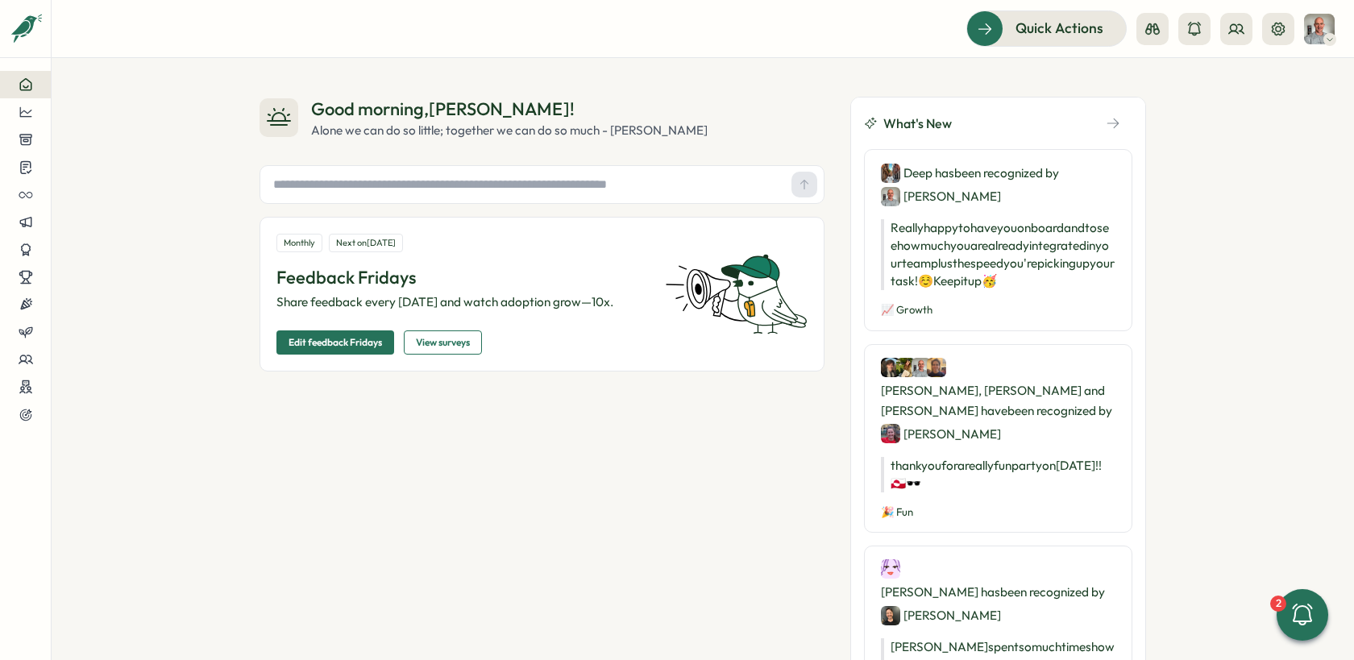
click at [356, 346] on span "Edit feedback Fridays" at bounding box center [335, 342] width 93 height 23
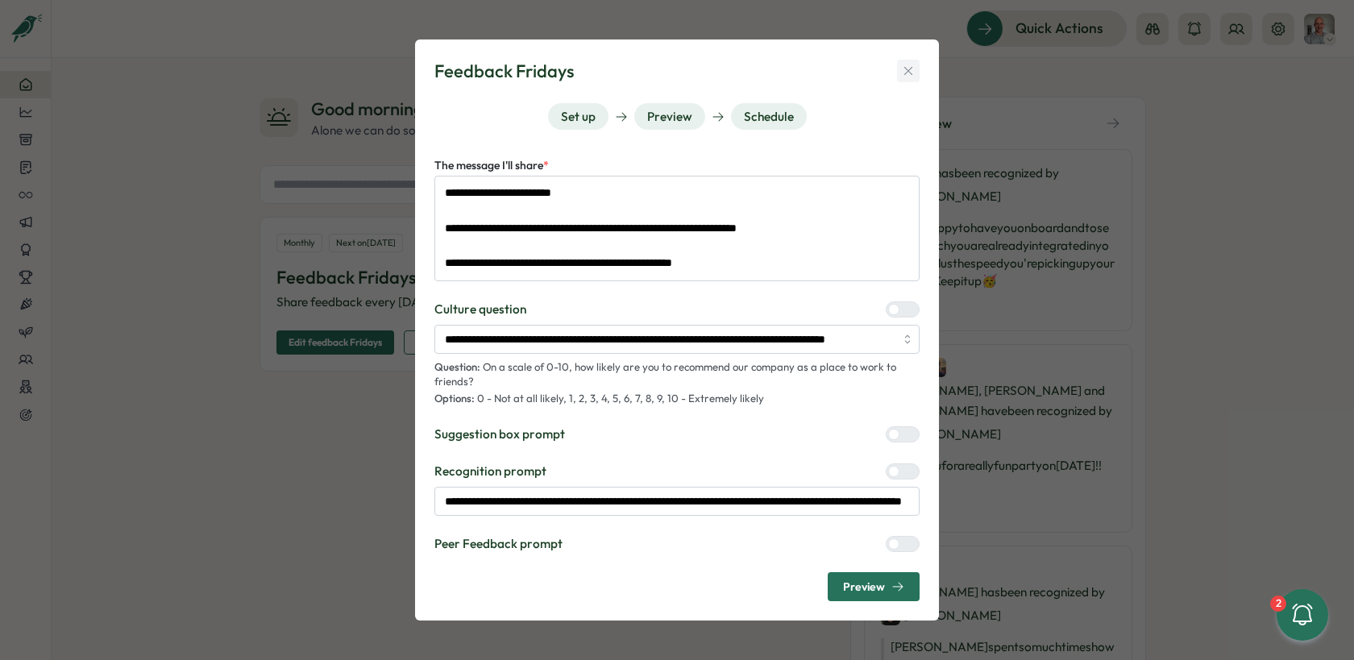
click at [905, 74] on icon "button" at bounding box center [908, 71] width 15 height 15
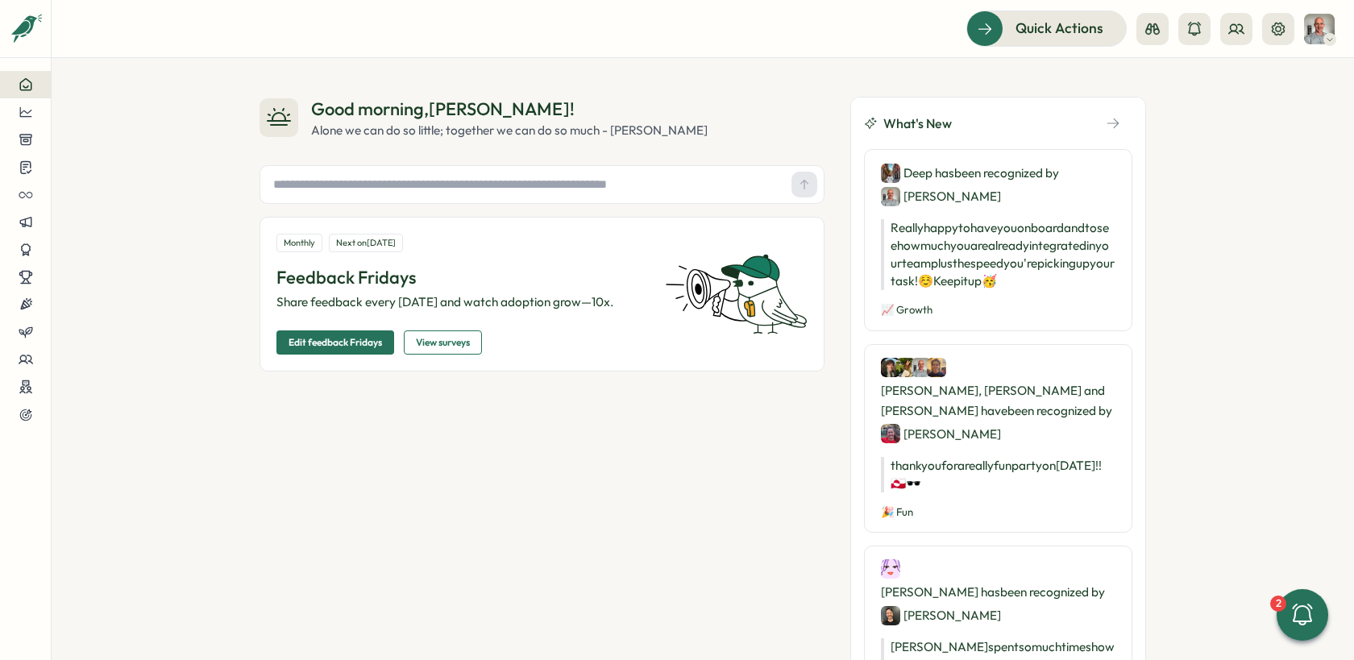
type textarea "*"
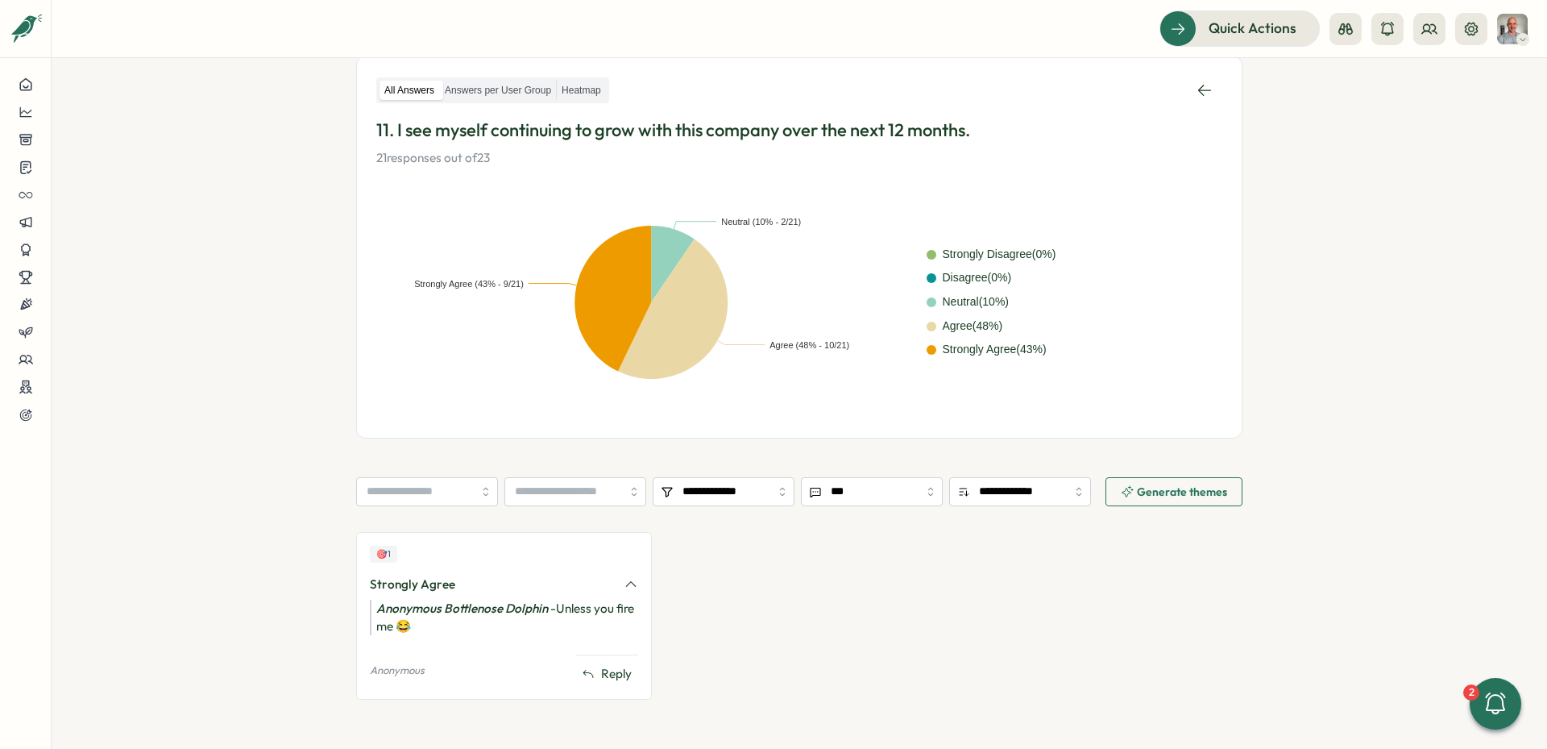
scroll to position [283, 0]
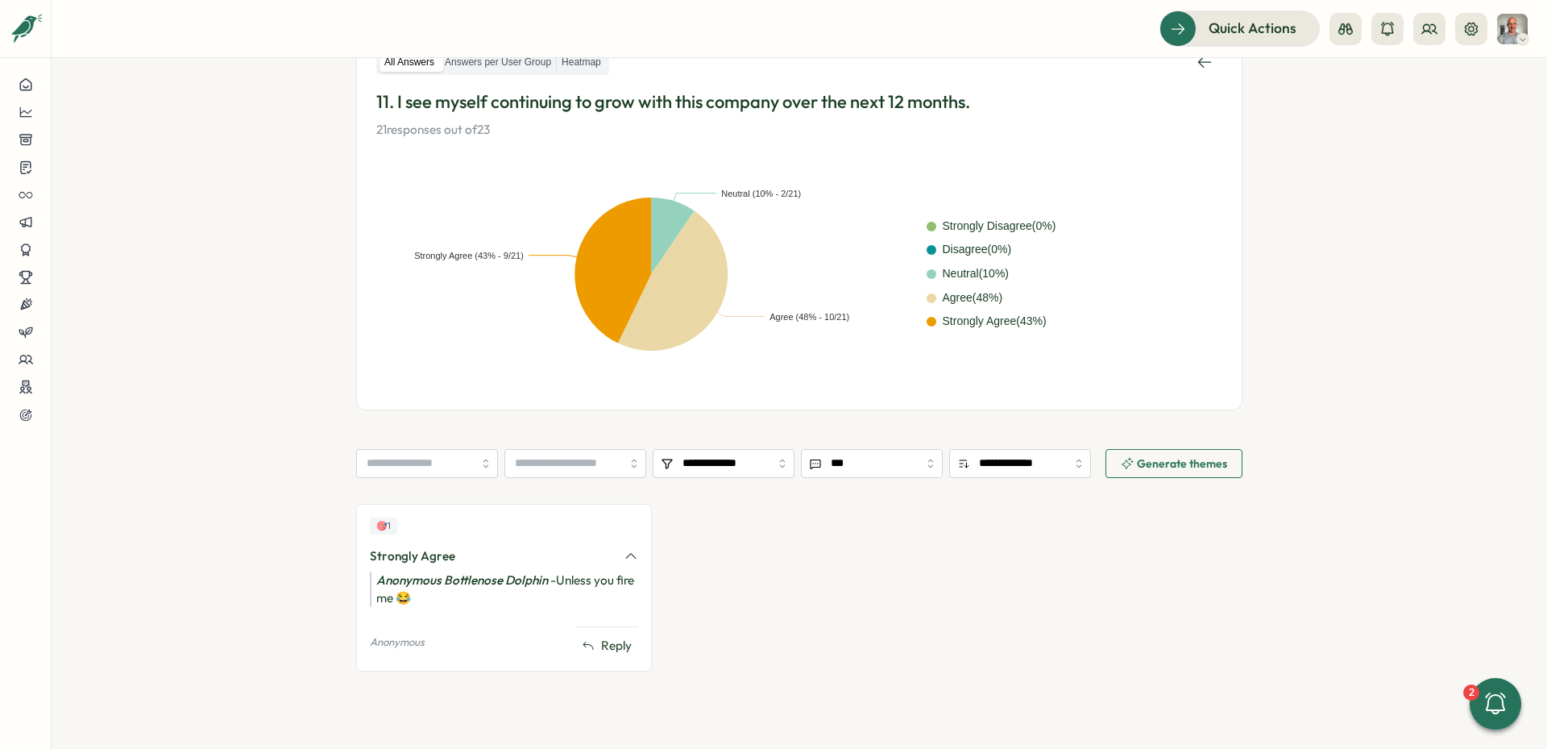
drag, startPoint x: 553, startPoint y: 579, endPoint x: 575, endPoint y: 608, distance: 36.3
click at [575, 608] on div "🎯 1 Strongly Agree Anonymous Bottlenose Dolphin - Unless you fire me 😂 Anonymou…" at bounding box center [504, 588] width 296 height 168
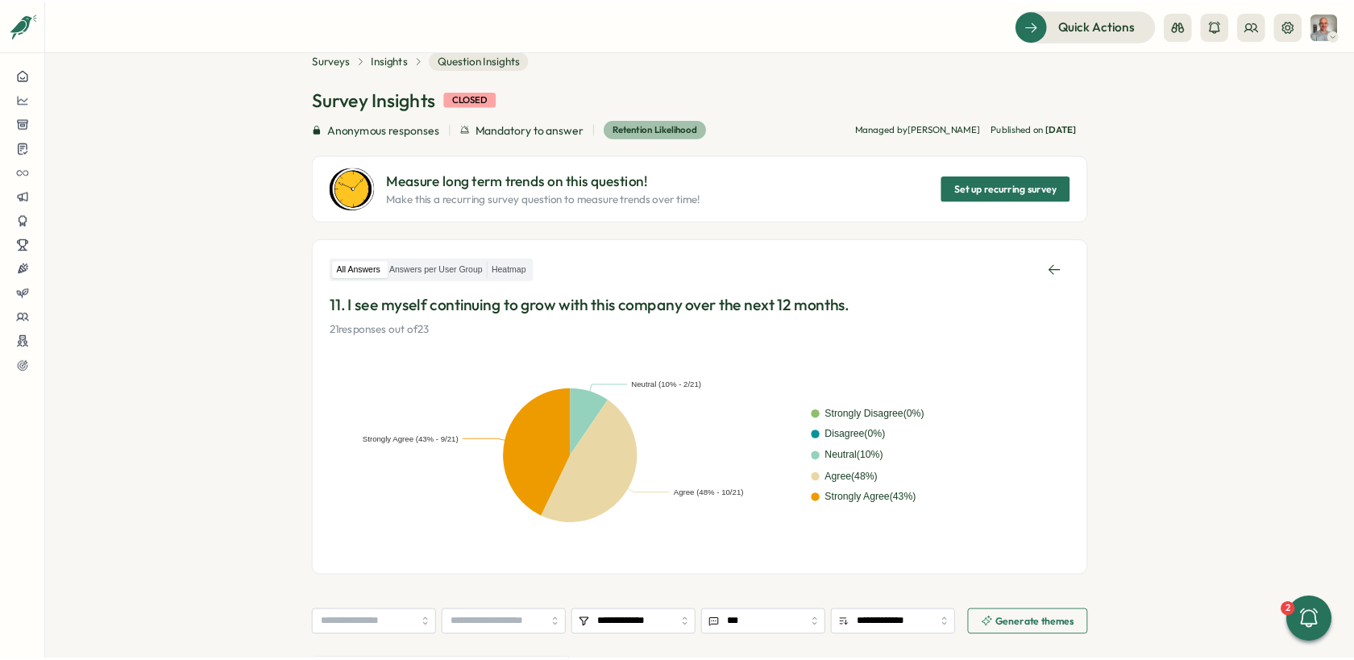
scroll to position [0, 0]
